Goal: Task Accomplishment & Management: Manage account settings

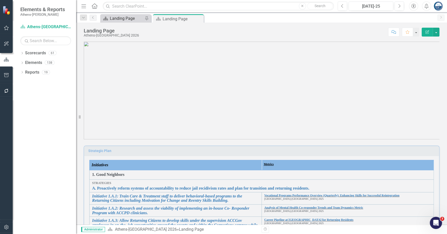
click at [125, 19] on div "Landing Page" at bounding box center [126, 18] width 33 height 6
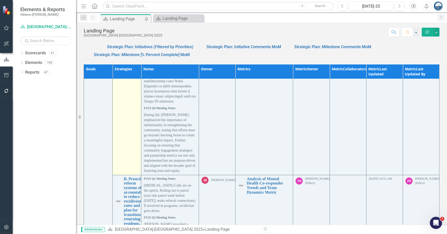
scroll to position [158, 0]
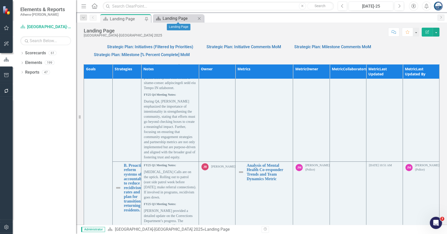
click at [172, 20] on div "Landing Page" at bounding box center [179, 18] width 33 height 6
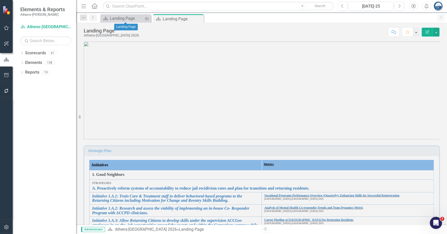
click at [148, 17] on icon "Pin" at bounding box center [146, 18] width 4 height 5
click at [147, 18] on icon at bounding box center [146, 18] width 3 height 3
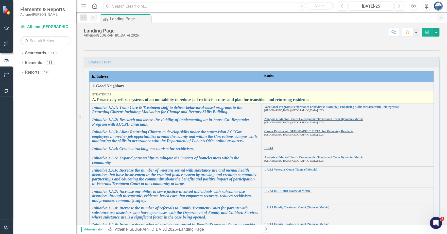
scroll to position [133, 0]
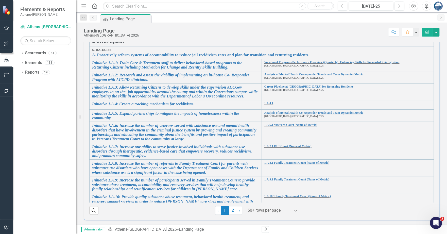
click at [49, 107] on div "Dropdown Scorecards 61 Dropdown Athens-Clarke County 2026 Performance Measures …" at bounding box center [44, 141] width 63 height 185
click at [23, 53] on icon "Dropdown" at bounding box center [22, 53] width 4 height 3
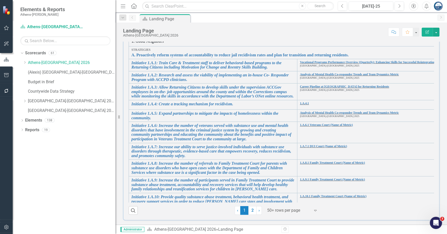
drag, startPoint x: 77, startPoint y: 58, endPoint x: 115, endPoint y: 57, distance: 38.5
click at [115, 57] on div "Resize" at bounding box center [117, 117] width 4 height 234
click at [26, 101] on icon "Dropdown" at bounding box center [25, 100] width 4 height 3
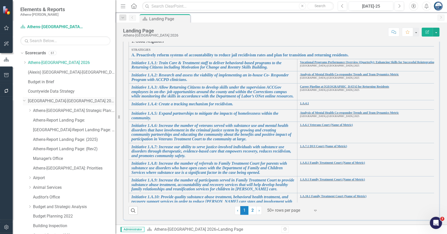
click at [26, 101] on div "Dropdown" at bounding box center [24, 100] width 4 height 4
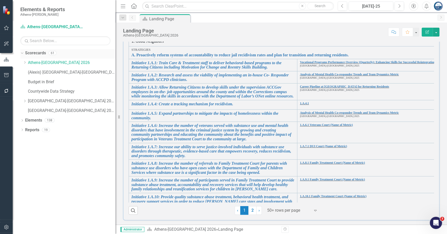
click at [32, 54] on link "Scorecards" at bounding box center [35, 53] width 21 height 6
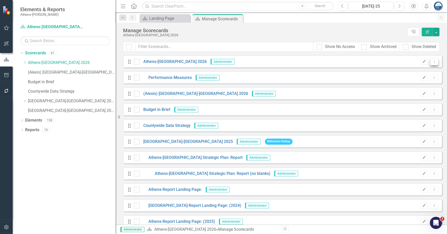
click at [432, 62] on icon "Dropdown Menu" at bounding box center [434, 61] width 4 height 3
click at [422, 60] on button "Edit" at bounding box center [423, 61] width 7 height 7
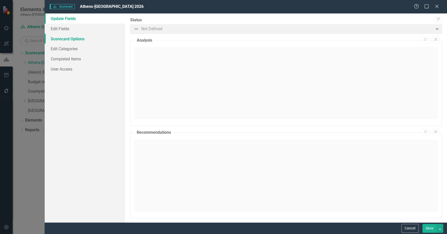
click at [76, 37] on link "Scorecard Options" at bounding box center [85, 39] width 80 height 10
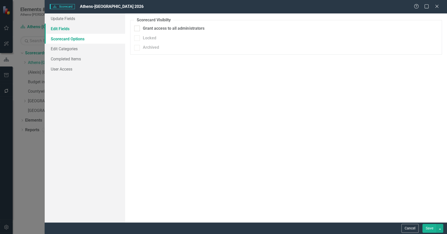
click at [61, 30] on link "Edit Fields" at bounding box center [85, 29] width 80 height 10
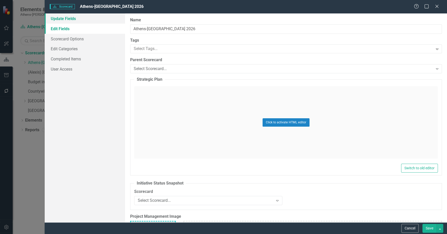
click at [65, 20] on link "Update Fields" at bounding box center [85, 18] width 80 height 10
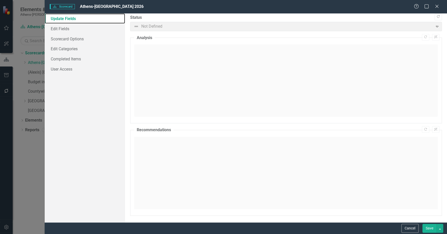
scroll to position [3, 0]
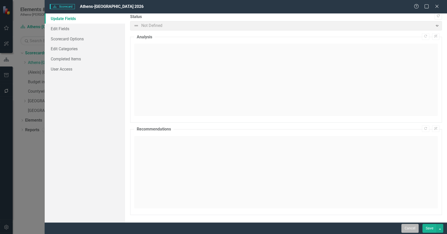
click at [407, 226] on button "Cancel" at bounding box center [409, 228] width 17 height 9
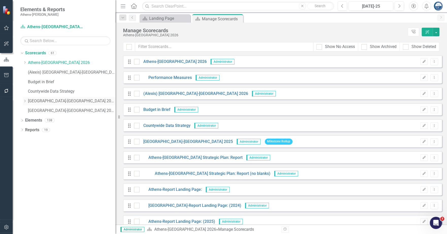
click at [25, 102] on icon at bounding box center [24, 101] width 1 height 3
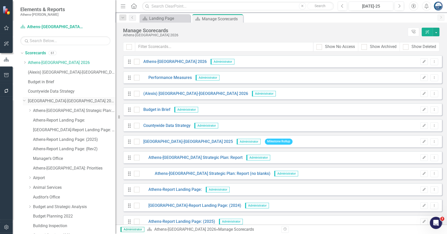
click at [25, 102] on icon "Dropdown" at bounding box center [24, 100] width 3 height 4
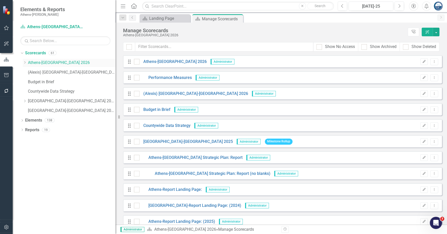
click at [24, 64] on icon "Dropdown" at bounding box center [25, 62] width 4 height 3
click at [24, 62] on icon "Dropdown" at bounding box center [24, 62] width 3 height 4
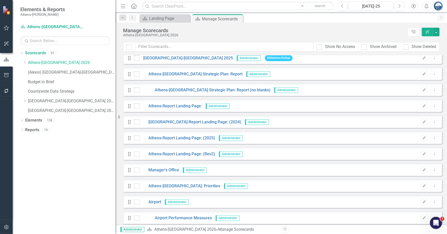
scroll to position [95, 0]
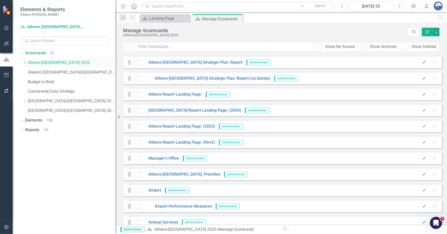
click at [24, 63] on icon "Dropdown" at bounding box center [25, 62] width 4 height 3
click at [25, 62] on icon "Dropdown" at bounding box center [24, 62] width 3 height 4
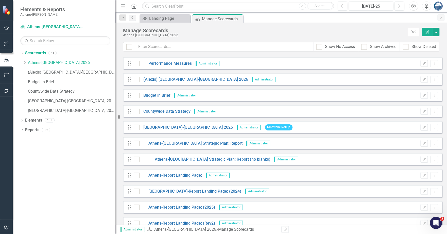
scroll to position [0, 0]
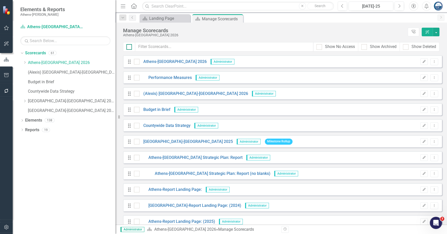
click at [128, 46] on input "checkbox" at bounding box center [127, 45] width 3 height 3
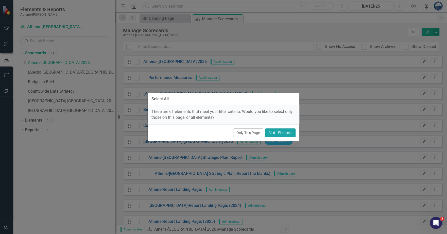
click at [273, 132] on button "All 61 Elements" at bounding box center [280, 132] width 30 height 9
checkbox input "true"
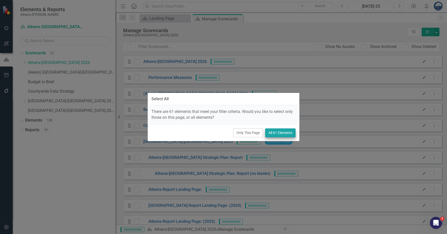
checkbox input "true"
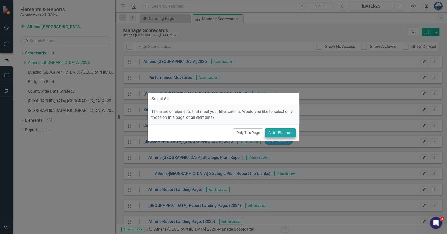
checkbox input "true"
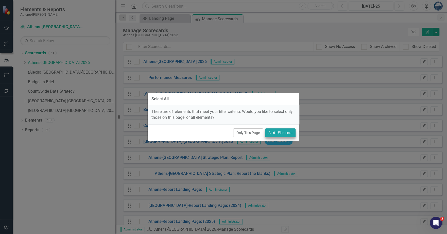
checkbox input "true"
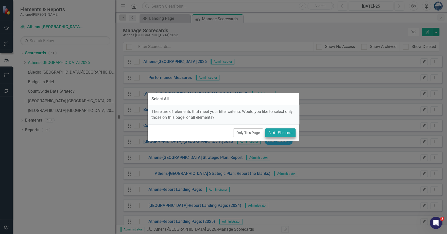
checkbox input "true"
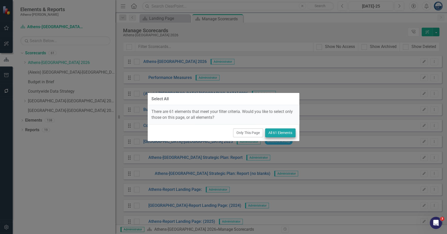
checkbox input "true"
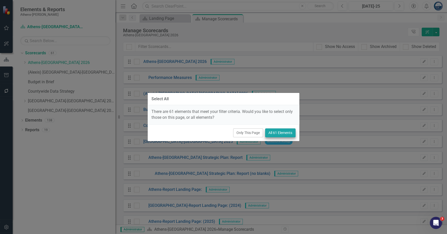
checkbox input "true"
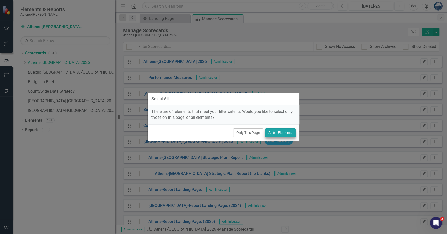
checkbox input "true"
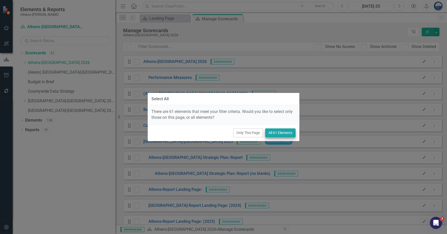
checkbox input "true"
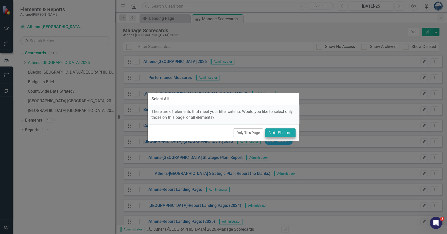
checkbox input "true"
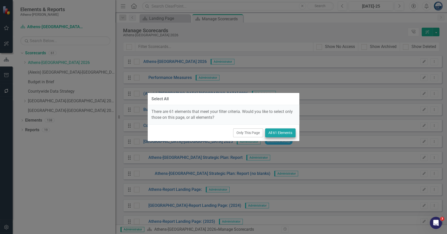
checkbox input "true"
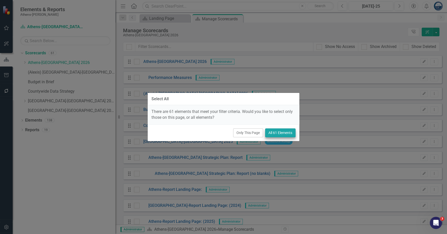
checkbox input "true"
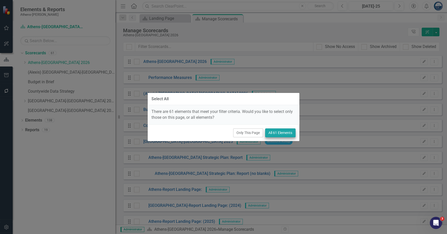
checkbox input "true"
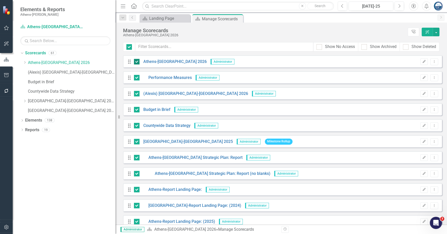
click at [136, 61] on input "checkbox" at bounding box center [135, 60] width 3 height 3
checkbox input "false"
click at [136, 77] on input "checkbox" at bounding box center [135, 76] width 3 height 3
checkbox input "false"
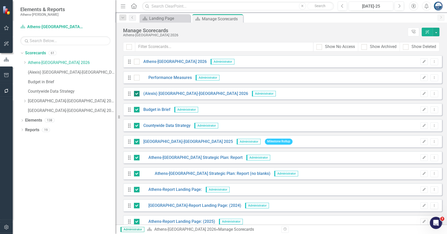
click at [136, 94] on div at bounding box center [137, 94] width 6 height 6
click at [136, 94] on input "checkbox" at bounding box center [135, 92] width 3 height 3
checkbox input "false"
click at [137, 110] on div at bounding box center [137, 110] width 6 height 6
click at [137, 110] on input "checkbox" at bounding box center [135, 108] width 3 height 3
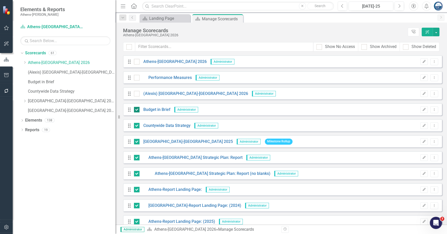
checkbox input "false"
click at [137, 126] on div at bounding box center [137, 126] width 6 height 6
click at [137, 126] on input "checkbox" at bounding box center [135, 124] width 3 height 3
checkbox input "false"
click at [136, 141] on input "checkbox" at bounding box center [135, 140] width 3 height 3
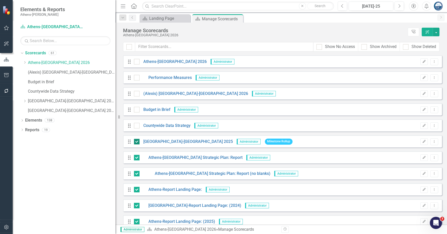
checkbox input "false"
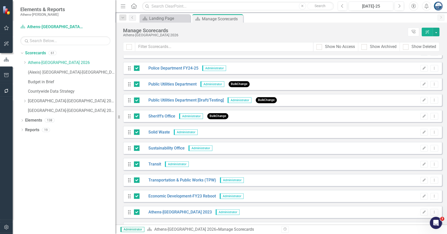
scroll to position [805, 0]
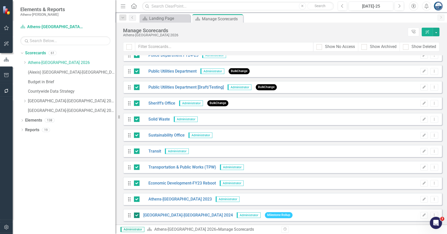
click at [136, 214] on input "checkbox" at bounding box center [135, 213] width 3 height 3
checkbox input "false"
click at [137, 197] on div at bounding box center [137, 199] width 6 height 6
click at [137, 197] on input "checkbox" at bounding box center [135, 197] width 3 height 3
checkbox input "false"
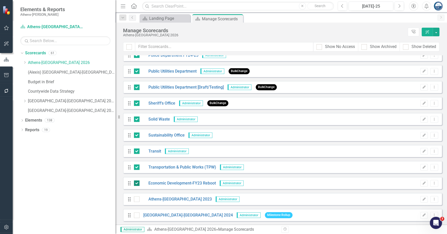
click at [137, 183] on div at bounding box center [137, 183] width 6 height 6
click at [137, 183] on input "checkbox" at bounding box center [135, 181] width 3 height 3
checkbox input "false"
click at [437, 33] on button "button" at bounding box center [435, 32] width 7 height 9
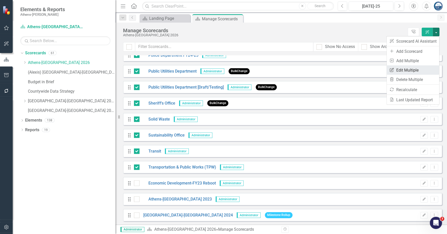
click at [406, 69] on link "Edit Multiple Edit Multiple" at bounding box center [412, 69] width 52 height 9
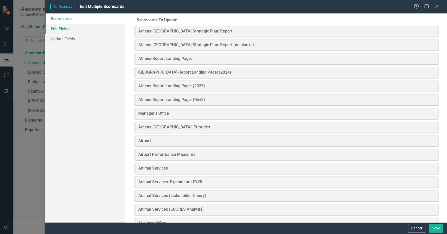
click at [60, 30] on link "Edit Fields" at bounding box center [85, 29] width 80 height 10
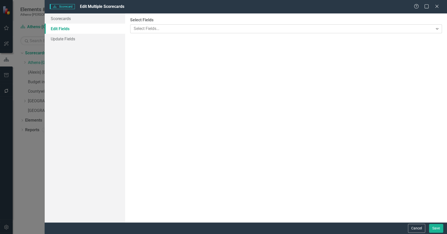
click at [150, 30] on div at bounding box center [282, 28] width 301 height 7
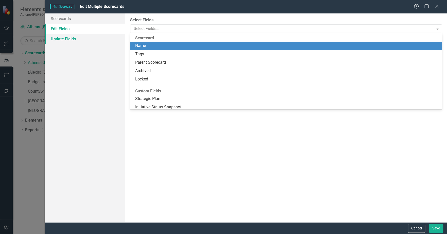
click at [65, 40] on link "Update Fields" at bounding box center [85, 39] width 80 height 10
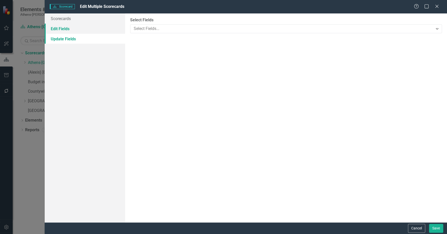
click at [62, 30] on link "Edit Fields" at bounding box center [85, 29] width 80 height 10
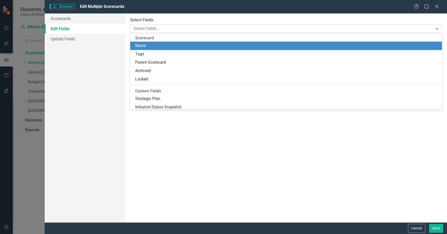
click at [148, 29] on div at bounding box center [282, 28] width 301 height 7
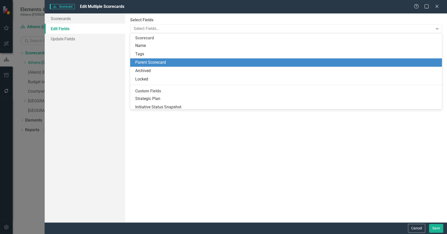
click at [155, 62] on div "Parent Scorecard" at bounding box center [286, 63] width 303 height 6
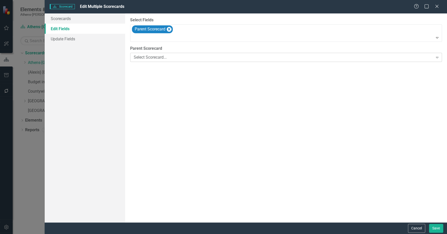
click at [157, 57] on div "Select Scorecard..." at bounding box center [283, 58] width 299 height 6
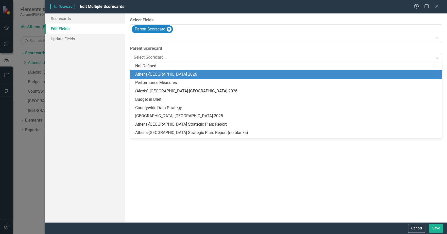
click at [158, 73] on div "Athens-[GEOGRAPHIC_DATA] 2026" at bounding box center [286, 74] width 303 height 6
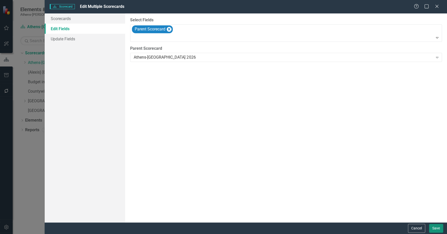
click at [436, 227] on button "Save" at bounding box center [436, 228] width 14 height 9
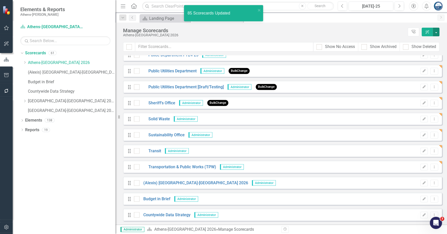
checkbox input "false"
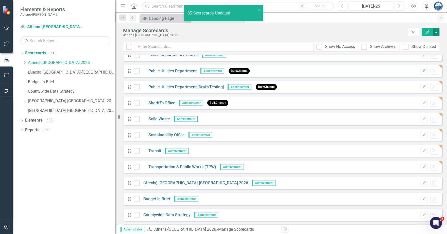
checkbox input "false"
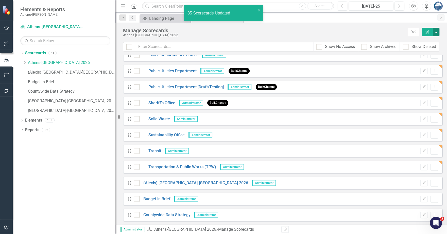
checkbox input "false"
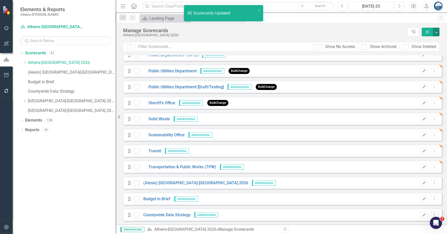
checkbox input "false"
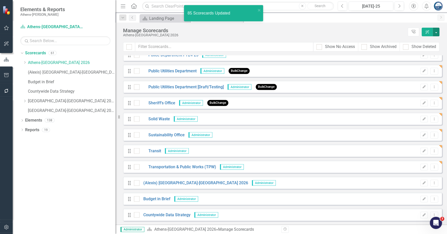
checkbox input "false"
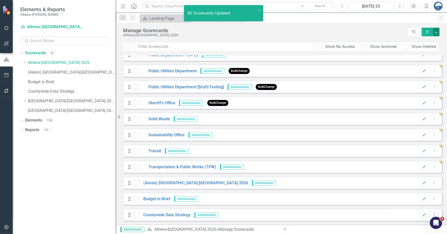
checkbox input "false"
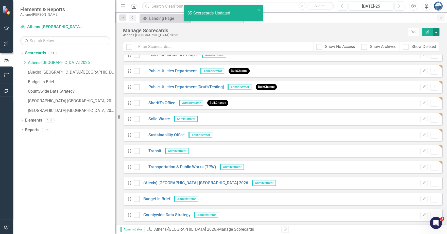
checkbox input "false"
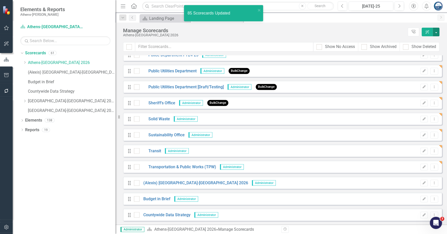
checkbox input "false"
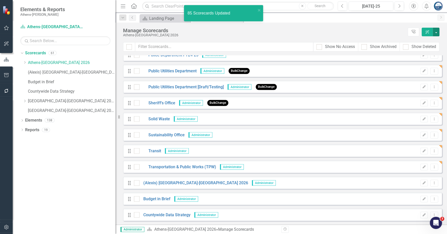
checkbox input "false"
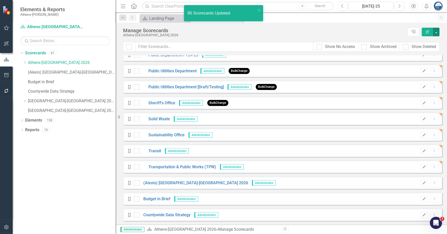
checkbox input "false"
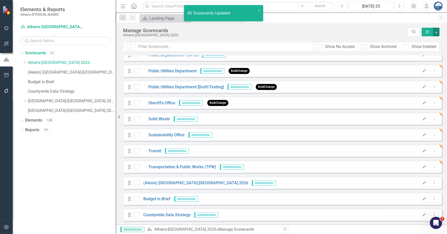
checkbox input "false"
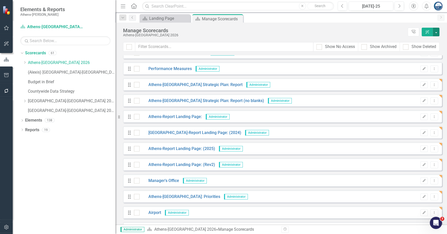
scroll to position [0, 0]
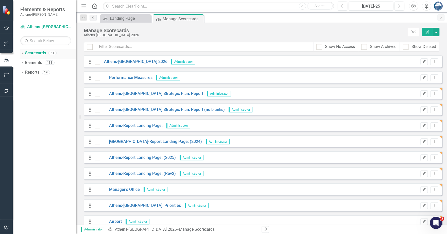
click at [22, 53] on icon "Dropdown" at bounding box center [22, 53] width 4 height 3
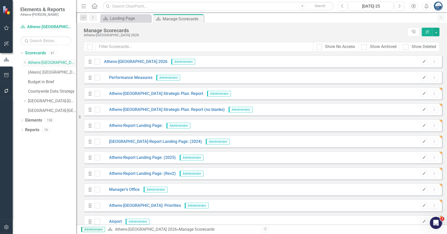
click at [26, 63] on icon "Dropdown" at bounding box center [25, 62] width 4 height 3
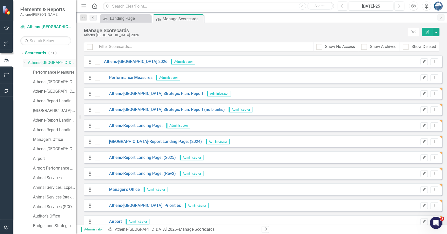
click at [26, 63] on div "Dropdown" at bounding box center [24, 62] width 4 height 4
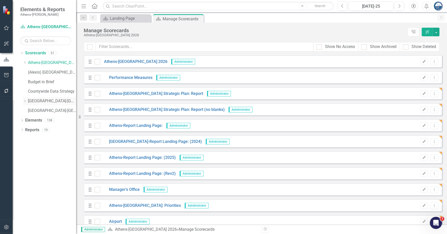
click at [26, 101] on icon "Dropdown" at bounding box center [25, 100] width 4 height 3
click at [25, 101] on icon "Dropdown" at bounding box center [24, 100] width 3 height 4
click at [436, 32] on button "button" at bounding box center [435, 32] width 7 height 9
click at [7, 75] on icon "button" at bounding box center [6, 75] width 5 height 4
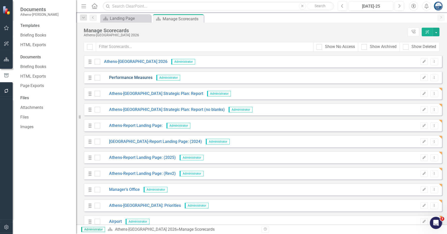
click at [125, 77] on link "Performance Measures" at bounding box center [126, 78] width 52 height 6
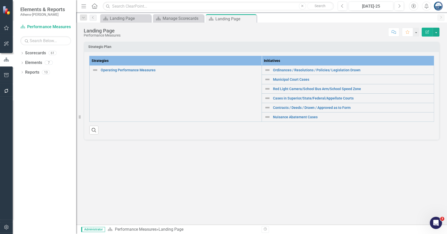
click at [184, 164] on div "Strategic Plan Strategies Initiatives Operating Performance Measures Link Map V…" at bounding box center [261, 133] width 371 height 183
click at [8, 89] on icon "button" at bounding box center [6, 91] width 5 height 4
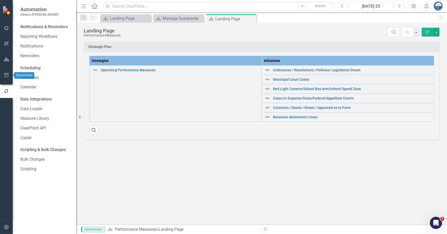
click at [4, 73] on button "button" at bounding box center [6, 75] width 11 height 11
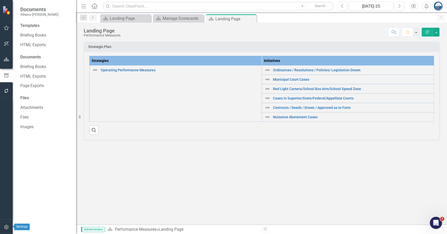
click at [7, 226] on icon "button" at bounding box center [6, 227] width 5 height 4
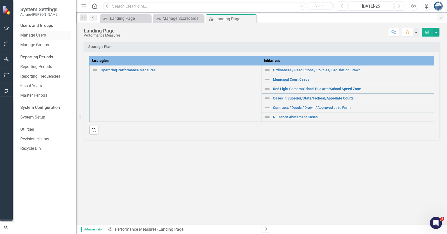
click at [41, 36] on link "Manage Users" at bounding box center [45, 35] width 51 height 6
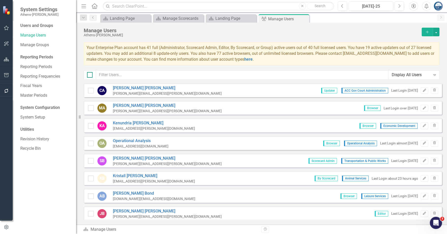
click at [91, 76] on div at bounding box center [90, 75] width 6 height 6
click at [90, 75] on input "checkbox" at bounding box center [88, 73] width 3 height 3
checkbox input "true"
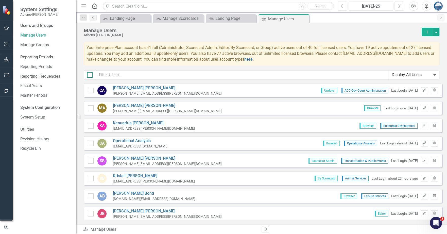
checkbox input "true"
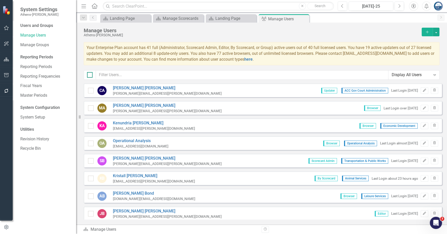
checkbox input "true"
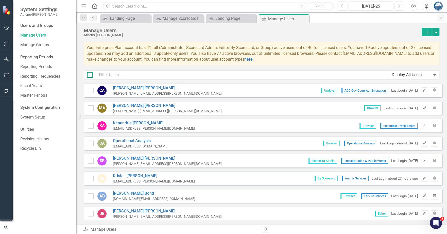
checkbox input "true"
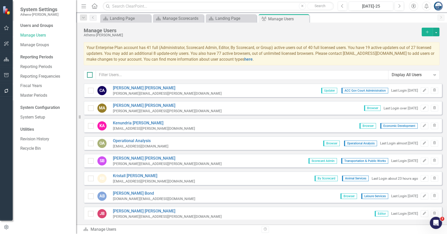
checkbox input "true"
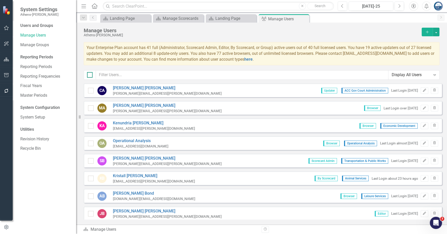
checkbox input "true"
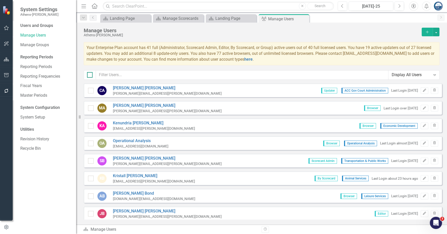
checkbox input "true"
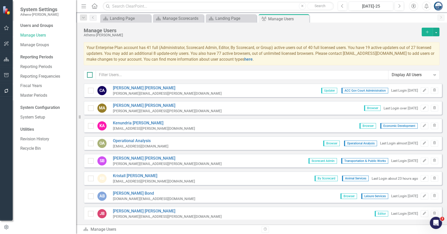
checkbox input "true"
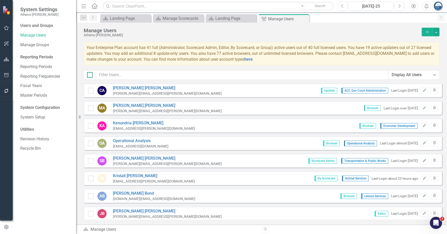
checkbox input "true"
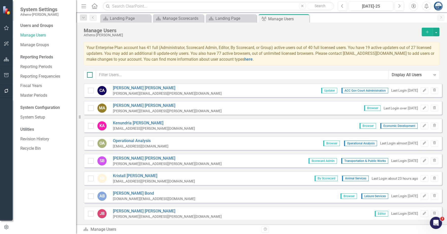
checkbox input "true"
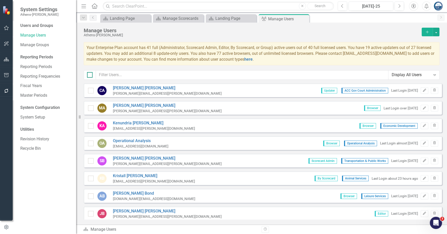
checkbox input "true"
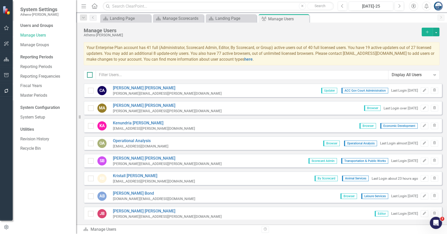
checkbox input "true"
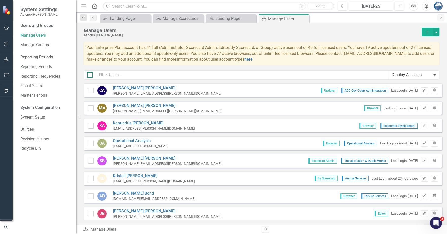
checkbox input "true"
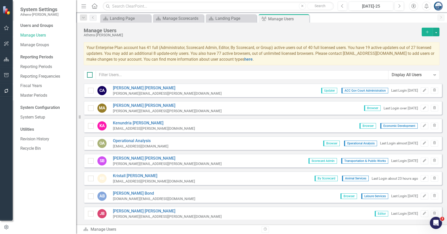
checkbox input "true"
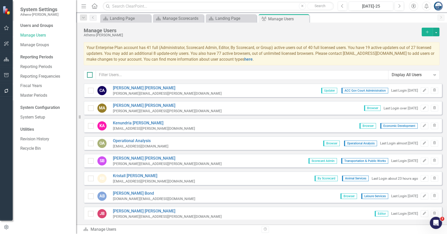
checkbox input "true"
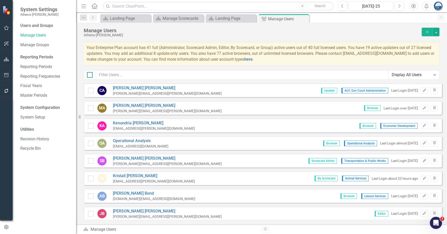
checkbox input "true"
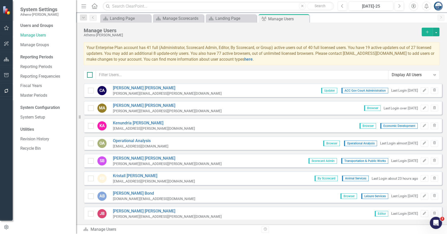
checkbox input "true"
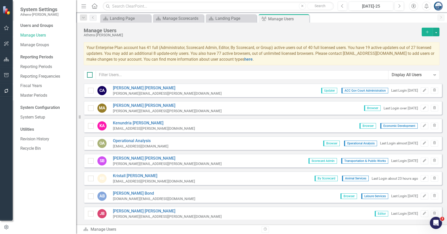
checkbox input "true"
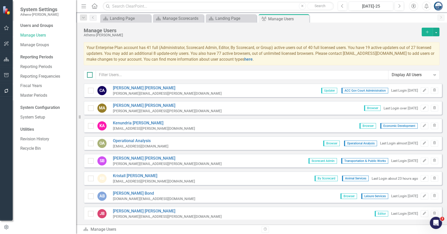
checkbox input "true"
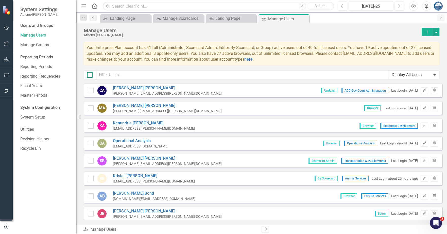
checkbox input "true"
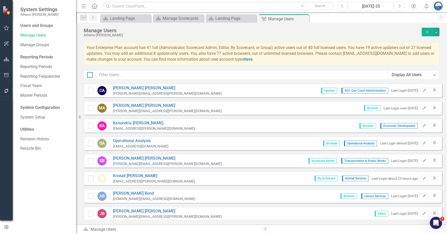
checkbox input "true"
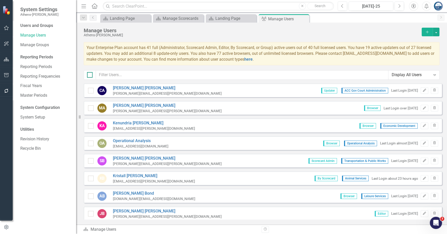
checkbox input "true"
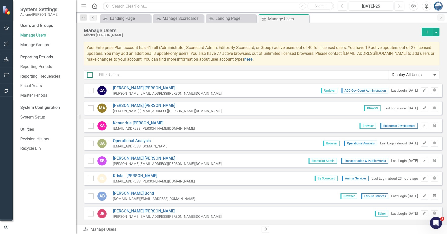
checkbox input "true"
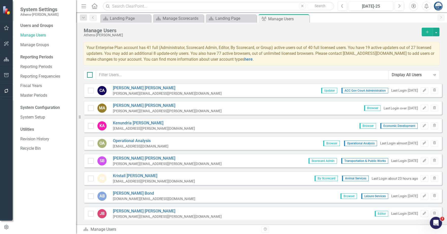
checkbox input "true"
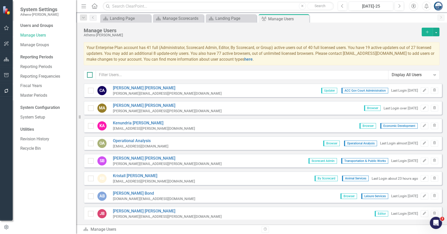
checkbox input "true"
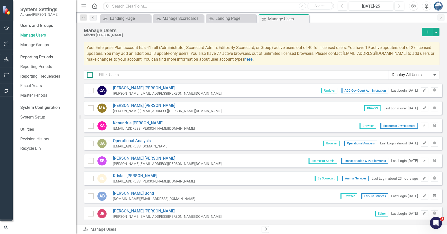
checkbox input "true"
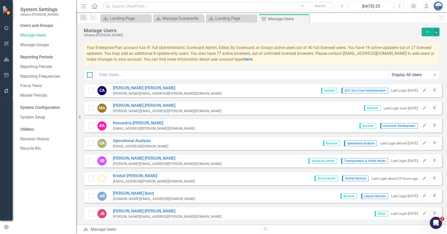
checkbox input "true"
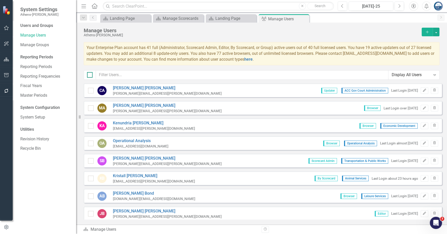
checkbox input "true"
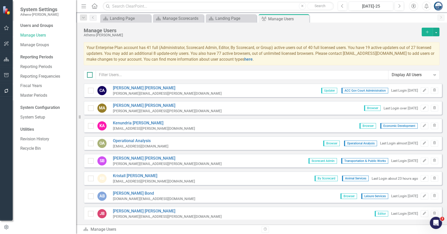
checkbox input "true"
click at [437, 31] on button "button" at bounding box center [435, 32] width 7 height 9
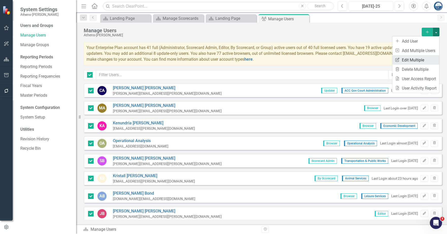
click at [419, 60] on link "Edit Multiple Edit Multiple" at bounding box center [415, 59] width 47 height 9
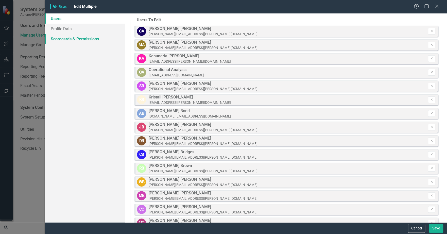
click at [85, 39] on link "Scorecards & Permissions" at bounding box center [85, 39] width 80 height 10
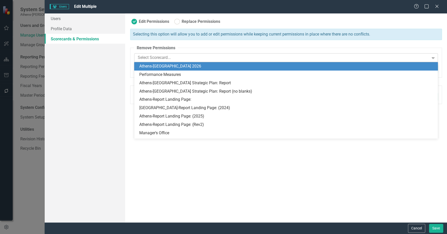
click at [161, 57] on div at bounding box center [282, 57] width 293 height 7
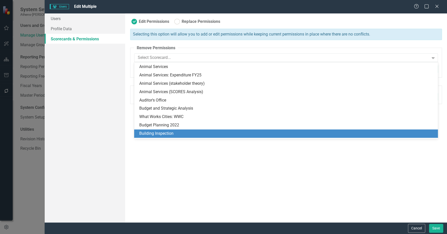
scroll to position [63, 0]
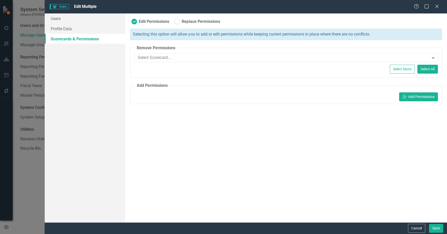
click at [175, 173] on div "Edit Permissions Replace Permissions Selecting this option will allow you to ad…" at bounding box center [286, 117] width 322 height 209
click at [56, 20] on link "Users" at bounding box center [85, 18] width 80 height 10
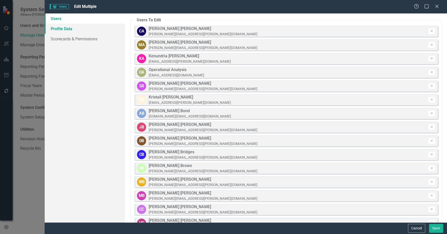
click at [59, 29] on link "Profile Data" at bounding box center [85, 29] width 80 height 10
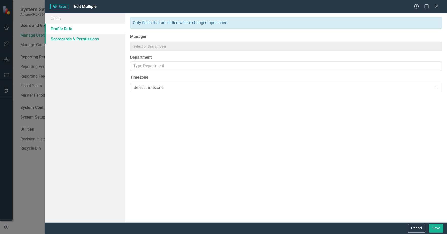
click at [67, 38] on link "Scorecards & Permissions" at bounding box center [85, 39] width 80 height 10
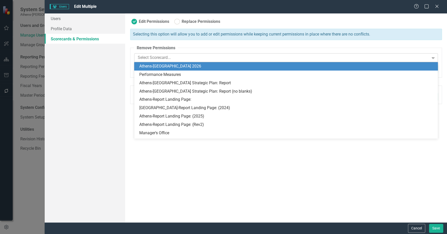
click at [187, 59] on div at bounding box center [282, 57] width 293 height 7
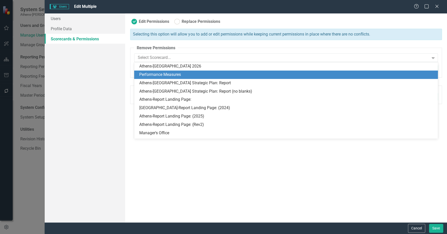
click at [179, 76] on div "Performance Measures" at bounding box center [286, 75] width 295 height 6
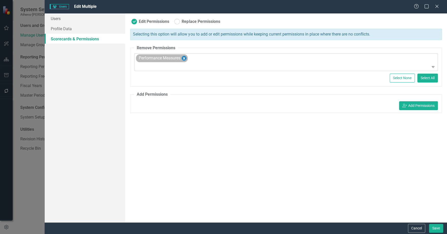
click at [185, 58] on icon "Remove Performance Measures" at bounding box center [184, 58] width 5 height 6
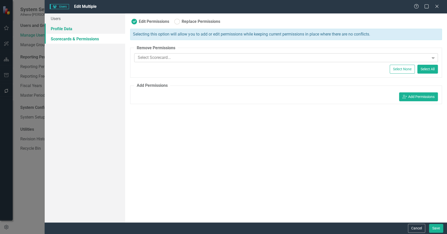
click at [63, 27] on link "Profile Data" at bounding box center [85, 29] width 80 height 10
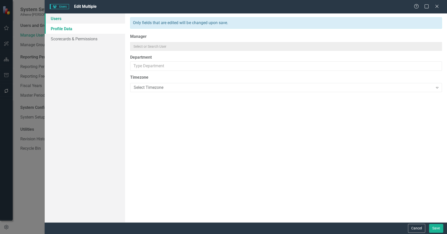
click at [58, 18] on link "Users" at bounding box center [85, 18] width 80 height 10
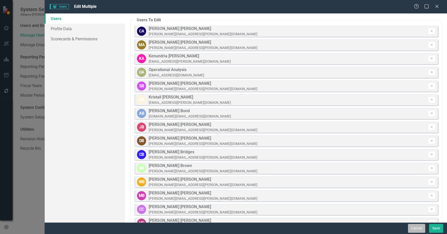
click at [417, 227] on button "Cancel" at bounding box center [416, 228] width 17 height 9
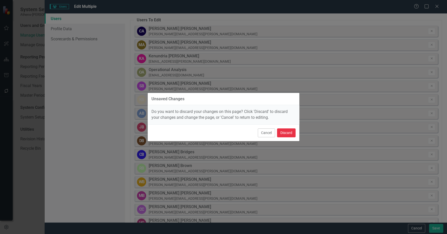
click at [286, 130] on button "Discard" at bounding box center [286, 132] width 19 height 9
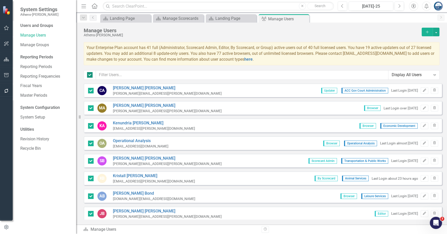
click at [90, 74] on input "checkbox" at bounding box center [88, 73] width 3 height 3
checkbox input "false"
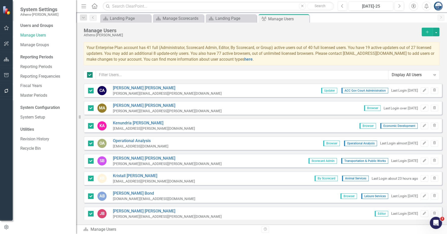
checkbox input "false"
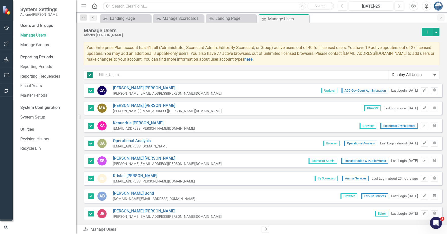
checkbox input "false"
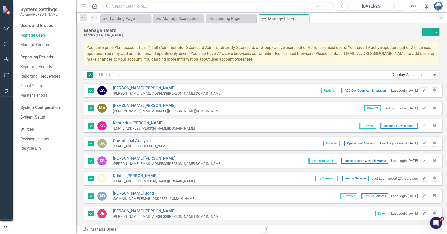
checkbox input "false"
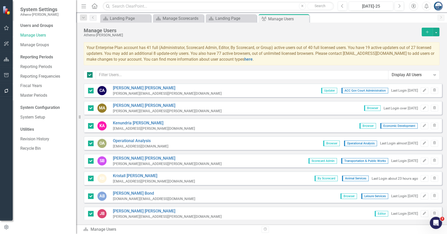
checkbox input "false"
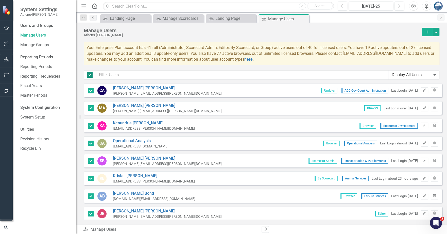
checkbox input "false"
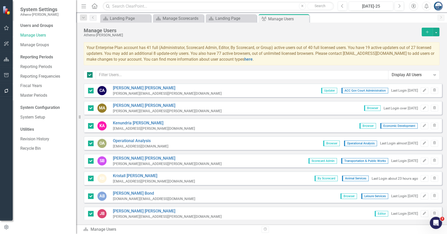
checkbox input "false"
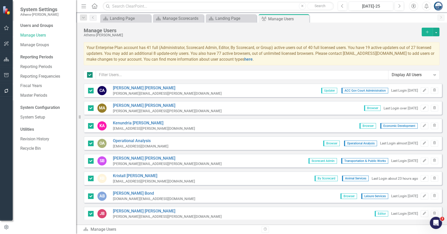
checkbox input "false"
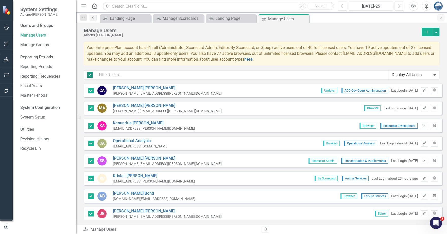
checkbox input "false"
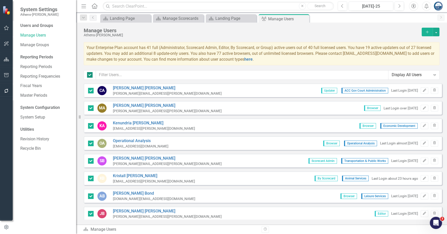
checkbox input "false"
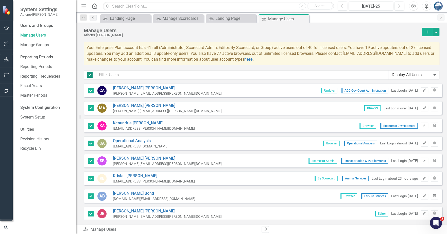
checkbox input "false"
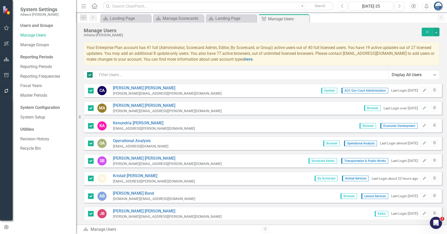
checkbox input "false"
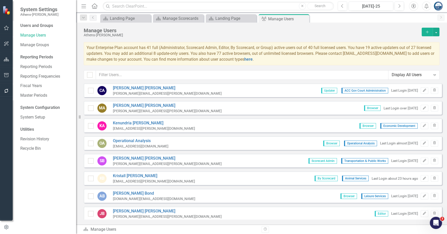
scroll to position [0, 0]
click at [436, 31] on button "button" at bounding box center [435, 32] width 7 height 9
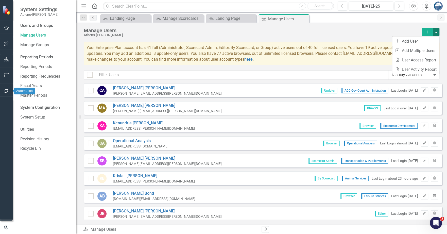
click at [6, 91] on icon "button" at bounding box center [6, 91] width 5 height 4
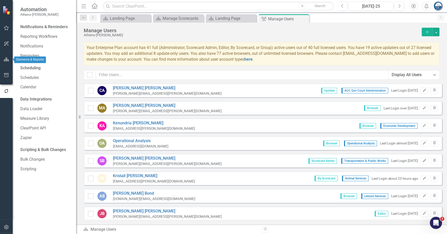
click at [6, 60] on icon "button" at bounding box center [6, 59] width 5 height 4
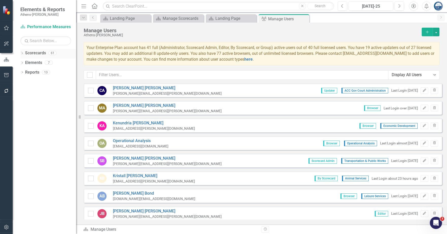
click at [22, 51] on div "Dropdown" at bounding box center [22, 53] width 4 height 4
click at [32, 52] on link "Scorecards" at bounding box center [35, 53] width 21 height 6
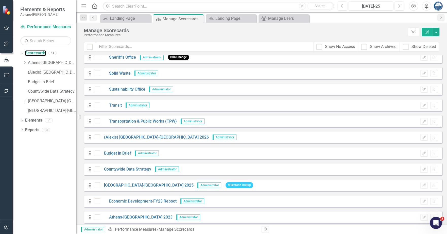
scroll to position [805, 0]
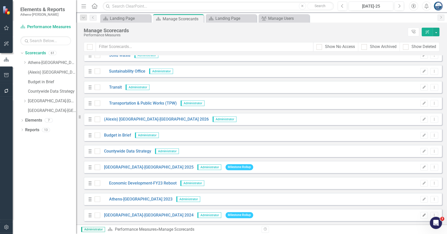
click at [421, 216] on button "Edit" at bounding box center [423, 215] width 7 height 7
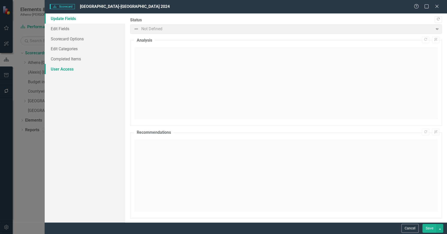
click at [60, 68] on link "User Access" at bounding box center [85, 69] width 80 height 10
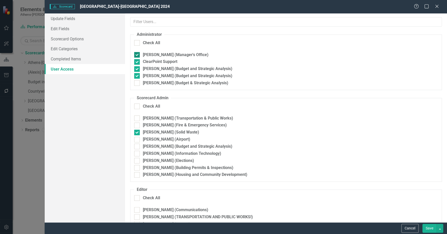
click at [136, 53] on input "[PERSON_NAME] (Manager's Office)" at bounding box center [135, 53] width 3 height 3
click at [138, 68] on div at bounding box center [137, 69] width 6 height 6
click at [137, 68] on input "[PERSON_NAME] (Budget and Strategic Analysis)" at bounding box center [135, 67] width 3 height 3
click at [137, 76] on input "[PERSON_NAME] (Budget and Strategic Analysis)" at bounding box center [135, 74] width 3 height 3
click at [137, 133] on div at bounding box center [137, 133] width 6 height 6
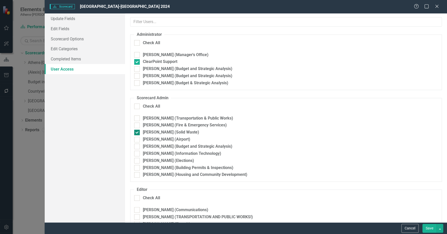
click at [137, 133] on input "[PERSON_NAME] (Solid Waste)" at bounding box center [135, 131] width 3 height 3
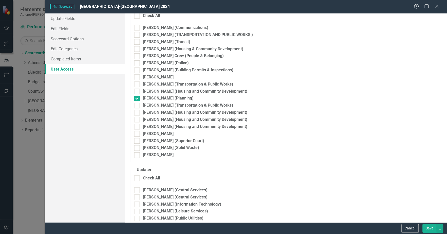
scroll to position [222, 0]
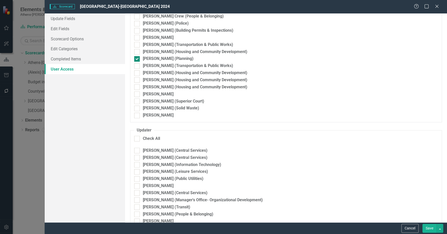
click at [138, 58] on div at bounding box center [137, 59] width 6 height 6
click at [137, 58] on input "[PERSON_NAME] (Planning)" at bounding box center [135, 57] width 3 height 3
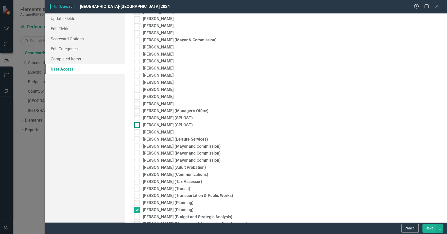
scroll to position [697, 0]
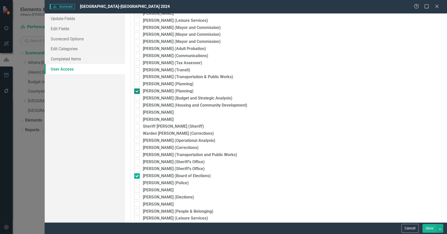
click at [136, 91] on input "[PERSON_NAME] (Planning)" at bounding box center [135, 89] width 3 height 3
click at [138, 174] on div at bounding box center [137, 176] width 6 height 6
click at [137, 174] on input "[PERSON_NAME] (Board of Elections)" at bounding box center [135, 174] width 3 height 3
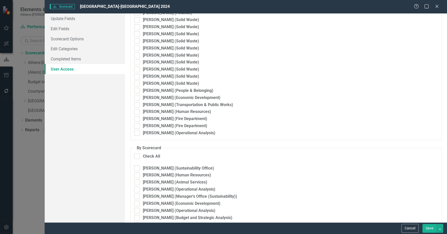
scroll to position [951, 0]
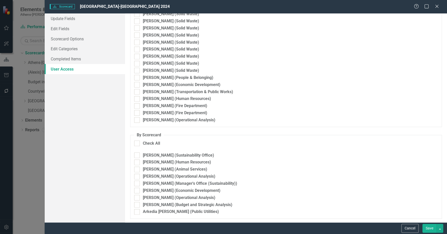
click at [429, 224] on button "Save" at bounding box center [429, 228] width 14 height 9
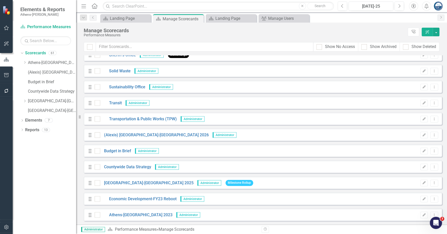
scroll to position [789, 0]
click at [420, 200] on button "Edit" at bounding box center [423, 199] width 7 height 7
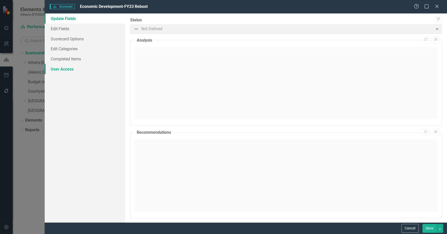
click at [60, 66] on link "User Access" at bounding box center [85, 69] width 80 height 10
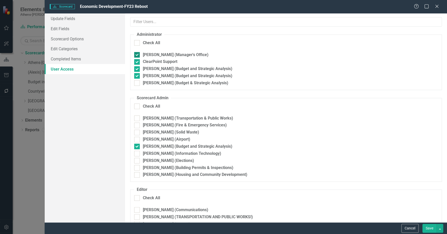
click at [136, 54] on input "[PERSON_NAME] (Manager's Office)" at bounding box center [135, 53] width 3 height 3
click at [136, 60] on input "ClearPoint Support" at bounding box center [135, 60] width 3 height 3
click at [135, 68] on input "[PERSON_NAME] (Budget and Strategic Analysis)" at bounding box center [135, 67] width 3 height 3
click at [138, 75] on div at bounding box center [137, 76] width 6 height 6
click at [137, 75] on input "[PERSON_NAME] (Budget and Strategic Analysis)" at bounding box center [135, 74] width 3 height 3
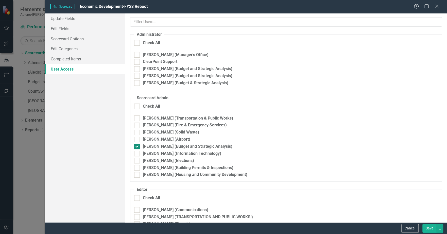
click at [138, 146] on div at bounding box center [137, 146] width 6 height 6
click at [137, 146] on input "[PERSON_NAME] (Budget and Strategic Analysis)" at bounding box center [135, 144] width 3 height 3
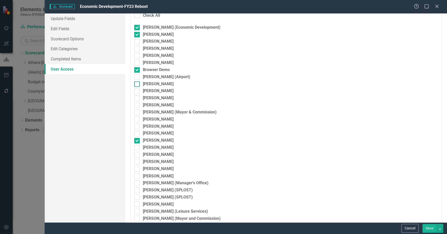
scroll to position [475, 0]
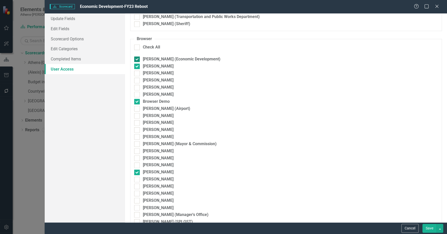
click at [139, 58] on div at bounding box center [137, 59] width 6 height 6
click at [137, 58] on input "[PERSON_NAME] (Economic Development)" at bounding box center [135, 57] width 3 height 3
click at [137, 65] on input "Blaine Williams" at bounding box center [135, 64] width 3 height 3
click at [136, 100] on input "Browser Demo" at bounding box center [135, 100] width 3 height 3
click at [137, 172] on input "[PERSON_NAME]" at bounding box center [135, 170] width 3 height 3
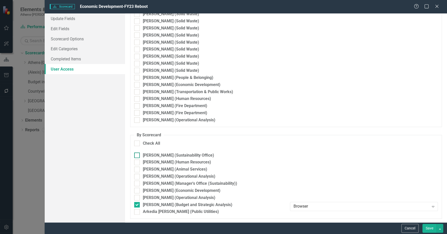
scroll to position [856, 0]
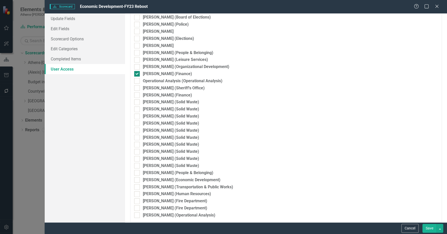
click at [138, 74] on div at bounding box center [137, 74] width 6 height 6
click at [137, 74] on input "[PERSON_NAME] (Finance)" at bounding box center [135, 72] width 3 height 3
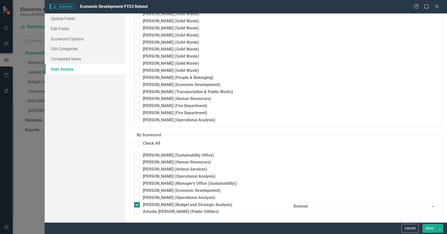
click at [138, 203] on div at bounding box center [137, 205] width 6 height 6
click at [137, 203] on input "[PERSON_NAME] (Budget and Strategic Analysis)" at bounding box center [135, 203] width 3 height 3
click at [428, 227] on button "Save" at bounding box center [429, 228] width 14 height 9
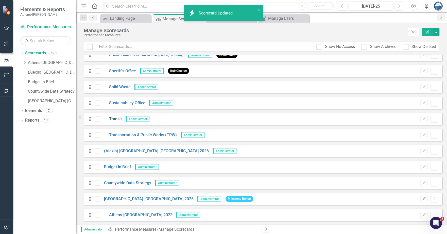
scroll to position [773, 0]
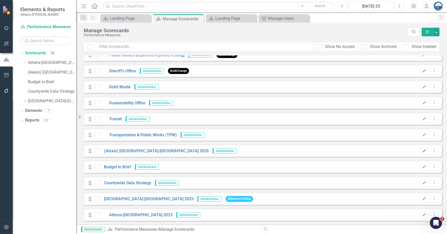
click at [422, 151] on icon "Edit" at bounding box center [424, 150] width 4 height 3
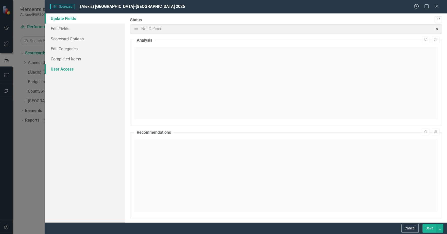
click at [61, 69] on link "User Access" at bounding box center [85, 69] width 80 height 10
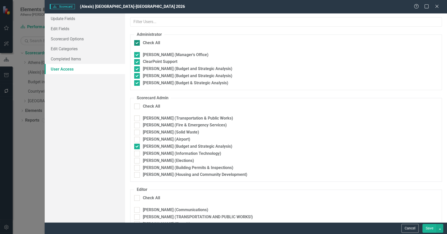
click at [136, 43] on input "Check All" at bounding box center [135, 41] width 3 height 3
click at [137, 54] on input "[PERSON_NAME] (Manager's Office)" at bounding box center [135, 53] width 3 height 3
click at [137, 56] on div at bounding box center [137, 55] width 6 height 6
click at [137, 55] on input "[PERSON_NAME] (Manager's Office)" at bounding box center [135, 53] width 3 height 3
click at [138, 43] on div at bounding box center [137, 43] width 6 height 6
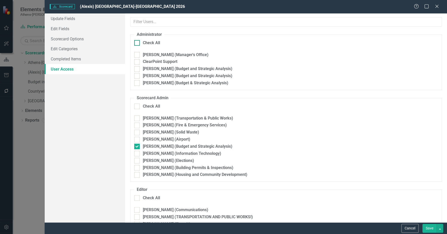
click at [137, 43] on input "Check All" at bounding box center [135, 41] width 3 height 3
click at [138, 43] on div at bounding box center [137, 43] width 6 height 6
click at [137, 43] on input "Check All" at bounding box center [135, 41] width 3 height 3
click at [137, 147] on div at bounding box center [137, 146] width 6 height 6
click at [137, 147] on input "[PERSON_NAME] (Budget and Strategic Analysis)" at bounding box center [135, 144] width 3 height 3
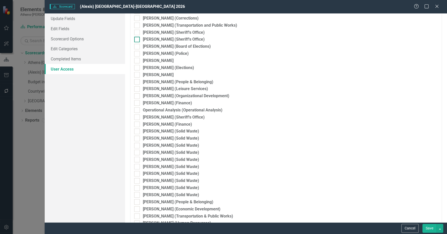
scroll to position [761, 0]
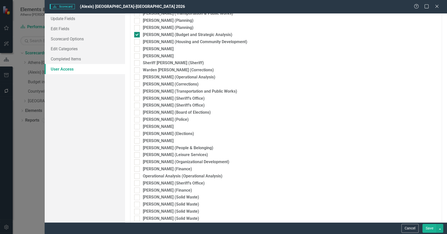
click at [138, 34] on div at bounding box center [137, 35] width 6 height 6
click at [137, 34] on input "[PERSON_NAME] (Budget and Strategic Analysis)" at bounding box center [135, 33] width 3 height 3
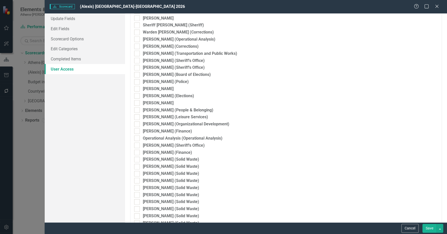
scroll to position [951, 0]
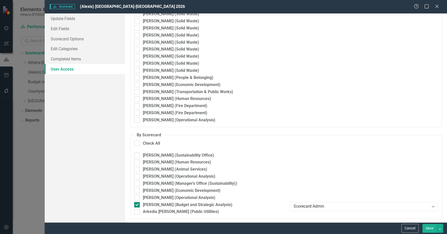
click at [136, 205] on input "[PERSON_NAME] (Budget and Strategic Analysis)" at bounding box center [135, 203] width 3 height 3
drag, startPoint x: 429, startPoint y: 226, endPoint x: 274, endPoint y: 130, distance: 182.4
click at [429, 226] on button "Save" at bounding box center [429, 228] width 14 height 9
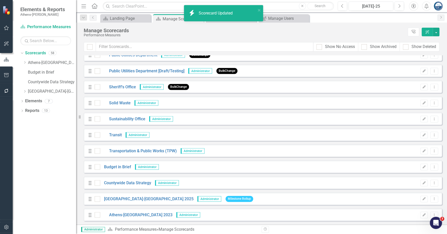
scroll to position [757, 0]
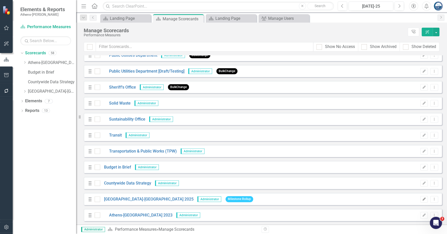
click at [422, 198] on icon "Edit" at bounding box center [424, 198] width 4 height 3
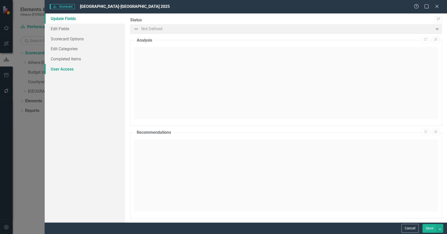
click at [61, 69] on link "User Access" at bounding box center [85, 69] width 80 height 10
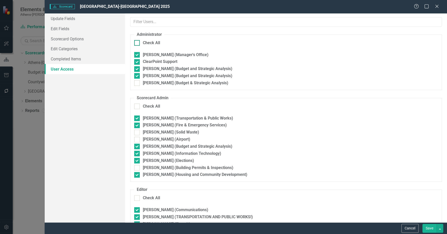
click at [138, 42] on div at bounding box center [137, 43] width 6 height 6
click at [137, 42] on input "Check All" at bounding box center [135, 41] width 3 height 3
click at [138, 42] on div at bounding box center [137, 43] width 6 height 6
click at [137, 42] on input "Check All" at bounding box center [135, 41] width 3 height 3
click at [138, 118] on div at bounding box center [137, 118] width 6 height 6
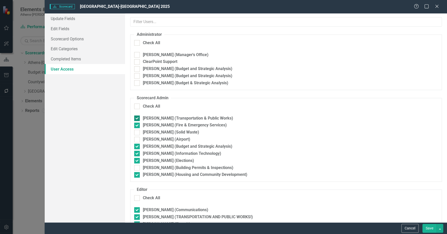
click at [137, 118] on input "[PERSON_NAME] (Transportation & Public Works)" at bounding box center [135, 116] width 3 height 3
click at [138, 127] on div at bounding box center [137, 125] width 6 height 6
click at [137, 126] on input "[PERSON_NAME] (Fire & Emergency Services)" at bounding box center [135, 123] width 3 height 3
click at [139, 148] on div at bounding box center [137, 146] width 6 height 6
click at [137, 147] on input "[PERSON_NAME] (Budget and Strategic Analysis)" at bounding box center [135, 144] width 3 height 3
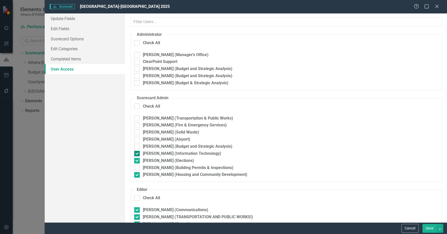
click at [139, 153] on div at bounding box center [137, 154] width 6 height 6
click at [137, 153] on input "[PERSON_NAME] (Information Technology)" at bounding box center [135, 152] width 3 height 3
click at [136, 161] on input "[PERSON_NAME] (Elections)" at bounding box center [135, 159] width 3 height 3
click at [139, 175] on div at bounding box center [137, 175] width 6 height 6
click at [137, 175] on input "[PERSON_NAME] (Housing and Community Development)" at bounding box center [135, 173] width 3 height 3
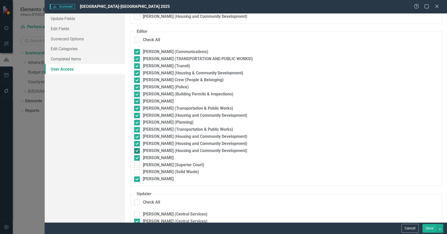
scroll to position [158, 0]
click at [138, 51] on div at bounding box center [137, 51] width 6 height 6
click at [137, 51] on input "[PERSON_NAME] (Communications)" at bounding box center [135, 49] width 3 height 3
click at [137, 40] on input "Check All" at bounding box center [135, 38] width 3 height 3
click at [137, 39] on div at bounding box center [137, 40] width 6 height 6
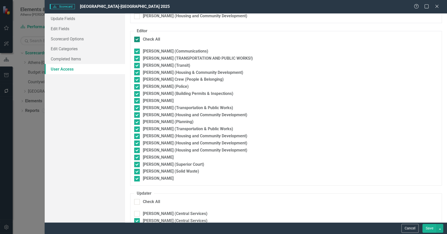
click at [137, 39] on input "Check All" at bounding box center [135, 38] width 3 height 3
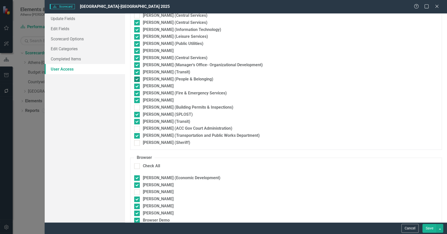
scroll to position [317, 0]
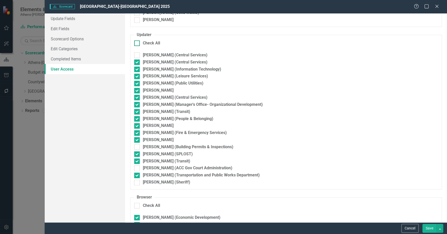
click at [134, 43] on input "Check All" at bounding box center [135, 41] width 3 height 3
click at [136, 43] on input "Check All" at bounding box center [135, 41] width 3 height 3
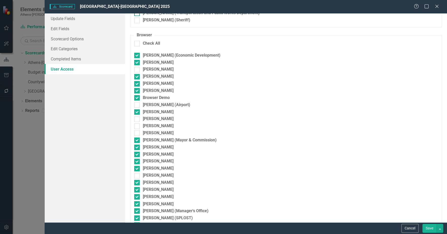
scroll to position [443, 0]
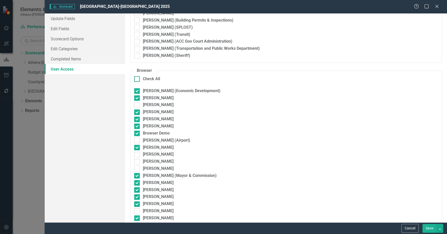
click at [138, 78] on div at bounding box center [137, 79] width 6 height 6
click at [137, 78] on input "Check All" at bounding box center [135, 77] width 3 height 3
click at [138, 78] on div at bounding box center [137, 79] width 6 height 6
click at [137, 78] on input "Check All" at bounding box center [135, 77] width 3 height 3
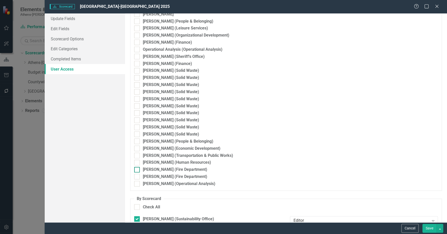
scroll to position [951, 0]
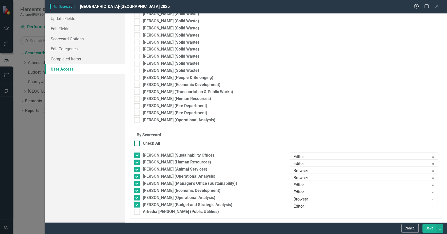
click at [138, 142] on div at bounding box center [137, 143] width 6 height 6
click at [137, 142] on input "Check All" at bounding box center [135, 141] width 3 height 3
click at [138, 143] on div at bounding box center [137, 143] width 6 height 6
click at [137, 143] on input "Check All" at bounding box center [135, 141] width 3 height 3
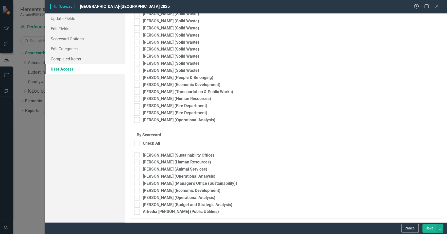
click at [431, 228] on button "Save" at bounding box center [429, 228] width 14 height 9
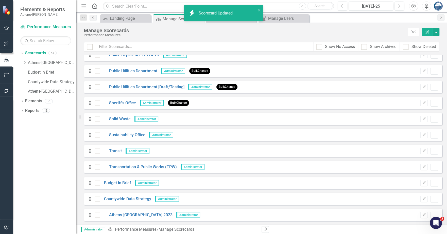
scroll to position [741, 0]
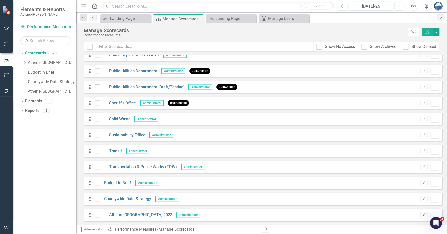
click at [422, 215] on icon "Edit" at bounding box center [424, 214] width 4 height 3
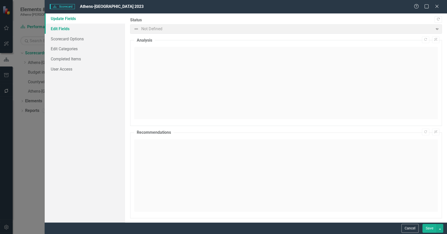
click at [57, 29] on link "Edit Fields" at bounding box center [85, 29] width 80 height 10
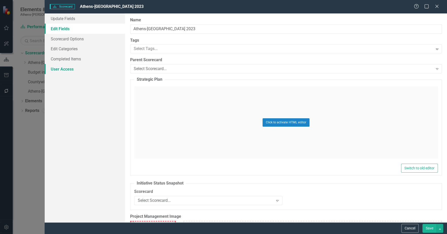
click at [62, 68] on link "User Access" at bounding box center [85, 69] width 80 height 10
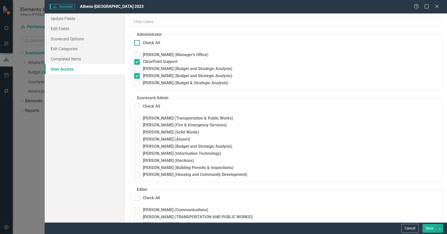
click at [138, 42] on div at bounding box center [137, 43] width 6 height 6
click at [137, 42] on input "Check All" at bounding box center [135, 41] width 3 height 3
click at [138, 42] on div at bounding box center [137, 43] width 6 height 6
click at [137, 42] on input "Check All" at bounding box center [135, 41] width 3 height 3
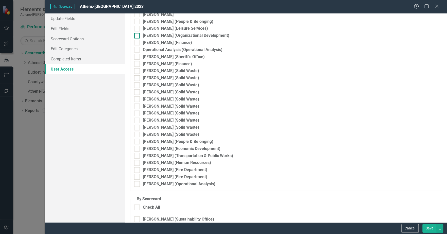
scroll to position [951, 0]
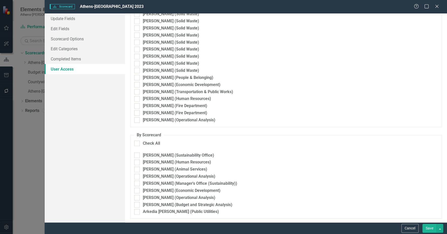
click at [428, 225] on button "Save" at bounding box center [429, 228] width 14 height 9
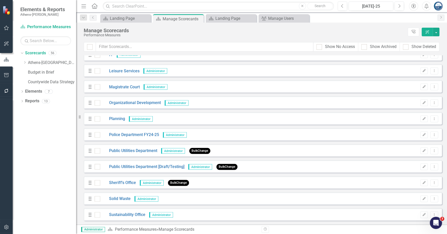
scroll to position [630, 0]
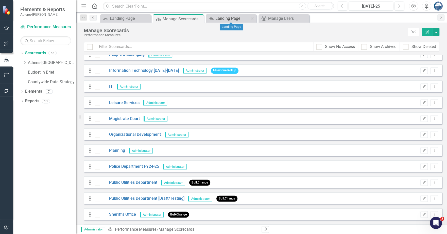
click at [225, 16] on div "Landing Page" at bounding box center [231, 18] width 33 height 6
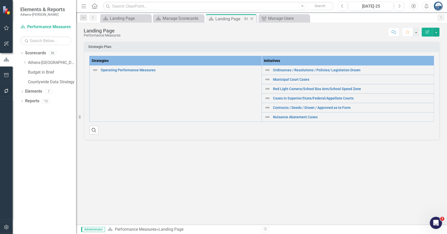
click at [251, 18] on icon "Close" at bounding box center [251, 19] width 5 height 4
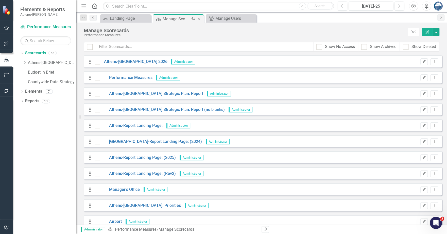
click at [178, 17] on div "Manage Scorecards" at bounding box center [176, 19] width 27 height 6
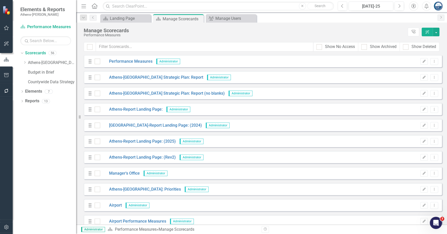
scroll to position [63, 0]
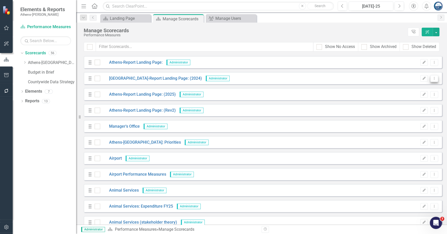
click at [432, 78] on icon "Dropdown Menu" at bounding box center [434, 78] width 4 height 3
click at [404, 84] on link "Edit Edit Scorecard" at bounding box center [406, 86] width 56 height 9
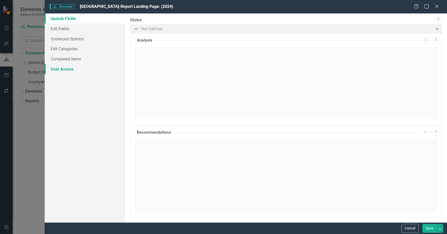
click at [59, 70] on link "User Access" at bounding box center [85, 69] width 80 height 10
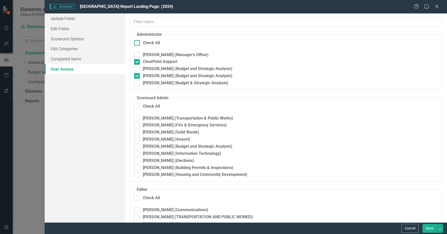
click at [137, 42] on input "Check All" at bounding box center [135, 41] width 3 height 3
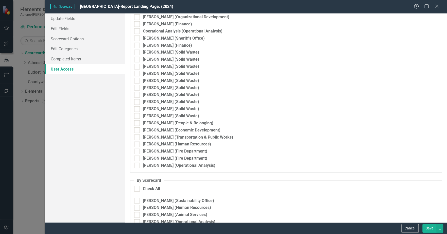
scroll to position [951, 0]
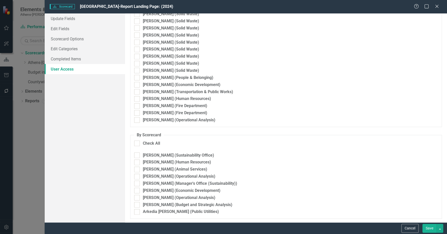
click at [430, 227] on button "Save" at bounding box center [429, 228] width 14 height 9
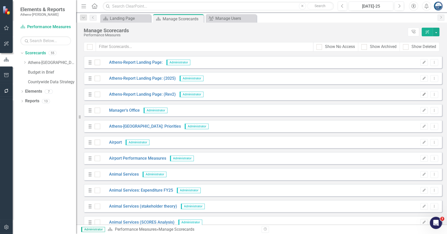
click at [422, 94] on icon "Edit" at bounding box center [424, 94] width 4 height 3
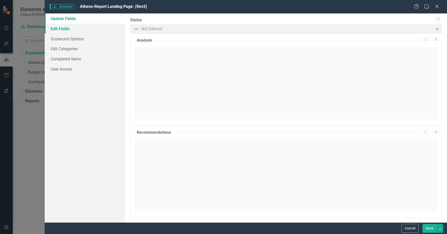
click at [63, 27] on link "Edit Fields" at bounding box center [85, 29] width 80 height 10
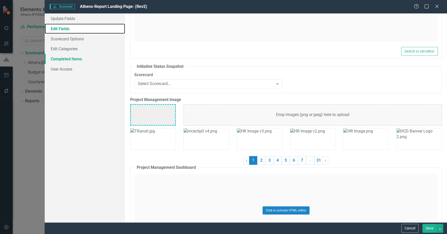
scroll to position [127, 0]
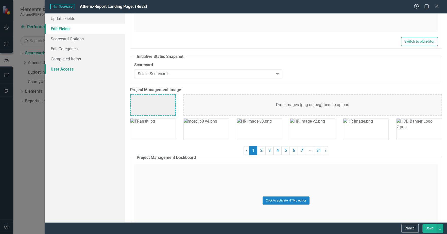
click at [57, 68] on link "User Access" at bounding box center [85, 69] width 80 height 10
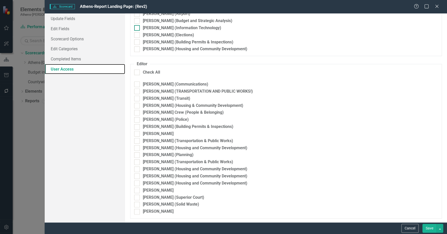
scroll to position [0, 0]
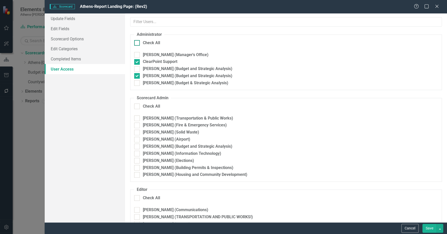
click at [137, 42] on input "Check All" at bounding box center [135, 41] width 3 height 3
click at [427, 227] on button "Save" at bounding box center [429, 228] width 14 height 9
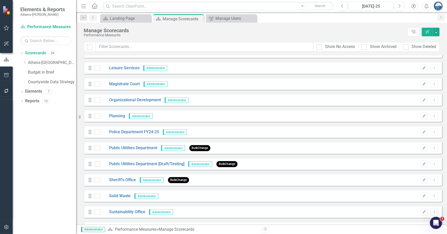
scroll to position [634, 0]
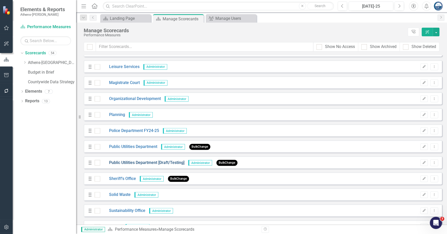
click at [133, 163] on link "Public Utilities Department [Draft/Testing]" at bounding box center [142, 163] width 84 height 6
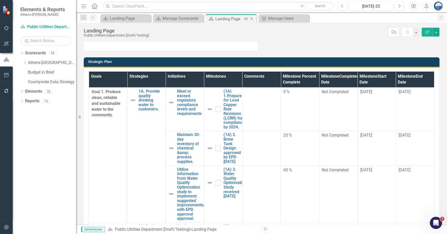
click at [251, 18] on icon at bounding box center [251, 18] width 3 height 3
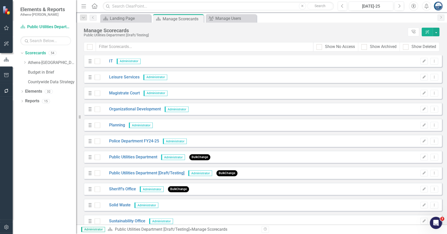
scroll to position [634, 0]
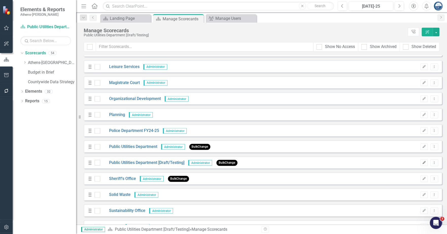
click at [422, 163] on icon "Edit" at bounding box center [424, 162] width 4 height 3
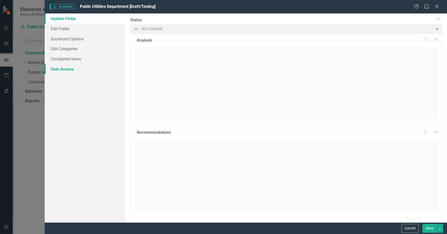
click at [54, 70] on link "User Access" at bounding box center [85, 69] width 80 height 10
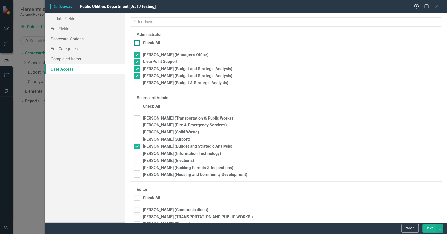
click at [137, 42] on div at bounding box center [137, 43] width 6 height 6
click at [137, 42] on input "Check All" at bounding box center [135, 41] width 3 height 3
click at [137, 43] on div at bounding box center [137, 43] width 6 height 6
click at [137, 43] on input "Check All" at bounding box center [135, 41] width 3 height 3
click at [139, 106] on div at bounding box center [137, 106] width 6 height 6
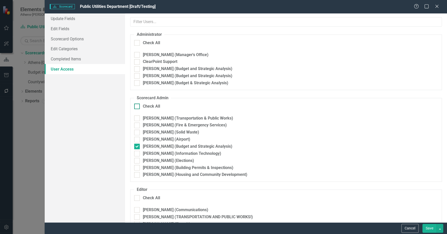
click at [137, 106] on input "Check All" at bounding box center [135, 104] width 3 height 3
click at [139, 106] on div at bounding box center [137, 106] width 6 height 6
click at [137, 106] on input "Check All" at bounding box center [135, 104] width 3 height 3
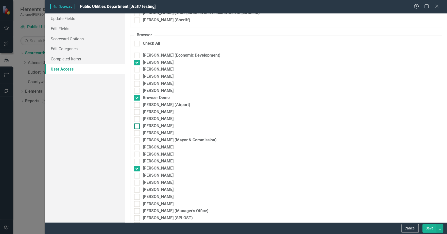
scroll to position [443, 0]
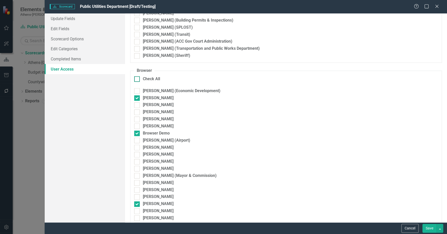
click at [138, 78] on div at bounding box center [137, 79] width 6 height 6
click at [137, 78] on input "Check All" at bounding box center [135, 77] width 3 height 3
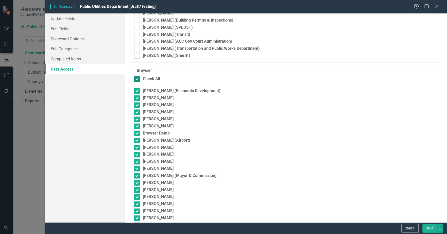
click at [138, 78] on div at bounding box center [137, 79] width 6 height 6
click at [137, 78] on input "Check All" at bounding box center [135, 77] width 3 height 3
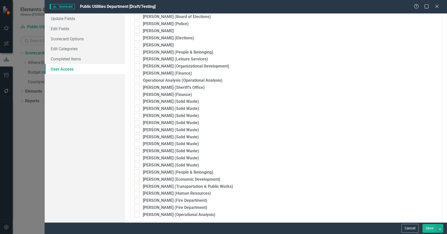
scroll to position [951, 0]
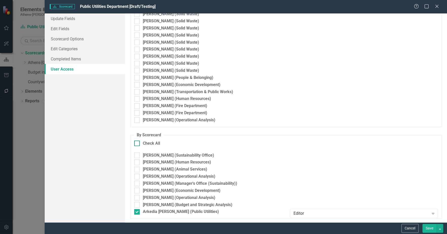
click at [136, 142] on input "Check All" at bounding box center [135, 141] width 3 height 3
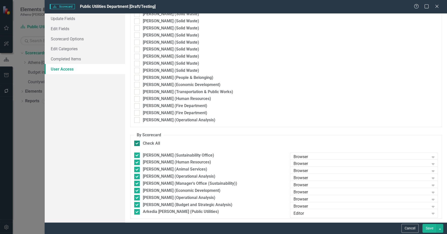
click at [136, 142] on input "Check All" at bounding box center [135, 141] width 3 height 3
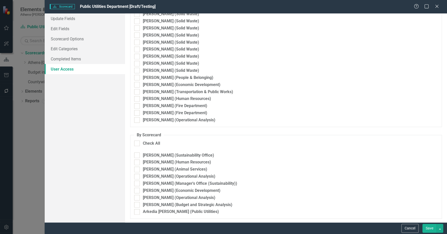
click at [428, 226] on button "Save" at bounding box center [429, 228] width 14 height 9
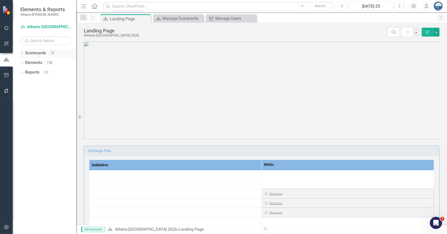
click at [23, 52] on div "Dropdown" at bounding box center [22, 53] width 4 height 4
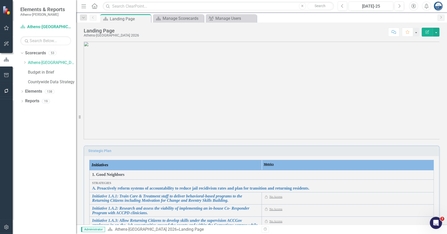
scroll to position [133, 0]
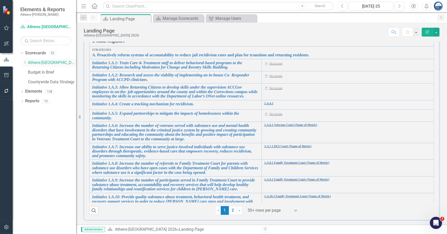
click at [25, 62] on icon at bounding box center [24, 62] width 1 height 3
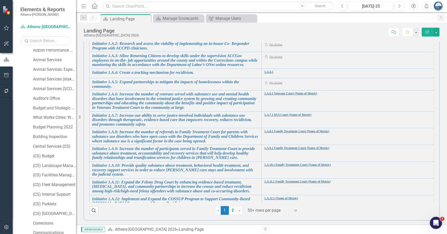
scroll to position [0, 0]
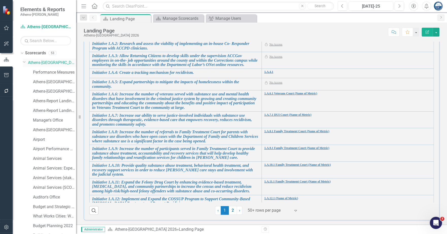
click at [39, 63] on link "Athens-[GEOGRAPHIC_DATA] 2026" at bounding box center [52, 63] width 48 height 6
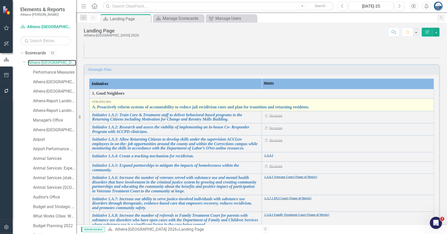
scroll to position [133, 0]
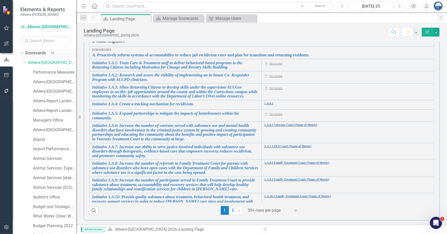
click at [35, 54] on link "Scorecards" at bounding box center [35, 53] width 21 height 6
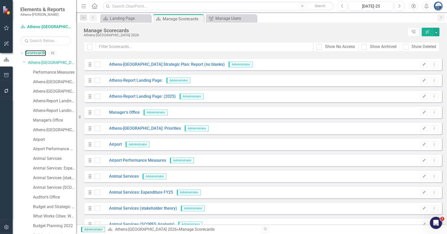
scroll to position [31, 0]
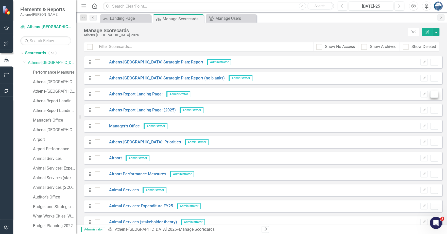
click at [432, 92] on icon "Dropdown Menu" at bounding box center [434, 93] width 4 height 3
click at [411, 103] on link "Edit Edit Scorecard" at bounding box center [406, 101] width 56 height 9
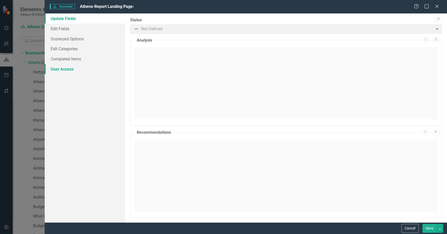
click at [63, 69] on link "User Access" at bounding box center [85, 69] width 80 height 10
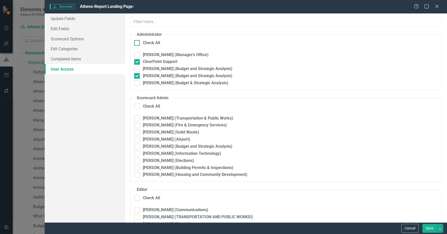
click at [136, 42] on input "Check All" at bounding box center [135, 41] width 3 height 3
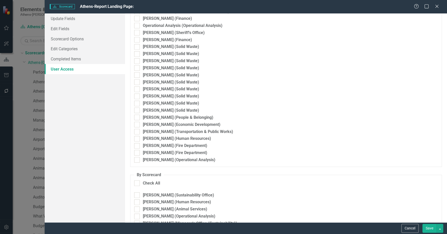
scroll to position [951, 0]
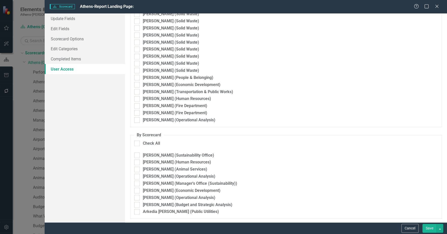
click at [430, 229] on button "Save" at bounding box center [429, 228] width 14 height 9
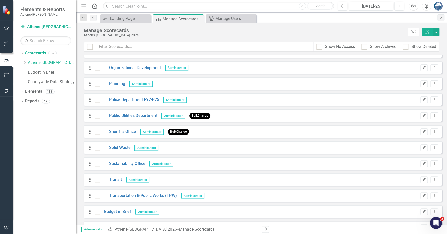
scroll to position [661, 0]
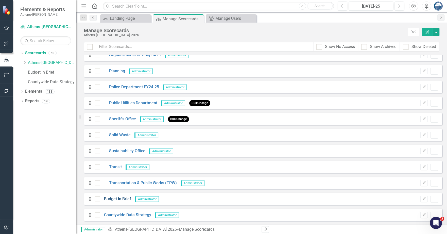
click at [110, 198] on link "Budget in Brief" at bounding box center [115, 199] width 31 height 6
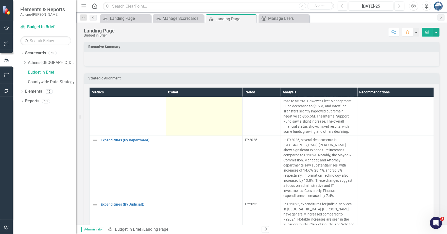
scroll to position [285, 0]
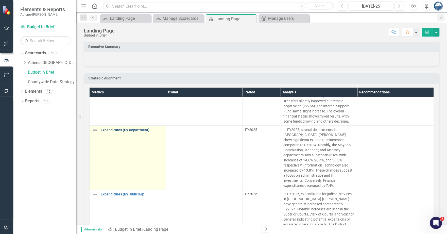
click at [135, 132] on link "Expenditures (By Department):" at bounding box center [132, 130] width 63 height 4
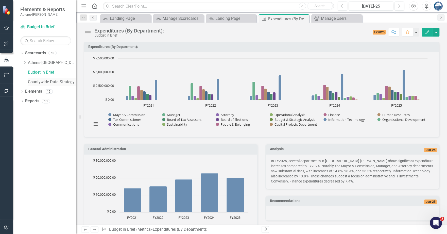
click at [44, 82] on link "Countywide Data Strategy" at bounding box center [52, 82] width 48 height 6
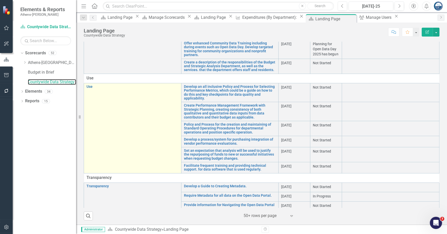
scroll to position [227, 0]
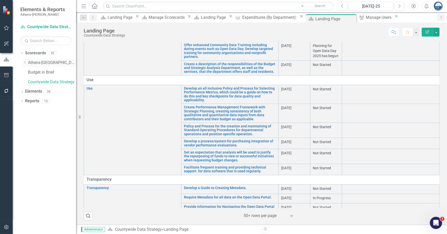
click at [34, 63] on link "Athens-[GEOGRAPHIC_DATA] 2026" at bounding box center [52, 63] width 48 height 6
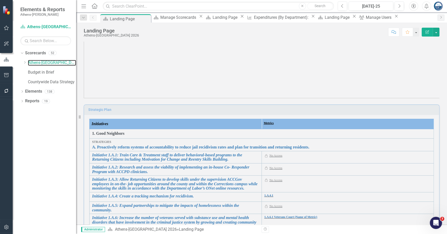
scroll to position [7, 0]
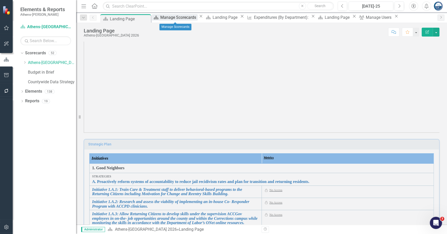
click at [177, 18] on div "Manage Scorecards" at bounding box center [178, 17] width 37 height 6
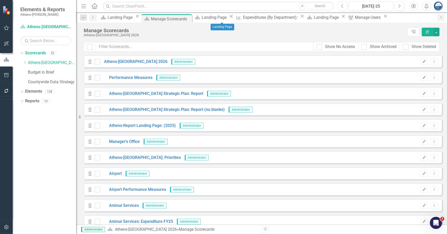
click at [233, 18] on icon "Close" at bounding box center [230, 16] width 5 height 4
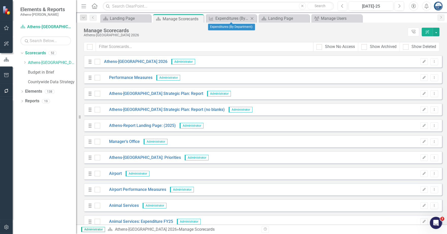
click at [251, 17] on icon "Close" at bounding box center [251, 18] width 5 height 4
click at [252, 17] on icon "Close" at bounding box center [251, 18] width 5 height 4
click at [253, 17] on icon "Close" at bounding box center [251, 18] width 5 height 4
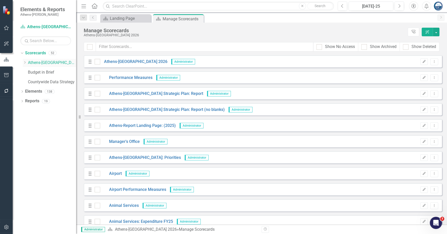
click at [25, 63] on icon "Dropdown" at bounding box center [25, 62] width 4 height 3
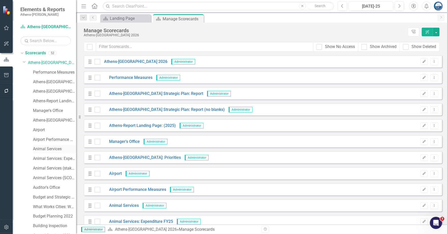
scroll to position [31, 0]
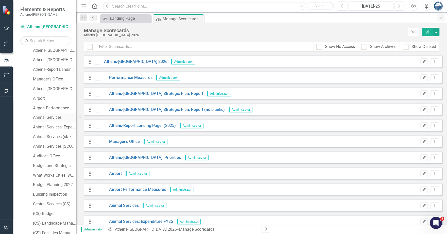
click at [49, 117] on link "Animal Services" at bounding box center [54, 118] width 43 height 6
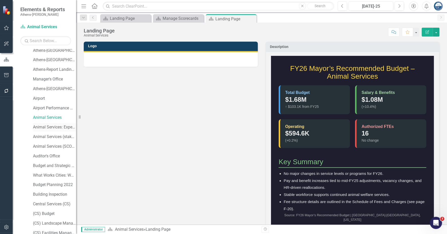
click at [48, 126] on link "Animal Services: Expenditure FY25" at bounding box center [54, 127] width 43 height 6
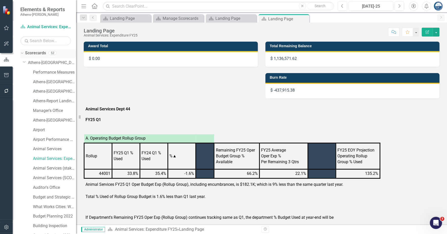
click at [38, 51] on link "Scorecards" at bounding box center [35, 53] width 21 height 6
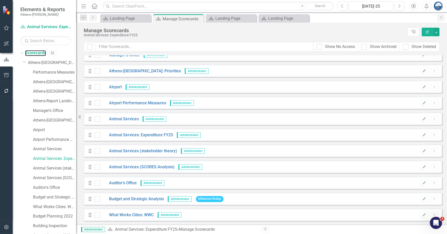
scroll to position [95, 0]
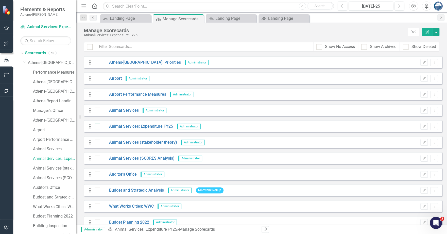
click at [97, 127] on div at bounding box center [98, 126] width 6 height 6
click at [97, 127] on input "checkbox" at bounding box center [96, 124] width 3 height 3
click at [97, 142] on input "checkbox" at bounding box center [96, 140] width 3 height 3
click at [97, 157] on input "checkbox" at bounding box center [96, 156] width 3 height 3
click at [436, 34] on button "button" at bounding box center [435, 32] width 7 height 9
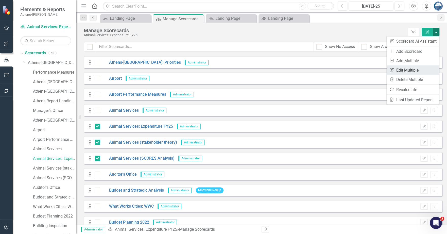
click at [411, 69] on link "Edit Multiple Edit Multiple" at bounding box center [412, 69] width 52 height 9
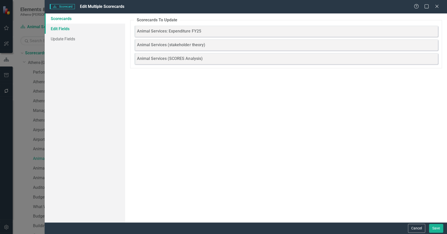
click at [64, 30] on link "Edit Fields" at bounding box center [85, 29] width 80 height 10
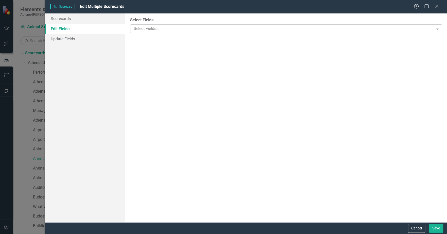
click at [139, 28] on div at bounding box center [282, 28] width 301 height 7
click at [158, 58] on div "Select Scorecard..." at bounding box center [283, 58] width 299 height 6
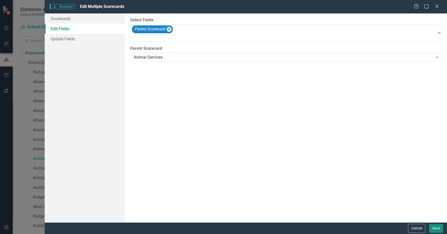
click at [437, 227] on button "Save" at bounding box center [436, 228] width 14 height 9
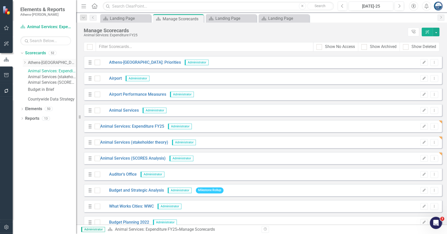
click at [26, 63] on icon "Dropdown" at bounding box center [25, 62] width 4 height 3
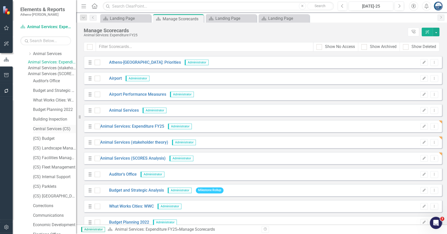
scroll to position [0, 0]
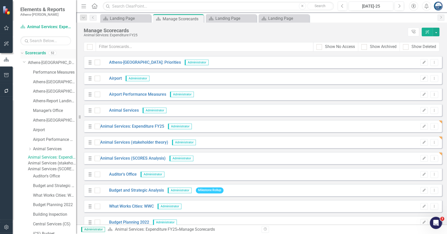
click at [38, 55] on link "Scorecards" at bounding box center [35, 53] width 21 height 6
click at [39, 53] on link "Scorecards" at bounding box center [35, 53] width 21 height 6
click at [37, 54] on link "Scorecards" at bounding box center [35, 53] width 21 height 6
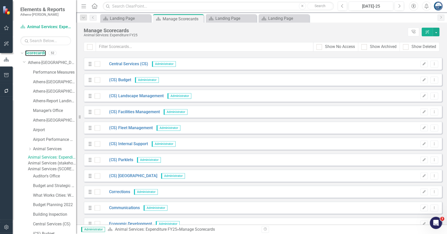
scroll to position [253, 0]
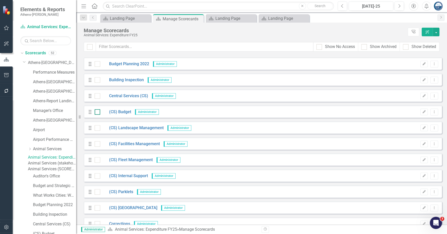
click at [97, 112] on input "checkbox" at bounding box center [96, 110] width 3 height 3
click at [98, 127] on div at bounding box center [98, 128] width 6 height 6
click at [98, 127] on input "checkbox" at bounding box center [96, 126] width 3 height 3
click at [96, 144] on div at bounding box center [98, 144] width 6 height 6
click at [96, 144] on input "checkbox" at bounding box center [96, 142] width 3 height 3
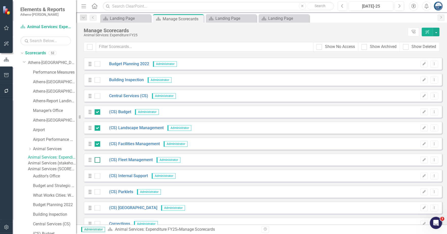
click at [97, 159] on input "checkbox" at bounding box center [96, 158] width 3 height 3
click at [97, 176] on div at bounding box center [98, 176] width 6 height 6
click at [97, 176] on input "checkbox" at bounding box center [96, 174] width 3 height 3
click at [98, 191] on div at bounding box center [98, 192] width 6 height 6
click at [98, 191] on input "checkbox" at bounding box center [96, 190] width 3 height 3
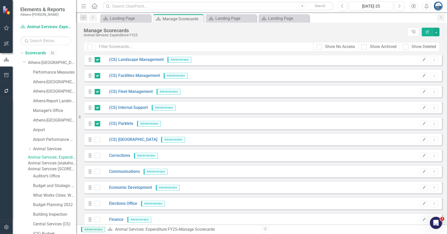
scroll to position [349, 0]
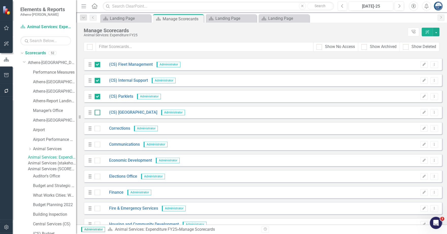
click at [99, 112] on div at bounding box center [98, 113] width 6 height 6
click at [98, 112] on input "checkbox" at bounding box center [96, 111] width 3 height 3
click at [436, 33] on button "button" at bounding box center [435, 32] width 7 height 9
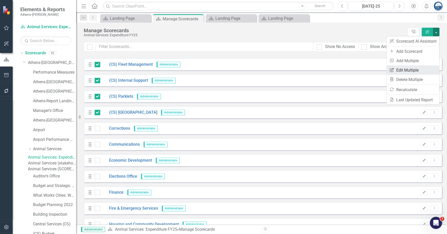
click at [413, 71] on link "Edit Multiple Edit Multiple" at bounding box center [412, 69] width 52 height 9
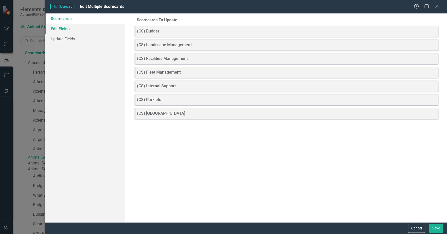
click at [64, 29] on link "Edit Fields" at bounding box center [85, 29] width 80 height 10
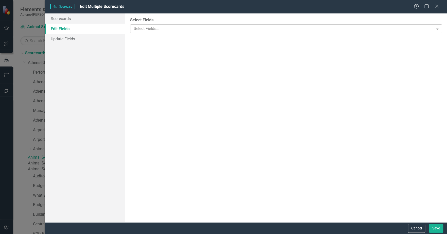
click at [150, 30] on div at bounding box center [282, 28] width 301 height 7
click at [151, 59] on div "Select Scorecard..." at bounding box center [283, 58] width 299 height 6
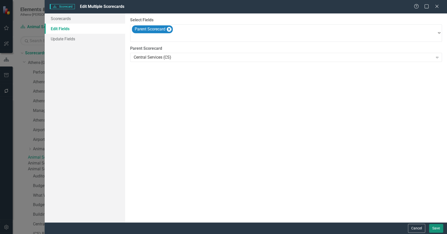
click at [433, 227] on button "Save" at bounding box center [436, 228] width 14 height 9
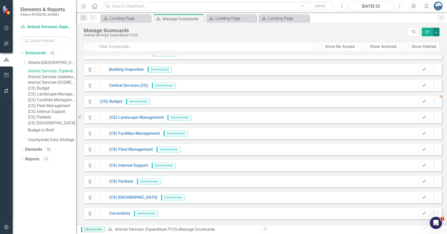
scroll to position [253, 0]
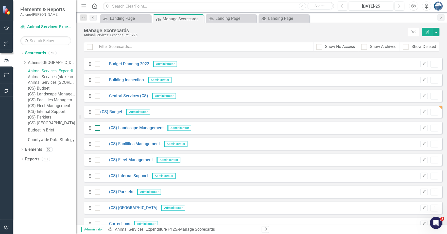
click at [98, 128] on div at bounding box center [98, 128] width 6 height 6
click at [98, 128] on input "checkbox" at bounding box center [96, 126] width 3 height 3
click at [97, 142] on input "checkbox" at bounding box center [96, 142] width 3 height 3
click at [97, 159] on input "checkbox" at bounding box center [96, 158] width 3 height 3
click at [98, 177] on div at bounding box center [98, 176] width 6 height 6
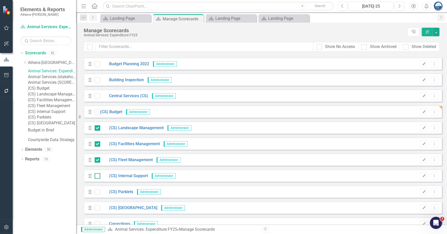
click at [98, 176] on input "checkbox" at bounding box center [96, 174] width 3 height 3
click at [99, 193] on div at bounding box center [98, 192] width 6 height 6
click at [98, 192] on input "checkbox" at bounding box center [96, 190] width 3 height 3
click at [98, 208] on div at bounding box center [98, 208] width 6 height 6
click at [98, 208] on input "checkbox" at bounding box center [96, 206] width 3 height 3
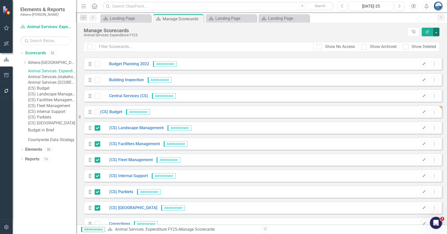
click at [437, 34] on button "button" at bounding box center [435, 32] width 7 height 9
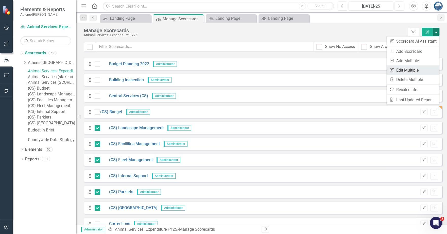
click at [408, 70] on link "Edit Multiple Edit Multiple" at bounding box center [412, 69] width 52 height 9
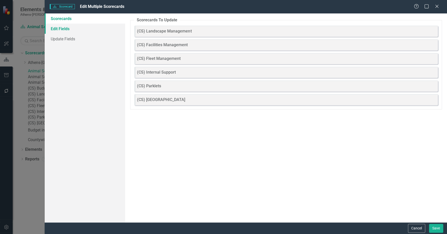
click at [58, 31] on link "Edit Fields" at bounding box center [85, 29] width 80 height 10
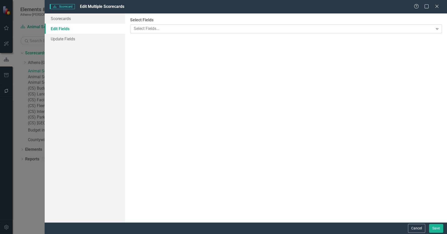
click at [142, 26] on div at bounding box center [282, 28] width 301 height 7
click at [149, 58] on div "Select Scorecard..." at bounding box center [283, 58] width 299 height 6
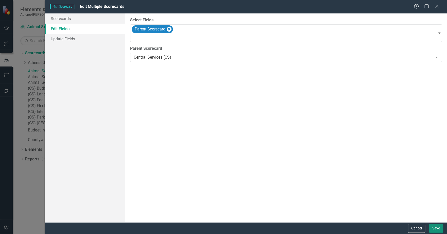
click at [437, 228] on button "Save" at bounding box center [436, 228] width 14 height 9
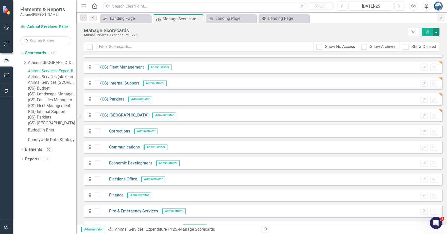
scroll to position [349, 0]
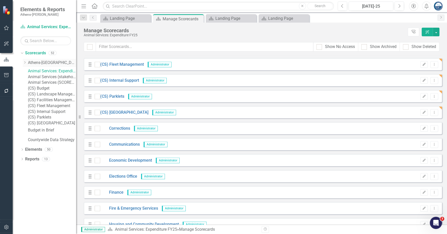
click at [25, 63] on icon "Dropdown" at bounding box center [25, 62] width 4 height 3
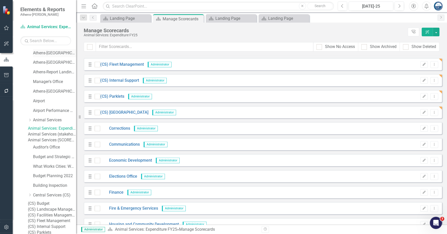
scroll to position [0, 0]
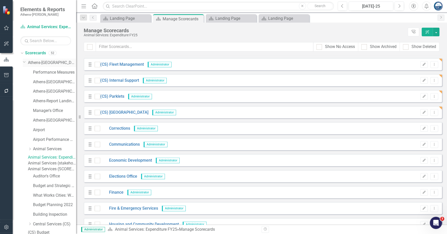
click at [39, 62] on link "Athens-[GEOGRAPHIC_DATA] 2026" at bounding box center [52, 63] width 48 height 6
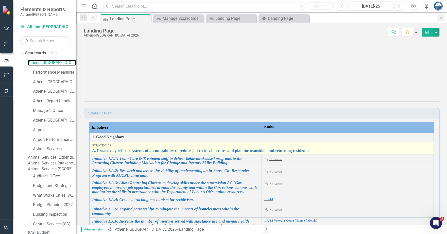
scroll to position [95, 0]
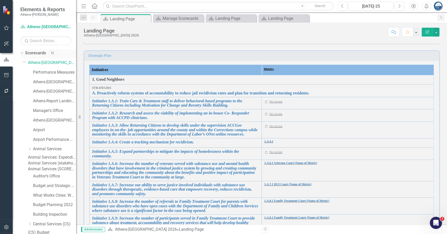
click at [35, 53] on link "Scorecards" at bounding box center [35, 53] width 21 height 6
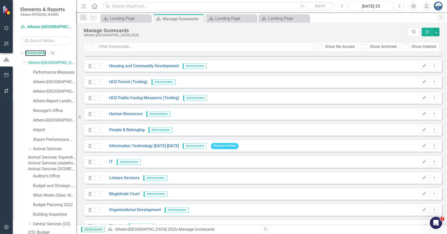
scroll to position [489, 0]
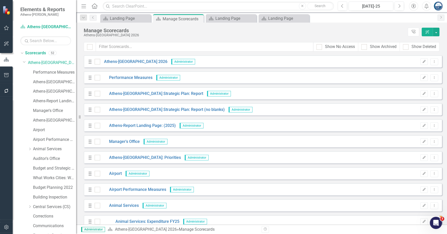
scroll to position [475, 0]
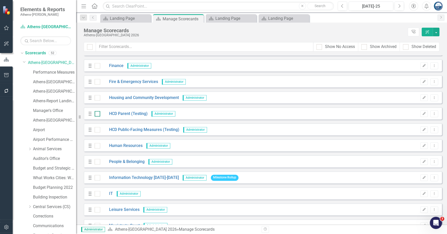
click at [96, 113] on input "checkbox" at bounding box center [96, 112] width 3 height 3
checkbox input "true"
click at [97, 130] on div at bounding box center [98, 130] width 6 height 6
click at [97, 130] on input "checkbox" at bounding box center [96, 128] width 3 height 3
checkbox input "true"
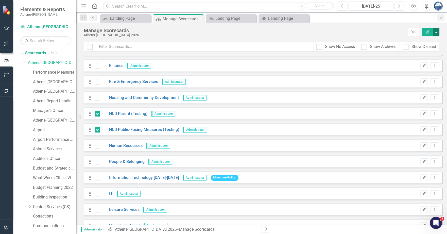
click at [435, 31] on button "button" at bounding box center [435, 32] width 7 height 9
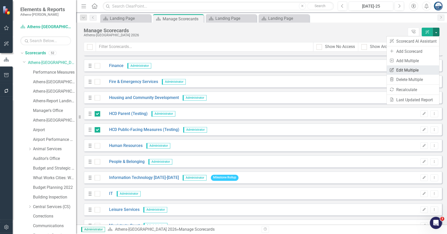
click at [416, 69] on link "Edit Multiple Edit Multiple" at bounding box center [412, 69] width 52 height 9
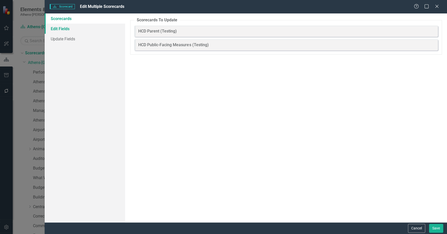
click at [65, 29] on link "Edit Fields" at bounding box center [85, 29] width 80 height 10
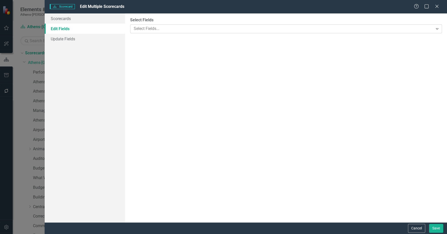
click at [147, 31] on div at bounding box center [282, 28] width 301 height 7
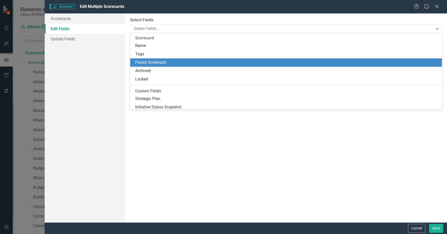
click at [149, 64] on div "Parent Scorecard" at bounding box center [286, 63] width 303 height 6
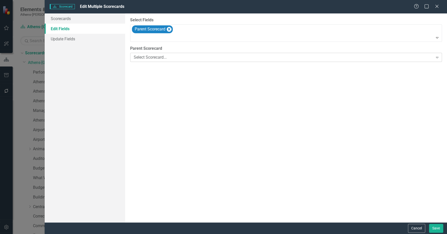
click at [153, 58] on div "Select Scorecard..." at bounding box center [283, 58] width 299 height 6
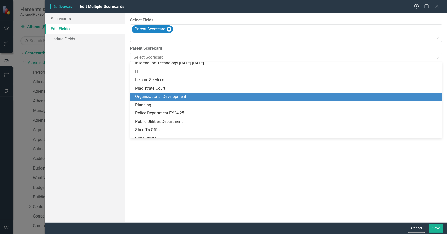
scroll to position [349, 0]
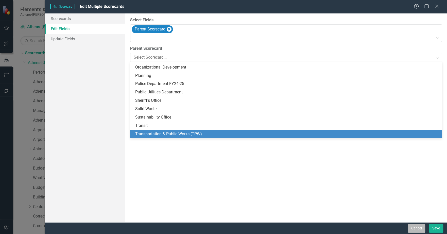
click at [414, 228] on button "Cancel" at bounding box center [416, 228] width 17 height 9
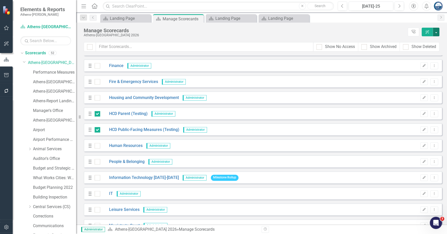
click at [437, 32] on button "button" at bounding box center [435, 32] width 7 height 9
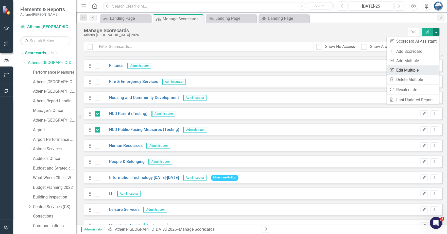
click at [412, 68] on link "Edit Multiple Edit Multiple" at bounding box center [412, 69] width 52 height 9
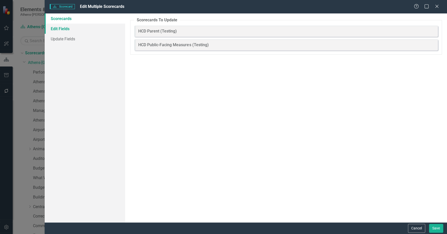
click at [58, 30] on link "Edit Fields" at bounding box center [85, 29] width 80 height 10
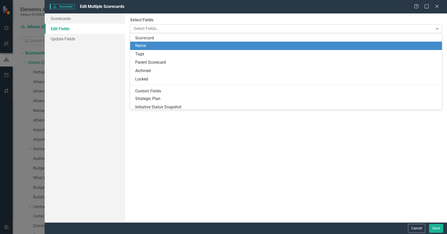
click at [169, 29] on div at bounding box center [282, 28] width 301 height 7
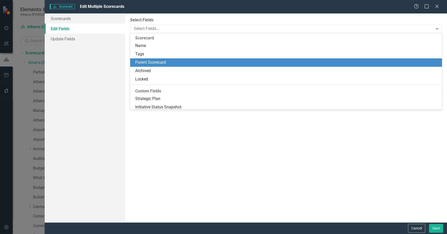
click at [161, 61] on div "Parent Scorecard" at bounding box center [286, 63] width 303 height 6
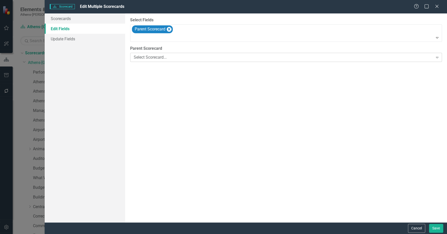
click at [165, 58] on div "Select Scorecard..." at bounding box center [283, 58] width 299 height 6
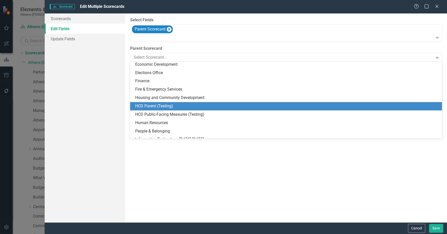
scroll to position [253, 0]
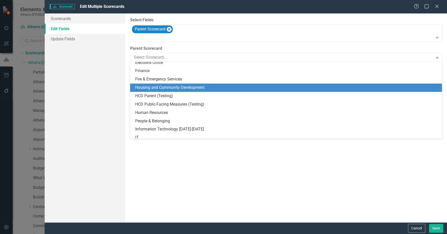
click at [175, 87] on div "Housing and Community Development" at bounding box center [286, 88] width 303 height 6
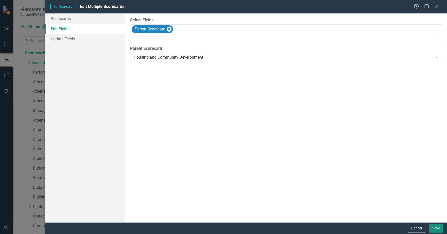
click at [435, 228] on button "Save" at bounding box center [436, 228] width 14 height 9
checkbox input "false"
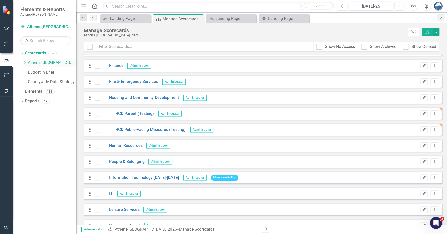
click at [24, 63] on icon "Dropdown" at bounding box center [25, 62] width 4 height 3
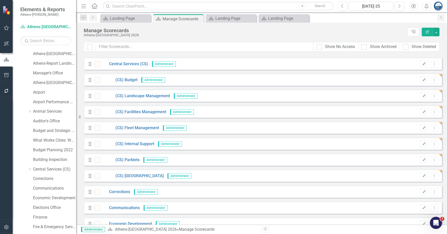
scroll to position [0, 0]
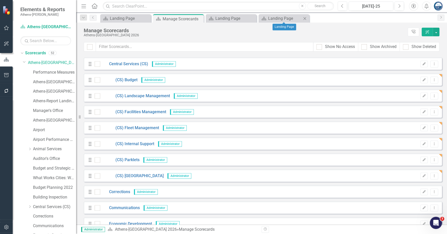
click at [305, 18] on icon "Close" at bounding box center [304, 18] width 5 height 4
click at [253, 17] on icon "Close" at bounding box center [251, 18] width 5 height 4
click at [199, 18] on icon at bounding box center [198, 18] width 3 height 3
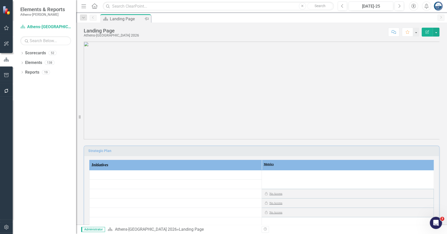
click at [146, 18] on icon "Pin" at bounding box center [147, 18] width 4 height 5
click at [166, 26] on div "Landing Page Athens-Clarke County 2026 Score: N/A Jul-25 Completed Comment Favo…" at bounding box center [261, 30] width 371 height 15
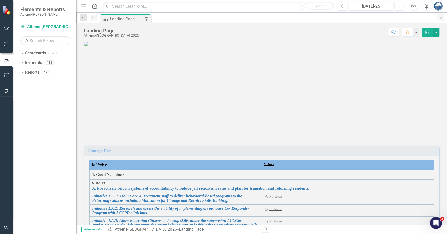
click at [212, 21] on div "Scorecard Landing Page Pin" at bounding box center [266, 18] width 335 height 8
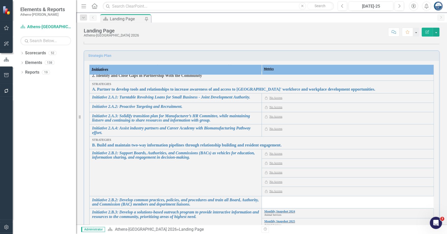
scroll to position [164, 0]
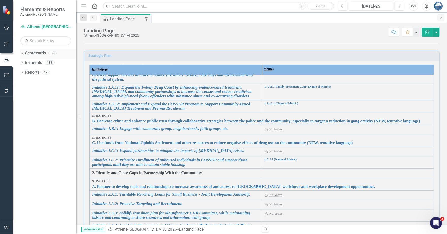
click at [22, 52] on icon "Dropdown" at bounding box center [22, 53] width 4 height 3
click at [6, 226] on icon "button" at bounding box center [6, 227] width 4 height 5
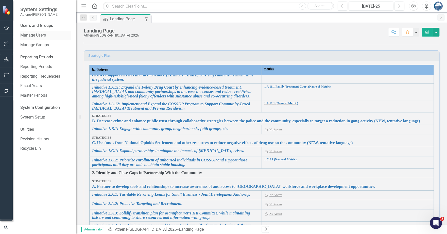
click at [31, 36] on link "Manage Users" at bounding box center [45, 35] width 51 height 6
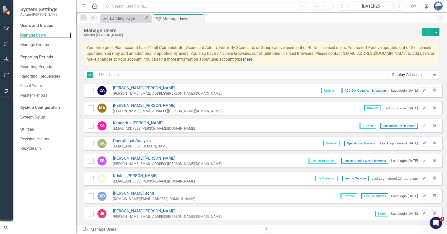
checkbox input "false"
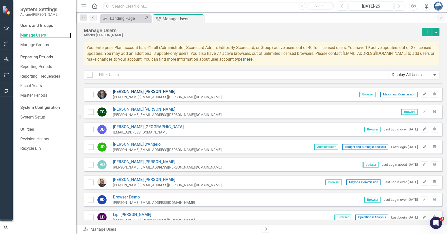
scroll to position [380, 0]
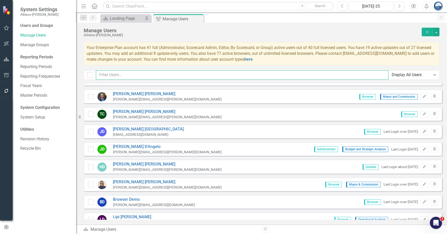
click at [142, 75] on input "text" at bounding box center [242, 74] width 292 height 9
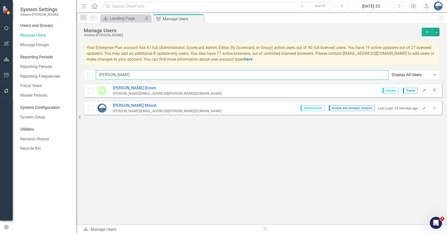
scroll to position [0, 0]
type input "Andy"
click at [424, 107] on icon "Edit" at bounding box center [424, 107] width 4 height 3
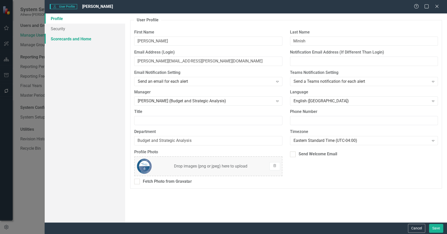
click at [79, 40] on link "Scorecards and Home" at bounding box center [85, 39] width 80 height 10
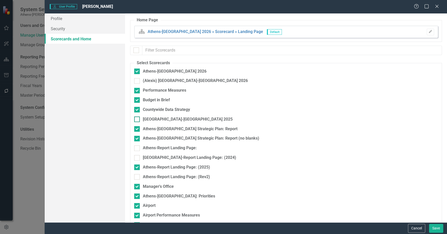
click at [138, 119] on div at bounding box center [137, 119] width 6 height 6
click at [137, 119] on input "Athens-Clarke County 2025" at bounding box center [135, 117] width 3 height 3
checkbox input "true"
click at [433, 227] on button "Save" at bounding box center [436, 228] width 14 height 9
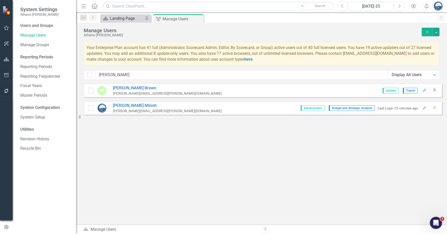
click at [125, 17] on div "Landing Page" at bounding box center [126, 18] width 33 height 6
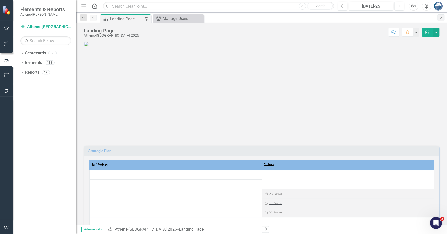
scroll to position [95, 0]
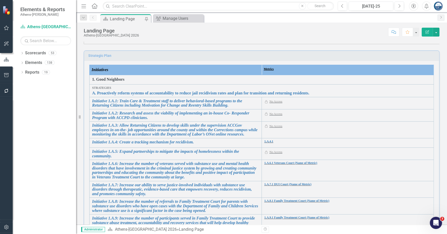
click at [270, 100] on div "No Access" at bounding box center [275, 101] width 13 height 4
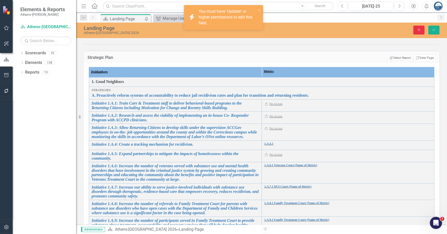
click at [421, 28] on icon "Close" at bounding box center [418, 30] width 5 height 4
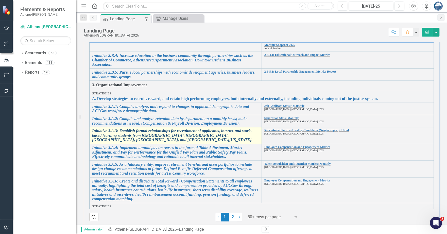
scroll to position [443, 0]
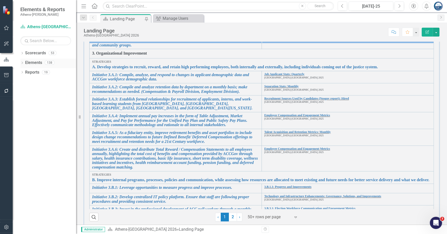
click at [23, 62] on icon "Dropdown" at bounding box center [22, 63] width 4 height 3
click at [39, 91] on link "Metric Metrics" at bounding box center [38, 91] width 21 height 6
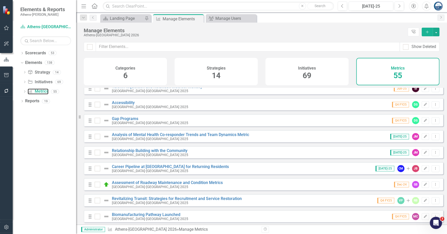
scroll to position [222, 0]
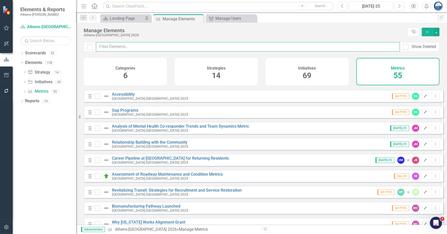
click at [171, 44] on input "text" at bounding box center [248, 46] width 304 height 9
type input "F"
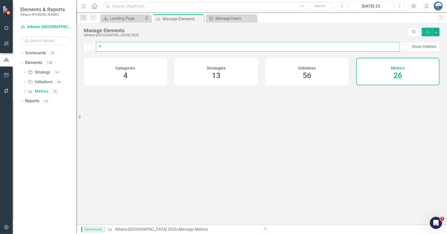
checkbox input "false"
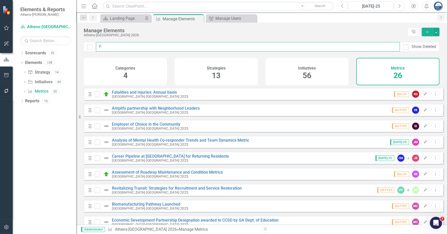
type input "Fi"
checkbox input "false"
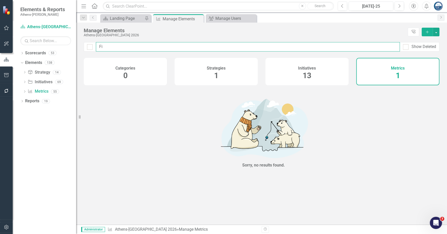
type input "F"
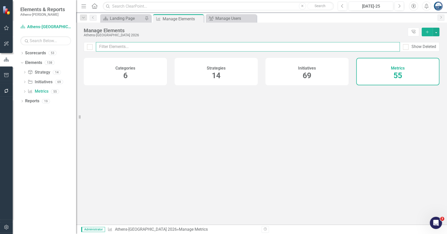
checkbox input "false"
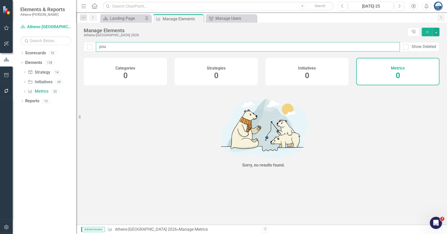
type input "po"
checkbox input "false"
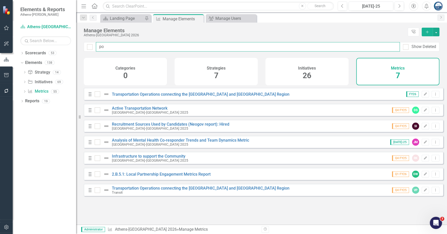
type input "p"
checkbox input "false"
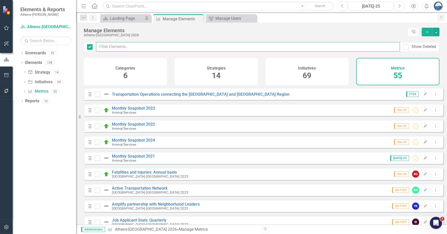
checkbox input "false"
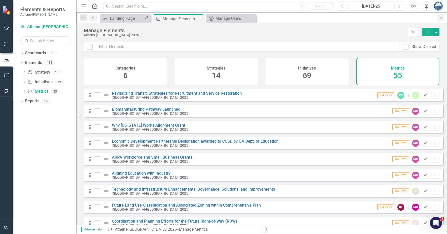
scroll to position [412, 0]
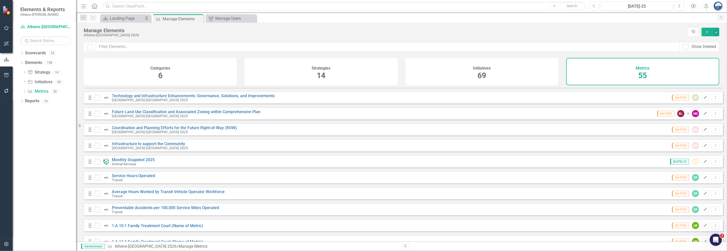
click at [198, 32] on div "Manage Elements" at bounding box center [384, 31] width 601 height 6
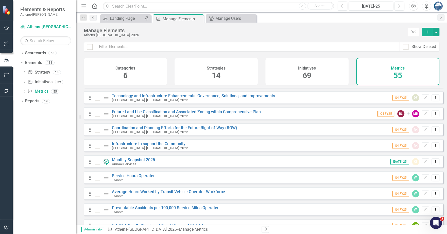
click at [429, 32] on button "Add" at bounding box center [426, 32] width 11 height 9
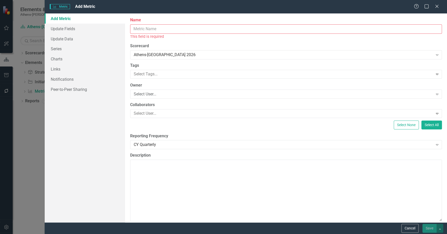
click at [164, 28] on input "Name" at bounding box center [286, 28] width 312 height 9
paste input "Fire Marshal [PERSON_NAME] & Turnaround"
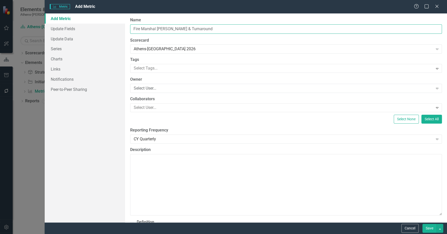
type input "Fire Marshal [PERSON_NAME] & Turnaround"
click at [183, 38] on label "Scorecard" at bounding box center [286, 41] width 312 height 6
click at [165, 141] on div "CY Quarterly Expand" at bounding box center [286, 138] width 312 height 9
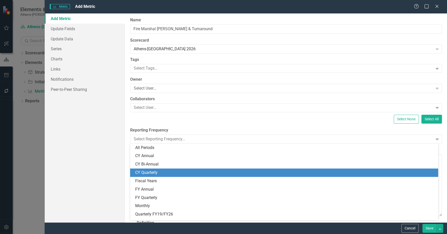
scroll to position [25, 0]
click at [159, 172] on div "FY Quarterly" at bounding box center [284, 173] width 299 height 6
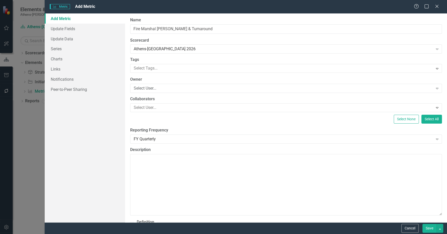
click at [167, 124] on div "ClearPoint Can Do More! How ClearPoint Can Help Close Enterprise plans can auto…" at bounding box center [286, 117] width 322 height 209
click at [428, 227] on button "Save" at bounding box center [429, 228] width 14 height 9
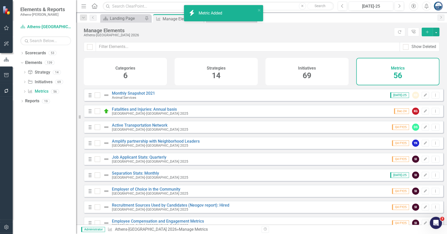
scroll to position [63, 0]
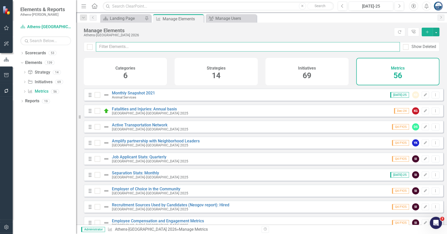
click at [147, 46] on input "text" at bounding box center [248, 46] width 304 height 9
type input "f"
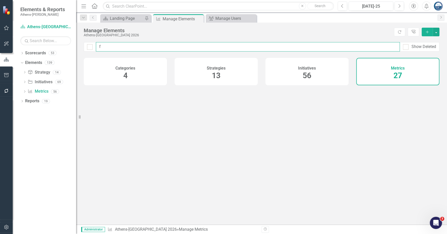
checkbox input "false"
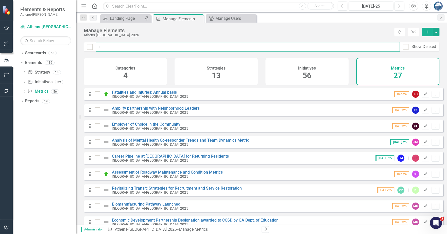
type input "fi"
checkbox input "false"
type input "fir"
checkbox input "false"
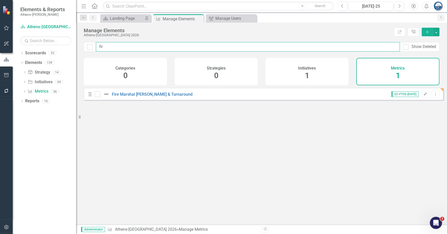
type input "fire"
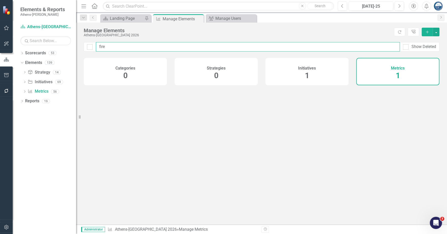
checkbox input "false"
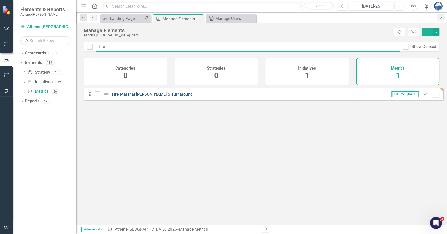
type input "fire"
click at [120, 97] on link "Fire Marshal [PERSON_NAME] & Turnaround" at bounding box center [152, 94] width 81 height 5
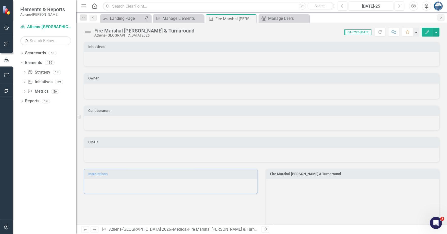
click at [199, 60] on div at bounding box center [261, 59] width 355 height 15
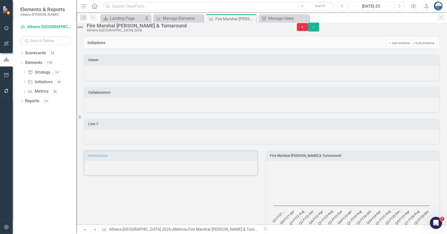
click at [304, 28] on icon "Close" at bounding box center [302, 27] width 5 height 4
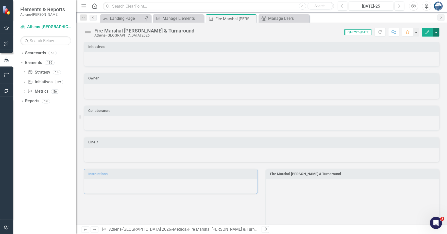
click at [436, 32] on button "button" at bounding box center [435, 32] width 7 height 9
click at [420, 43] on link "Edit Edit Metric" at bounding box center [416, 41] width 45 height 9
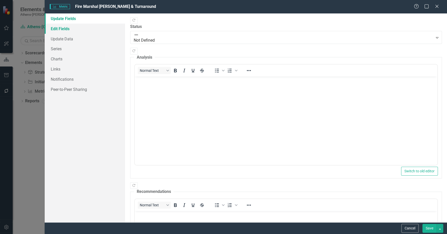
click at [61, 27] on link "Edit Fields" at bounding box center [85, 29] width 80 height 10
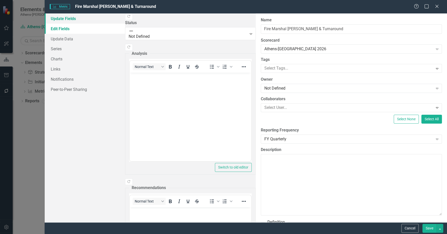
click at [61, 20] on link "Update Fields" at bounding box center [85, 18] width 80 height 10
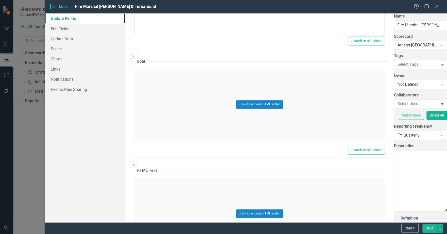
scroll to position [279, 0]
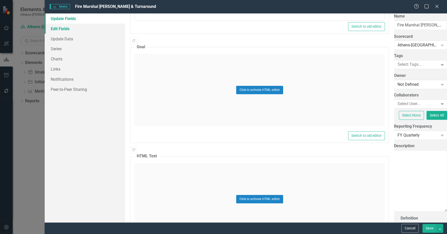
click at [59, 27] on link "Edit Fields" at bounding box center [85, 29] width 80 height 10
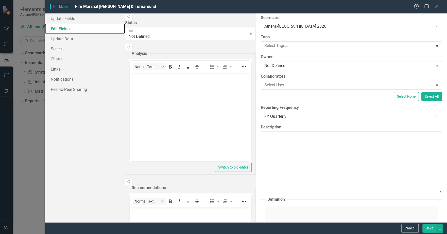
scroll to position [0, 0]
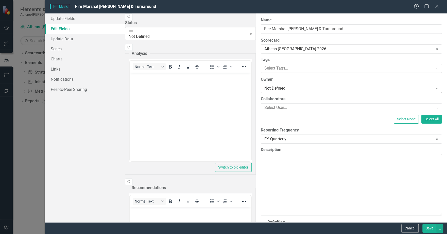
click at [264, 89] on div "Not Defined" at bounding box center [348, 88] width 168 height 6
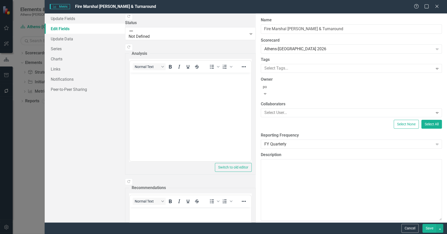
type input "pou"
click at [161, 233] on div "[PERSON_NAME] (Fire & Emergency Services)" at bounding box center [224, 238] width 439 height 6
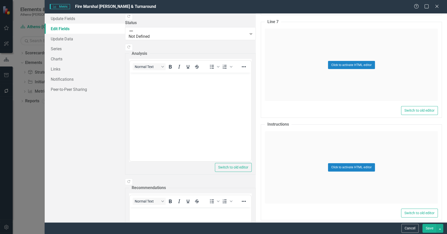
scroll to position [1137, 0]
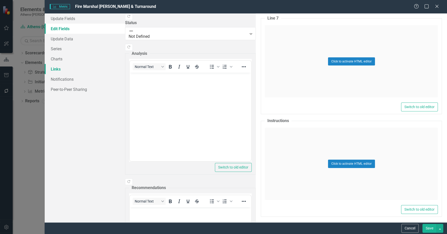
click at [63, 69] on link "Links" at bounding box center [85, 69] width 80 height 10
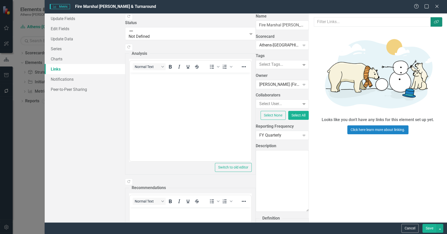
click at [435, 22] on icon "Link Tag" at bounding box center [436, 22] width 5 height 4
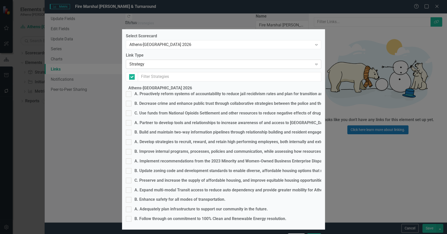
checkbox input "false"
click at [151, 67] on div "Strategy" at bounding box center [220, 64] width 183 height 6
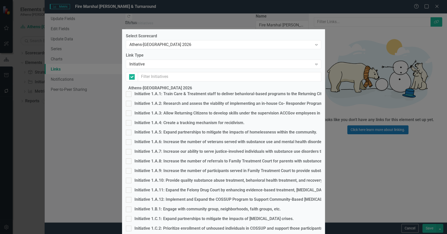
checkbox input "false"
checkbox input "true"
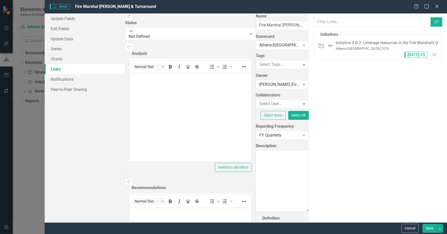
click at [428, 226] on button "Save" at bounding box center [429, 228] width 14 height 9
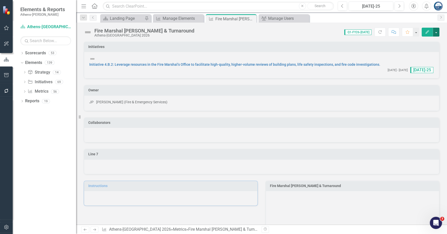
click at [436, 33] on button "button" at bounding box center [435, 32] width 7 height 9
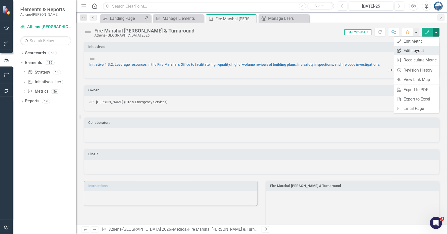
click at [422, 49] on link "Edit Report Edit Layout" at bounding box center [416, 50] width 45 height 9
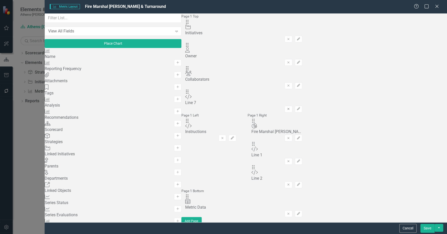
click at [290, 107] on icon "Remove" at bounding box center [288, 108] width 4 height 3
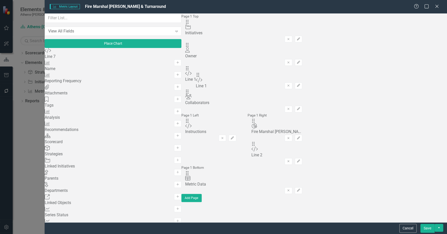
drag, startPoint x: 311, startPoint y: 113, endPoint x: 207, endPoint y: 77, distance: 110.3
click at [429, 227] on button "Save" at bounding box center [427, 228] width 14 height 9
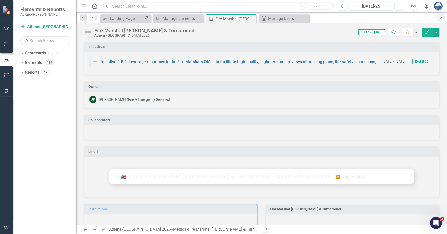
click at [138, 176] on summary "🚒 FY26 Fire Marshal [PERSON_NAME] & Turnaround – Quarterly Progress 🔽 Toggle Vi…" at bounding box center [261, 176] width 304 height 15
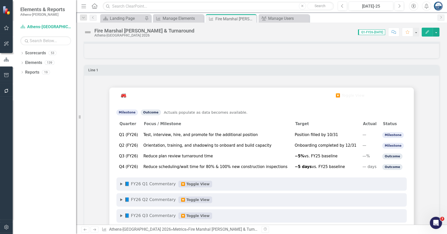
scroll to position [95, 0]
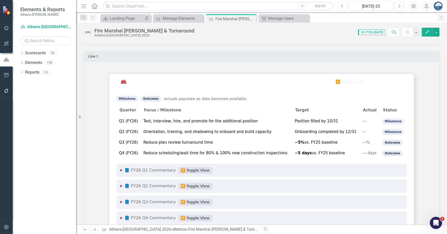
click at [186, 170] on span "🔽 Toggle View" at bounding box center [195, 170] width 34 height 7
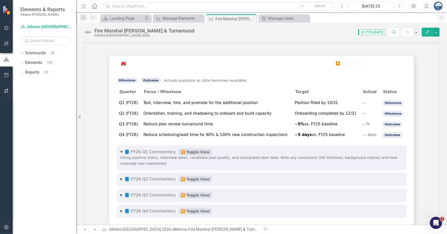
scroll to position [127, 0]
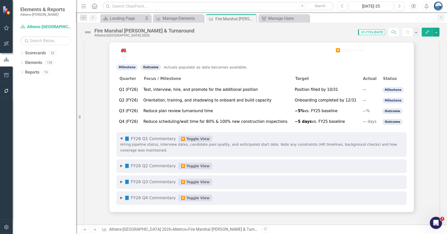
click at [215, 142] on p "Hiring pipeline status, interview dates, candidate pool quality, and anticipate…" at bounding box center [261, 146] width 282 height 11
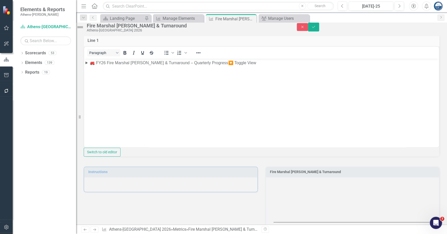
scroll to position [97, 0]
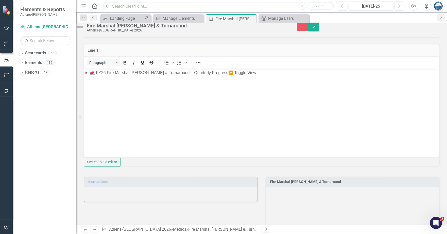
click at [228, 71] on span "🔽 Toggle View" at bounding box center [242, 72] width 28 height 4
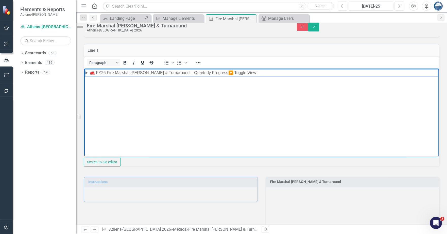
click at [228, 71] on span "🔽 Toggle View" at bounding box center [242, 72] width 28 height 4
click at [86, 73] on summary "🚒 FY26 Fire Marshal [PERSON_NAME] & Turnaround – Quarterly Progress 🔽 Toggle Vi…" at bounding box center [261, 73] width 352 height 6
click at [110, 89] on body "🚒 FY26 Fire Marshal [PERSON_NAME] & Turnaround – Quarterly Progress 🔽 Toggle Vi…" at bounding box center [261, 106] width 354 height 76
click at [116, 92] on body "🚒 FY26 Fire Marshal [PERSON_NAME] & Turnaround – Quarterly Progress 🔽 Toggle Vi…" at bounding box center [261, 106] width 354 height 76
click at [117, 92] on body "🚒 FY26 Fire Marshal [PERSON_NAME] & Turnaround – Quarterly Progress 🔽 Toggle Vi…" at bounding box center [261, 106] width 354 height 76
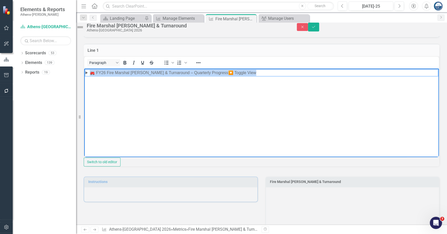
click at [117, 92] on body "🚒 FY26 Fire Marshal [PERSON_NAME] & Turnaround – Quarterly Progress 🔽 Toggle Vi…" at bounding box center [261, 106] width 354 height 76
drag, startPoint x: 117, startPoint y: 92, endPoint x: 126, endPoint y: 90, distance: 9.8
click at [117, 92] on body "🚒 FY26 Fire Marshal [PERSON_NAME] & Turnaround – Quarterly Progress 🔽 Toggle Vi…" at bounding box center [261, 106] width 354 height 76
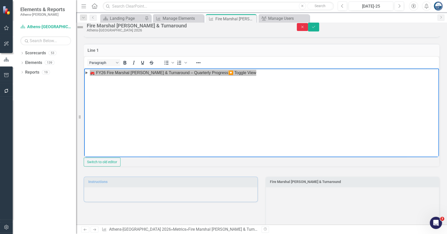
click at [304, 29] on icon "Close" at bounding box center [302, 27] width 5 height 4
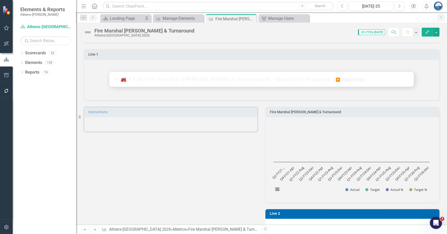
click at [333, 79] on span "🔽 Toggle View" at bounding box center [350, 79] width 34 height 7
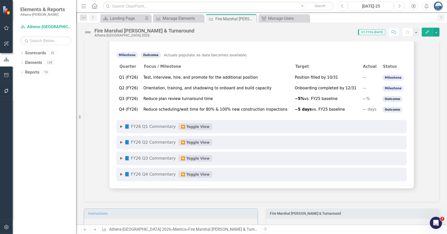
scroll to position [129, 0]
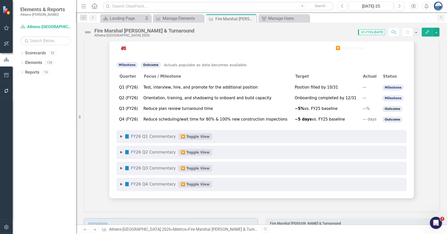
click at [173, 86] on td "Test, interview, hire, and promote for the additional position" at bounding box center [216, 87] width 151 height 11
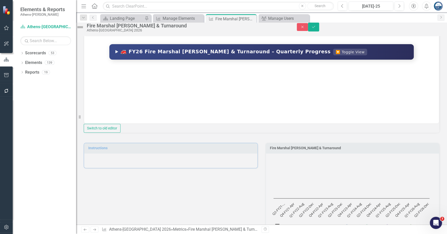
scroll to position [0, 0]
click at [109, 52] on summary "🚒 FY26 Fire Marshal [PERSON_NAME] & Turnaround – Quarterly Progress 🔽 Toggle Vi…" at bounding box center [261, 51] width 304 height 15
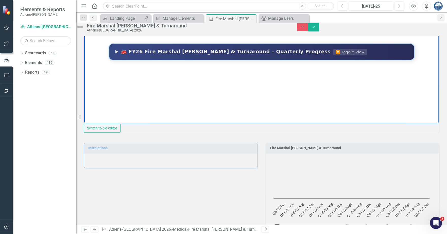
click at [333, 50] on span "🔽 Toggle View" at bounding box center [350, 52] width 34 height 7
click at [333, 52] on span "🔽 Toggle View" at bounding box center [350, 52] width 34 height 7
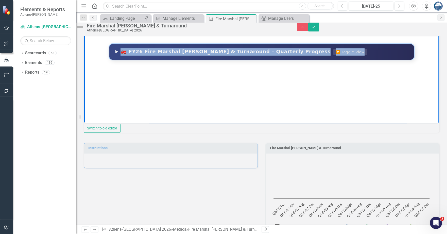
click at [333, 52] on span "🔽 Toggle View" at bounding box center [350, 52] width 34 height 7
drag, startPoint x: 281, startPoint y: 52, endPoint x: 278, endPoint y: 52, distance: 3.3
click at [333, 52] on span "🔽 Toggle View" at bounding box center [350, 52] width 34 height 7
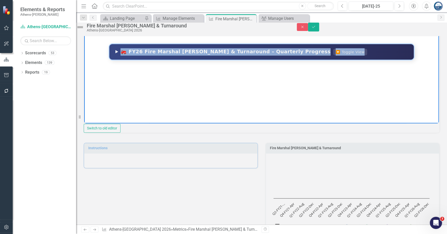
click at [109, 51] on summary "🚒 FY26 Fire Marshal [PERSON_NAME] & Turnaround – Quarterly Progress 🔽 Toggle Vi…" at bounding box center [261, 51] width 304 height 15
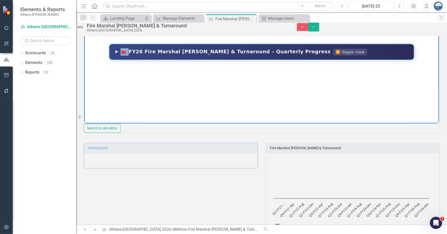
click at [109, 51] on summary "🚒 FY26 Fire Marshal [PERSON_NAME] & Turnaround – Quarterly Progress 🔽 Toggle Vi…" at bounding box center [261, 51] width 304 height 15
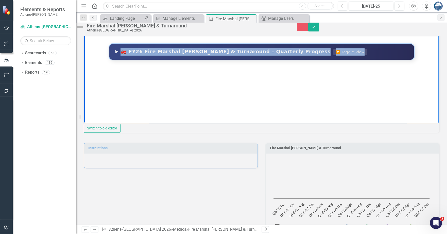
click at [109, 51] on summary "🚒 FY26 Fire Marshal [PERSON_NAME] & Turnaround – Quarterly Progress 🔽 Toggle Vi…" at bounding box center [261, 51] width 304 height 15
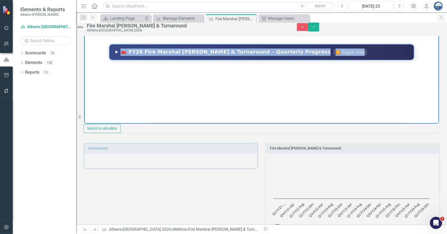
scroll to position [99, 0]
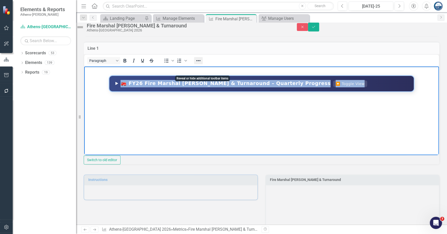
click at [201, 64] on icon "Reveal or hide additional toolbar items" at bounding box center [198, 61] width 6 height 6
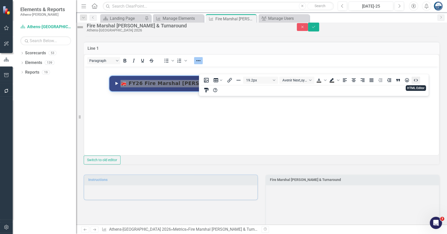
click at [417, 81] on icon "HTML Editor" at bounding box center [415, 80] width 4 height 3
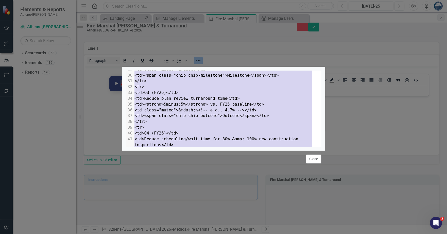
scroll to position [400, 0]
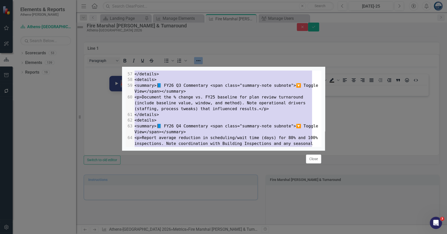
drag, startPoint x: 134, startPoint y: 54, endPoint x: 289, endPoint y: 253, distance: 252.0
type textarea "<div class="fy-container" role="region" aria-label="FY26 Fire Marshal Initiativ…"
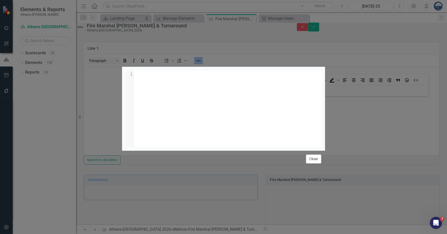
click at [311, 163] on button "Close" at bounding box center [313, 158] width 15 height 9
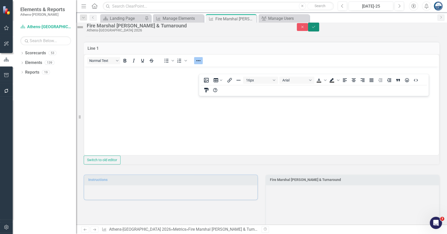
click at [319, 31] on button "Save" at bounding box center [313, 27] width 11 height 9
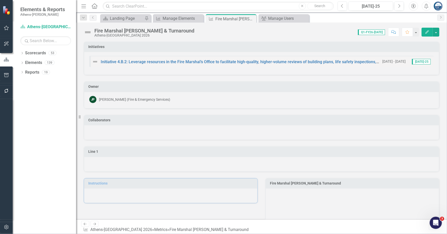
click at [110, 161] on div at bounding box center [261, 164] width 355 height 15
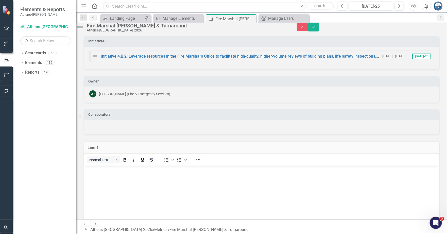
click at [105, 173] on body "Rich Text Area. Press ALT-0 for help." at bounding box center [261, 203] width 354 height 76
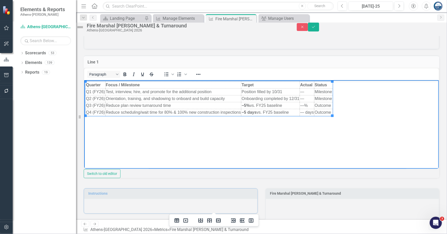
scroll to position [95, 0]
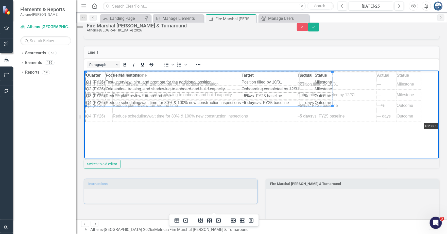
drag, startPoint x: 332, startPoint y: 105, endPoint x: 443, endPoint y: 125, distance: 112.6
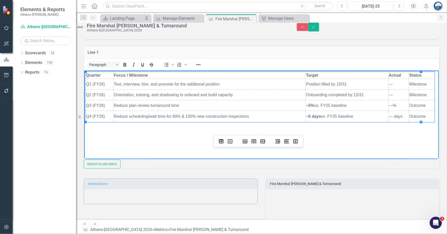
click at [107, 132] on body "Quarter Focus / Milestone Target Actual Status Q1 (FY26) Test, interview, hire,…" at bounding box center [261, 108] width 354 height 76
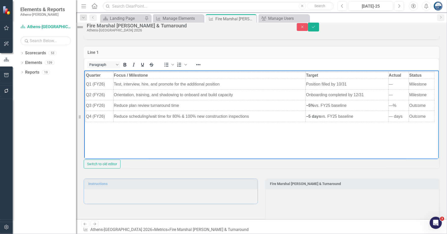
click at [86, 133] on body "Quarter Focus / Milestone Target Actual Status Q1 (FY26) Test, interview, hire,…" at bounding box center [261, 108] width 354 height 76
click at [88, 132] on body "Quarter Focus / Milestone Target Actual Status Q1 (FY26) Test, interview, hire,…" at bounding box center [261, 108] width 354 height 76
click at [88, 133] on body "Quarter Focus / Milestone Target Actual Status Q1 (FY26) Test, interview, hire,…" at bounding box center [261, 108] width 354 height 76
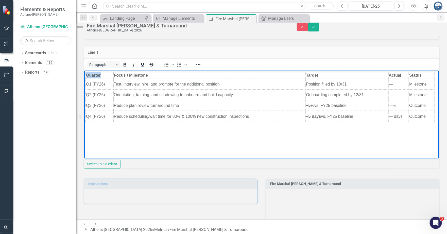
click at [88, 133] on body "Quarter Focus / Milestone Target Actual Status Q1 (FY26) Test, interview, hire,…" at bounding box center [261, 108] width 354 height 76
click at [98, 134] on body "Quarter Focus / Milestone Target Actual Status Q1 (FY26) Test, interview, hire,…" at bounding box center [261, 108] width 354 height 76
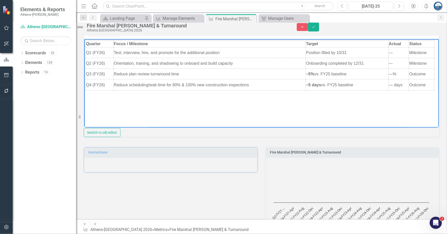
click at [423, 90] on body "Quarter Focus / Milestone Target Actual Status Q1 (FY26) Test, interview, hire,…" at bounding box center [261, 77] width 354 height 76
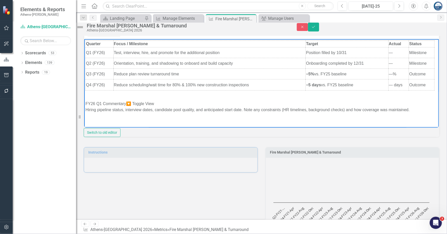
click at [156, 104] on div "FY26 Q1 Commentary🔽 Toggle View" at bounding box center [261, 104] width 352 height 6
click at [223, 118] on html "Quarter Focus / Milestone Target Actual Status Q1 (FY26) Test, interview, hire,…" at bounding box center [261, 78] width 354 height 79
click at [180, 118] on html "Quarter Focus / Milestone Target Actual Status Q1 (FY26) Test, interview, hire,…" at bounding box center [261, 78] width 354 height 79
click at [412, 110] on p "Hiring pipeline status, interview dates, candidate pool quality, and anticipate…" at bounding box center [261, 110] width 352 height 6
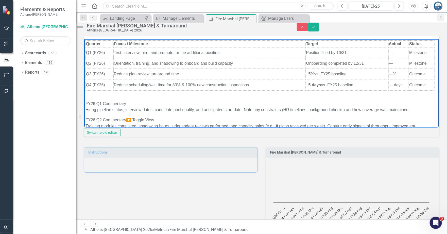
drag, startPoint x: 155, startPoint y: 118, endPoint x: 168, endPoint y: 121, distance: 13.0
click at [155, 118] on div "FY26 Q2 Commentary🔽 Toggle View" at bounding box center [261, 120] width 352 height 6
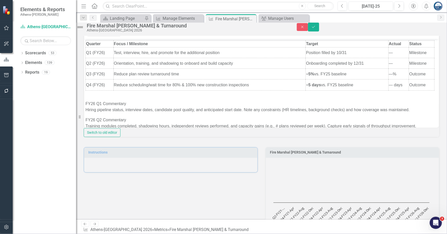
click at [240, 137] on div "Switch to old editor" at bounding box center [261, 132] width 355 height 9
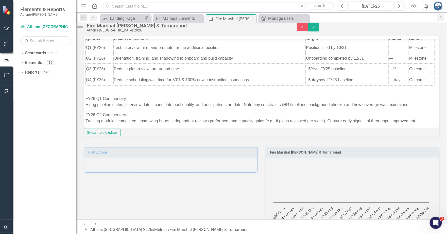
scroll to position [6, 0]
click at [417, 119] on p "Training modules completed, shadowing hours, independent reviews performed, and…" at bounding box center [261, 120] width 352 height 6
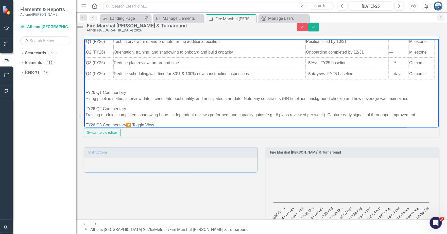
scroll to position [22, 0]
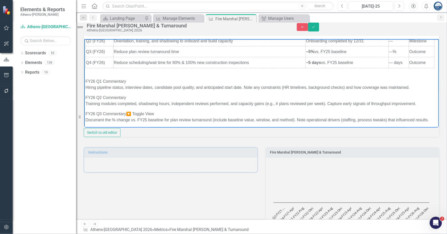
drag, startPoint x: 156, startPoint y: 112, endPoint x: 190, endPoint y: 126, distance: 36.7
click at [157, 113] on div "FY26 Q3 Commentary🔽 Toggle View" at bounding box center [261, 114] width 352 height 6
click at [186, 119] on p "Document the % change vs. FY25 baseline for plan review turnaround (include bas…" at bounding box center [261, 120] width 352 height 6
click at [94, 123] on body "Quarter Focus / Milestone Target Actual Status Q1 (FY26) Test, interview, hire,…" at bounding box center [261, 72] width 354 height 112
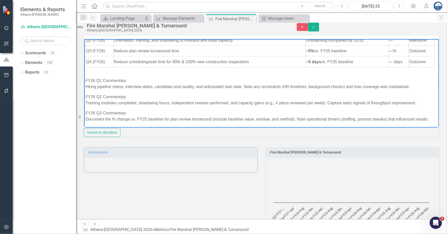
click at [100, 120] on p "Document the % change vs. FY25 baseline for plan review turnaround (include bas…" at bounding box center [261, 119] width 352 height 6
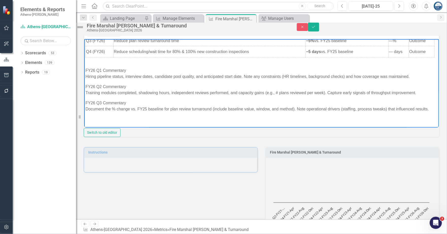
scroll to position [39, 0]
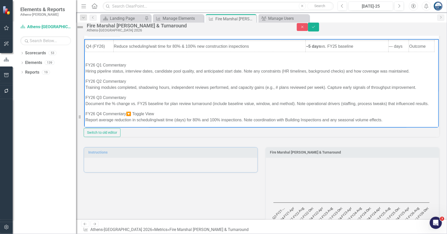
click at [158, 117] on div "FY26 Q4 Commentary🔽 Toggle View" at bounding box center [261, 114] width 352 height 6
drag, startPoint x: 133, startPoint y: 120, endPoint x: 84, endPoint y: 116, distance: 48.3
click at [87, 117] on div "FY26 Q4 Commentary" at bounding box center [261, 114] width 352 height 6
click at [128, 96] on div "FY26 Q3 Commentary" at bounding box center [261, 98] width 352 height 6
drag, startPoint x: 127, startPoint y: 96, endPoint x: 98, endPoint y: 94, distance: 29.5
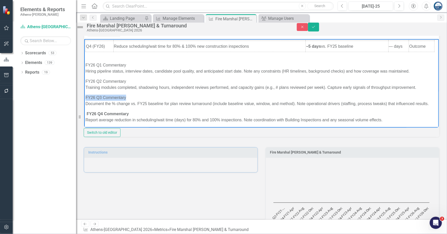
click at [85, 95] on div "FY26 Q3 Commentary" at bounding box center [261, 98] width 352 height 6
drag, startPoint x: 124, startPoint y: 80, endPoint x: 86, endPoint y: 79, distance: 38.3
click at [85, 80] on body "Quarter Focus / Milestone Target Actual Status Q1 (FY26) Test, interview, hire,…" at bounding box center [261, 65] width 354 height 128
drag, startPoint x: 126, startPoint y: 64, endPoint x: 86, endPoint y: 63, distance: 40.1
click at [85, 63] on div "FY26 Q1 Commentary" at bounding box center [261, 65] width 352 height 6
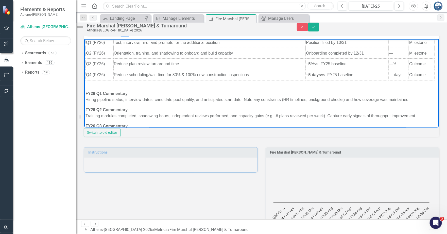
scroll to position [0, 0]
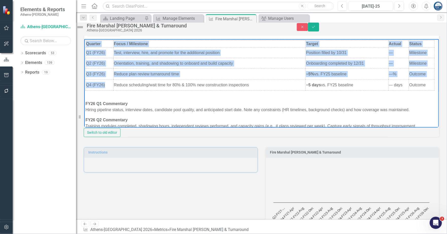
drag, startPoint x: 108, startPoint y: 85, endPoint x: 84, endPoint y: 84, distance: 23.8
click at [84, 84] on body "Quarter Focus / Milestone Target Actual Status Q1 (FY26) Test, interview, hire,…" at bounding box center [261, 103] width 354 height 128
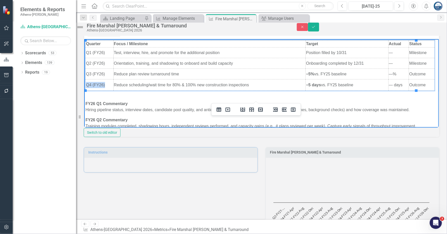
drag, startPoint x: 106, startPoint y: 84, endPoint x: 86, endPoint y: 84, distance: 19.3
click at [86, 84] on td "Q4 (FY26)" at bounding box center [99, 84] width 28 height 11
click at [106, 73] on td "Q3 (FY26)" at bounding box center [99, 74] width 28 height 11
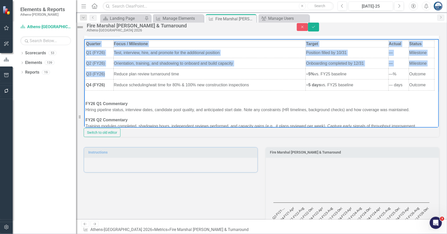
drag, startPoint x: 106, startPoint y: 73, endPoint x: 80, endPoint y: 73, distance: 26.4
click at [84, 73] on html "Quarter Focus / Milestone Target Actual Status Q1 (FY26) Test, interview, hire,…" at bounding box center [261, 103] width 354 height 128
click at [93, 73] on td "Q3 (FY26)" at bounding box center [99, 74] width 28 height 11
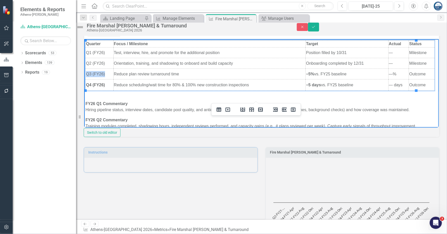
drag, startPoint x: 106, startPoint y: 73, endPoint x: 88, endPoint y: 73, distance: 18.0
click at [87, 73] on td "Q3 (FY26)" at bounding box center [99, 74] width 28 height 11
click at [107, 64] on td "Q2 (FY26)" at bounding box center [99, 63] width 28 height 11
drag, startPoint x: 107, startPoint y: 63, endPoint x: 86, endPoint y: 64, distance: 20.5
click at [86, 64] on td "Q2 (FY26)" at bounding box center [99, 63] width 28 height 11
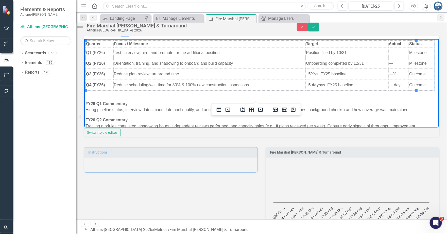
click at [106, 52] on td "Q1 (FY26)" at bounding box center [99, 52] width 28 height 11
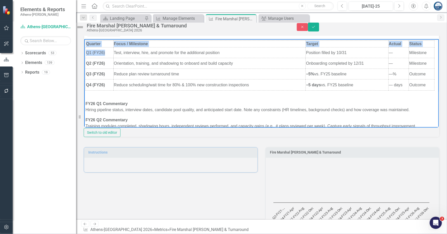
drag, startPoint x: 105, startPoint y: 51, endPoint x: 84, endPoint y: 51, distance: 21.8
click at [84, 51] on html "Quarter Focus / Milestone Target Actual Status Q1 (FY26) Test, interview, hire,…" at bounding box center [261, 103] width 354 height 128
click at [90, 52] on td "Q1 (FY26)" at bounding box center [99, 52] width 28 height 11
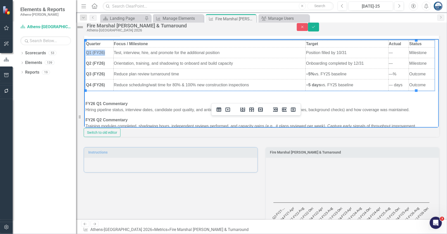
drag, startPoint x: 103, startPoint y: 52, endPoint x: 86, endPoint y: 52, distance: 17.0
click at [86, 52] on td "Q1 (FY26)" at bounding box center [99, 52] width 28 height 11
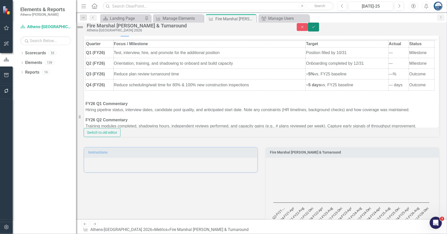
click at [316, 29] on icon "Save" at bounding box center [313, 27] width 5 height 4
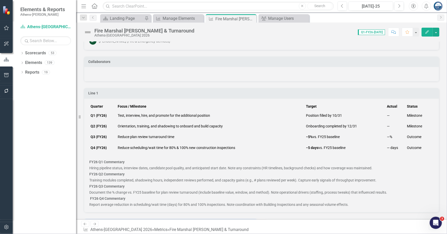
scroll to position [95, 0]
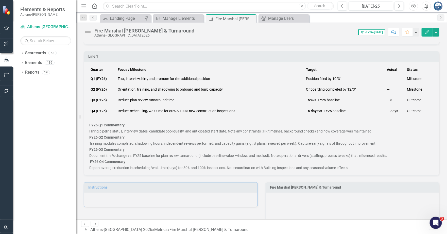
click at [276, 107] on td "Reduce scheduling/wait time for 80% & 100% new construction inspections" at bounding box center [210, 110] width 188 height 11
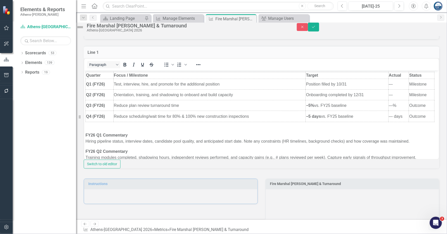
scroll to position [0, 0]
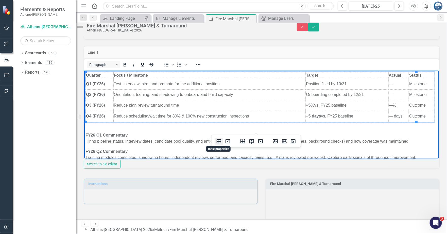
click at [218, 141] on icon "Table properties" at bounding box center [218, 141] width 5 height 4
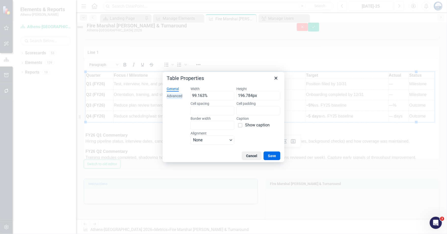
click at [178, 94] on div "Advanced" at bounding box center [175, 96] width 16 height 5
click at [195, 111] on span "Color swatch" at bounding box center [195, 110] width 6 height 6
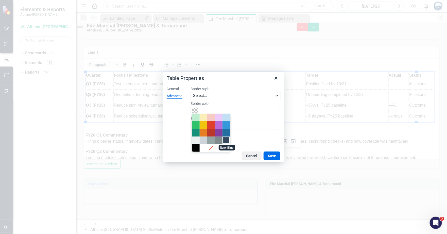
click at [226, 141] on div "Navy Blue" at bounding box center [226, 140] width 6 height 6
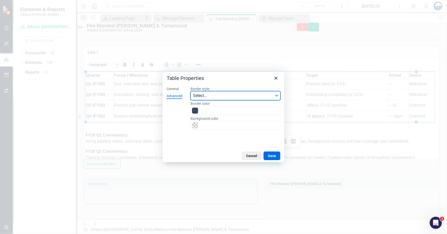
click at [220, 94] on span "Select..." at bounding box center [233, 96] width 81 height 6
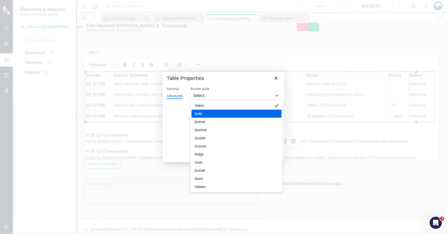
click at [211, 115] on div "Solid" at bounding box center [232, 114] width 77 height 6
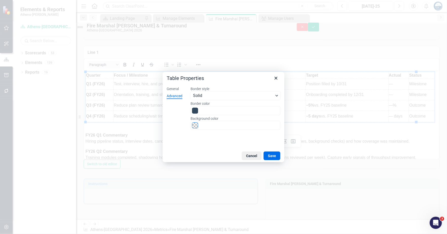
click at [196, 125] on span "Color swatch" at bounding box center [195, 125] width 6 height 6
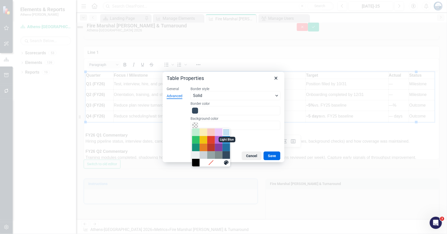
click at [227, 132] on div "Light Blue" at bounding box center [226, 132] width 6 height 6
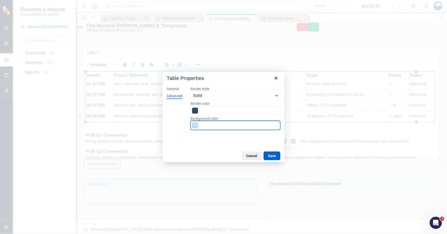
drag, startPoint x: 273, startPoint y: 155, endPoint x: 181, endPoint y: 73, distance: 123.3
click at [273, 155] on button "Save" at bounding box center [271, 155] width 17 height 9
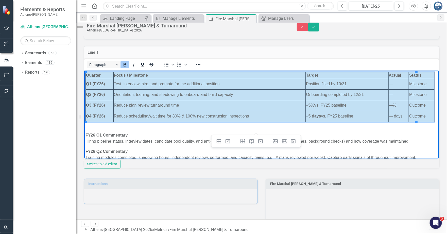
click at [186, 131] on body "Quarter Focus / Milestone Target Actual Status Q1 (FY26) Test, interview, hire,…" at bounding box center [261, 134] width 354 height 128
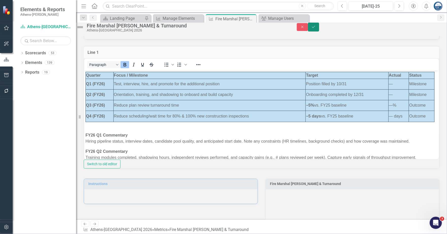
click at [316, 29] on icon "Save" at bounding box center [313, 27] width 5 height 4
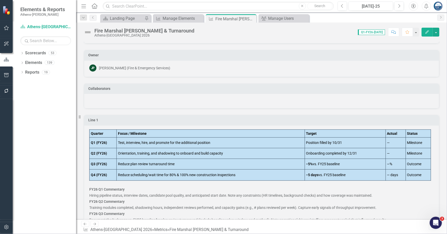
scroll to position [63, 0]
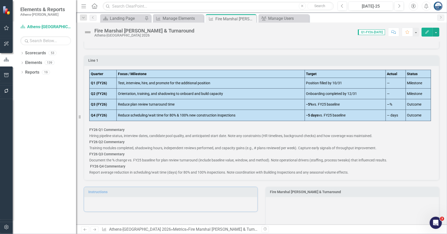
scroll to position [127, 0]
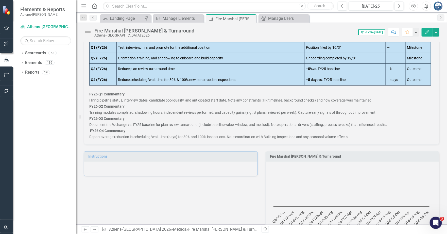
click at [169, 121] on p "Document the % change vs. FY25 baseline for plan review turnaround (include bas…" at bounding box center [261, 124] width 344 height 7
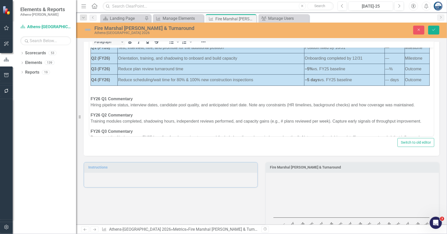
scroll to position [0, 0]
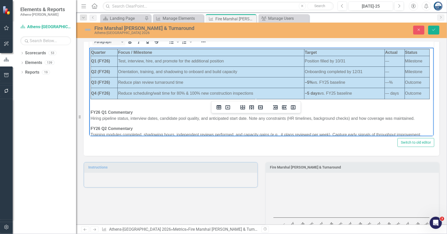
click at [142, 76] on td "Orientation, training, and shadowing to onboard and build capacity" at bounding box center [210, 71] width 187 height 11
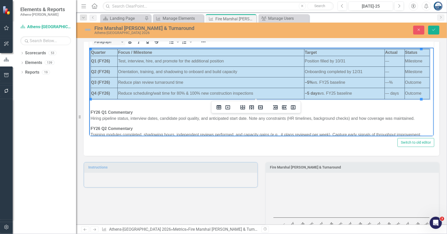
scroll to position [97, 0]
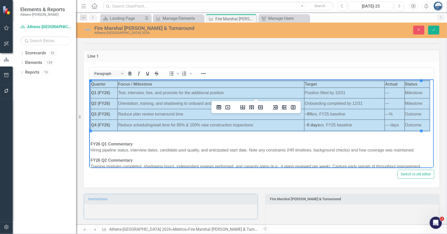
click at [130, 140] on body "Quarter Focus / Milestone Target Actual Status Q1 (FY26) Test, interview, hire,…" at bounding box center [261, 146] width 344 height 134
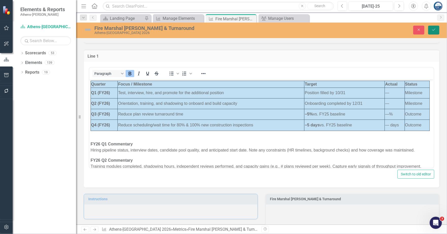
click at [437, 30] on button "Save" at bounding box center [433, 30] width 11 height 9
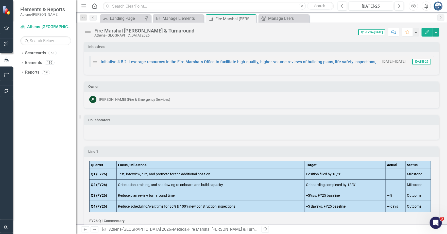
scroll to position [95, 0]
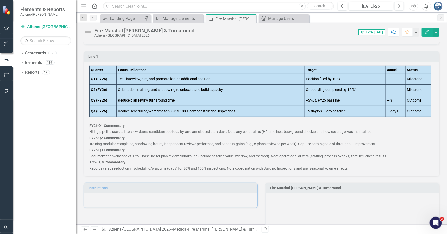
click at [121, 125] on strong "FY26 Q1 Commentary" at bounding box center [106, 125] width 35 height 4
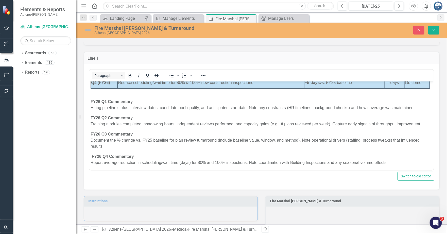
scroll to position [45, 0]
click at [418, 105] on p "Hiring pipeline status, interview dates, candidate pool quality, and anticipate…" at bounding box center [261, 107] width 342 height 6
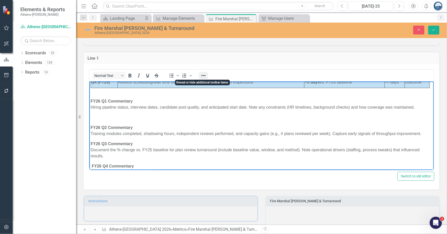
click at [204, 74] on icon "Reveal or hide additional toolbar items" at bounding box center [203, 76] width 6 height 6
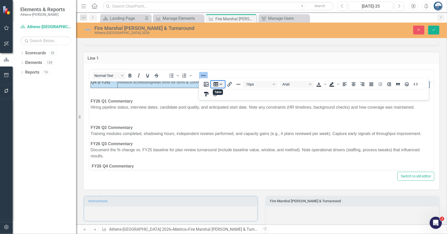
click at [220, 83] on button "Table" at bounding box center [218, 84] width 14 height 7
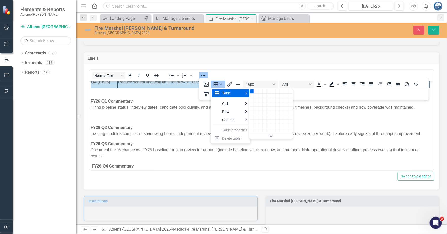
click at [252, 92] on div "1 columns, 1 rows" at bounding box center [251, 91] width 4 height 4
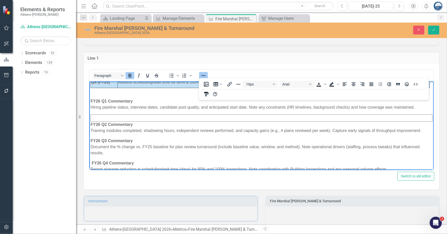
click at [97, 134] on body "Quarter Focus / Milestone Target Actual Status Q1 (FY26) Test, interview, hire,…" at bounding box center [261, 107] width 344 height 141
click at [414, 121] on div "FY26 Q2 Commentary" at bounding box center [261, 124] width 342 height 6
click at [414, 117] on td "Rich Text Area. Press ALT-0 for help." at bounding box center [261, 117] width 341 height 7
click at [413, 114] on td "Rich Text Area. Press ALT-0 for help." at bounding box center [261, 117] width 341 height 7
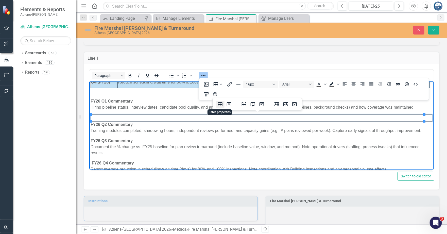
click at [218, 104] on icon "Table properties" at bounding box center [220, 104] width 6 height 6
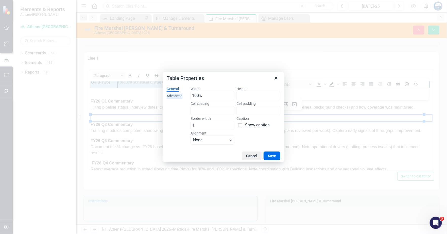
click at [176, 95] on div "Advanced" at bounding box center [175, 96] width 16 height 5
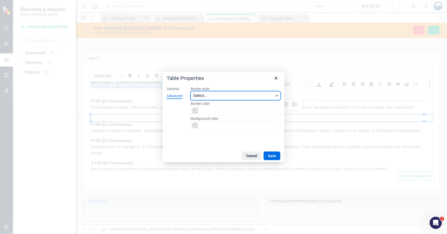
click at [209, 94] on span "Select..." at bounding box center [233, 96] width 81 height 6
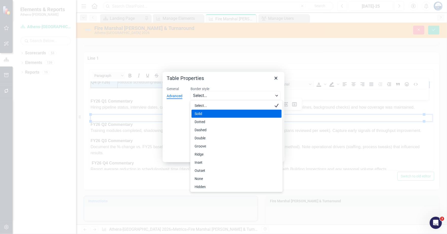
click at [202, 112] on div "Solid" at bounding box center [232, 114] width 77 height 6
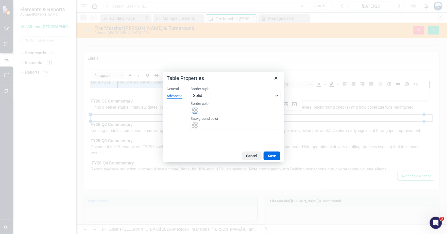
click at [196, 110] on span "Color swatch" at bounding box center [195, 110] width 6 height 6
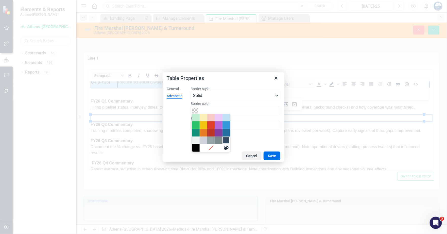
click at [229, 141] on div "Navy Blue" at bounding box center [226, 140] width 6 height 6
type input "#34495E"
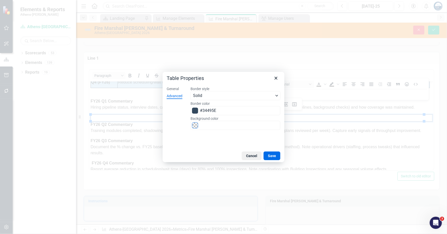
click at [196, 126] on span "Color swatch" at bounding box center [195, 125] width 6 height 6
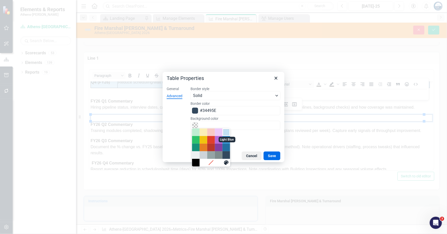
click at [227, 133] on div "Light Blue" at bounding box center [226, 132] width 6 height 6
type input "#C2E0F4"
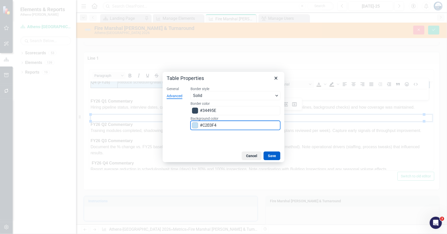
click at [274, 155] on button "Save" at bounding box center [271, 155] width 17 height 9
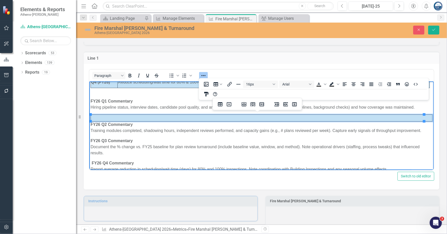
click at [168, 115] on td "Rich Text Area. Press ALT-0 for help." at bounding box center [261, 117] width 341 height 7
click at [102, 109] on p "Hiring pipeline status, interview dates, candidate pool quality, and anticipate…" at bounding box center [261, 107] width 342 height 6
click at [131, 117] on td "Rich Text Area. Press ALT-0 for help." at bounding box center [261, 117] width 341 height 7
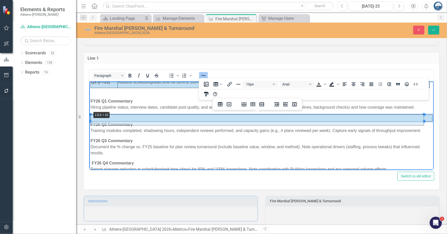
drag, startPoint x: 90, startPoint y: 115, endPoint x: 90, endPoint y: 110, distance: 5.1
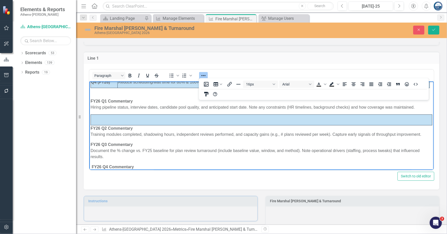
click at [133, 114] on body "Quarter Focus / Milestone Target Actual Status Q1 (FY26) Test, interview, hire,…" at bounding box center [261, 109] width 344 height 145
click at [128, 120] on td "Rich Text Area. Press ALT-0 for help." at bounding box center [261, 119] width 341 height 11
click at [131, 113] on body "Quarter Focus / Milestone Target Actual Status Q1 (FY26) Test, interview, hire,…" at bounding box center [261, 109] width 344 height 145
click at [142, 114] on body "Quarter Focus / Milestone Target Actual Status Q1 (FY26) Test, interview, hire,…" at bounding box center [261, 109] width 344 height 145
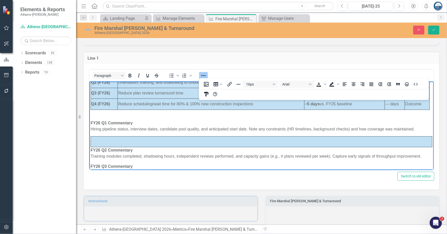
scroll to position [31, 0]
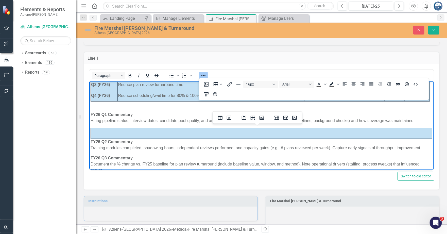
click at [140, 128] on td "Rich Text Area. Press ALT-0 for help." at bounding box center [261, 133] width 341 height 11
click at [140, 126] on body "Quarter Focus / Milestone Target Actual Status Q1 (FY26) Test, interview, hire,…" at bounding box center [261, 122] width 344 height 145
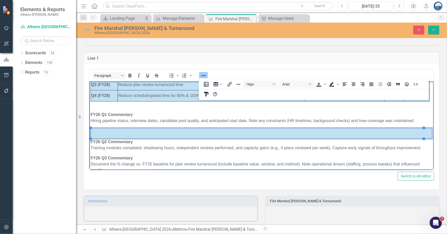
click at [133, 131] on td "Rich Text Area. Press ALT-0 for help." at bounding box center [261, 133] width 341 height 11
click at [229, 118] on icon "Delete table" at bounding box center [229, 118] width 6 height 6
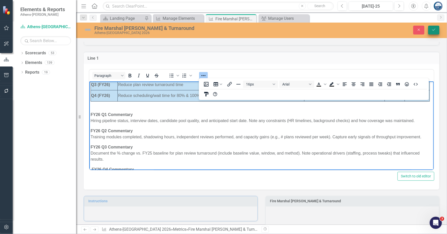
click at [434, 27] on button "Save" at bounding box center [433, 30] width 11 height 9
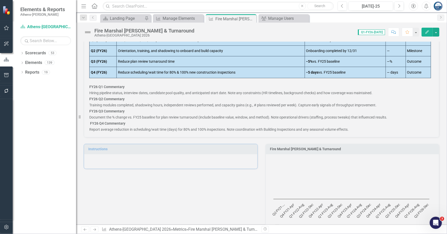
scroll to position [158, 0]
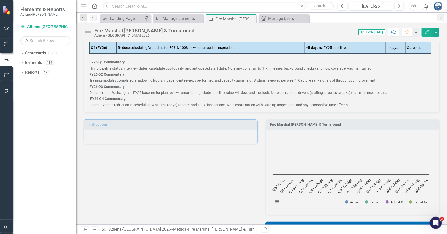
click at [376, 66] on p "Hiring pipeline status, interview dates, candidate pool quality, and anticipate…" at bounding box center [261, 68] width 344 height 7
click at [376, 67] on p "Hiring pipeline status, interview dates, candidate pool quality, and anticipate…" at bounding box center [261, 68] width 344 height 7
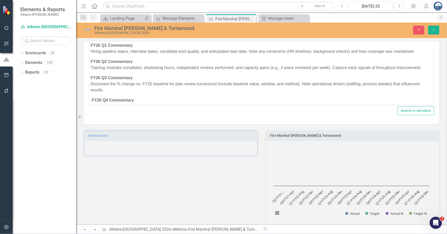
scroll to position [45, 0]
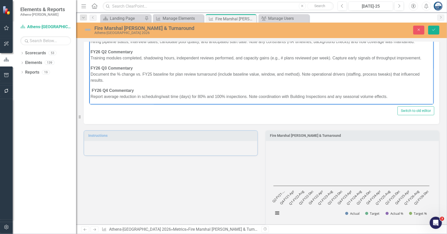
click at [423, 58] on p "Training modules completed, shadowing hours, independent reviews performed, and…" at bounding box center [261, 58] width 342 height 6
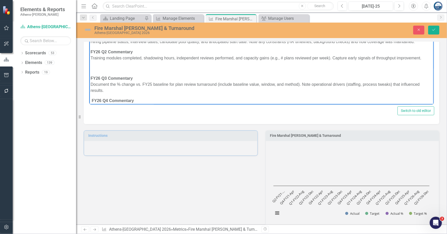
click at [106, 90] on p "Document the % change vs. FY25 baseline for plan review turnaround (include bas…" at bounding box center [261, 87] width 342 height 12
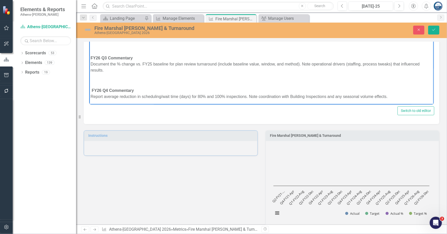
scroll to position [192, 0]
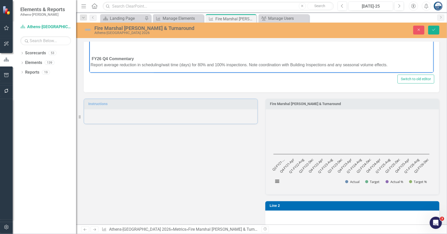
click at [392, 65] on p "Report average reduction in scheduling/wait time (days) for 80% and 100% inspec…" at bounding box center [261, 65] width 342 height 6
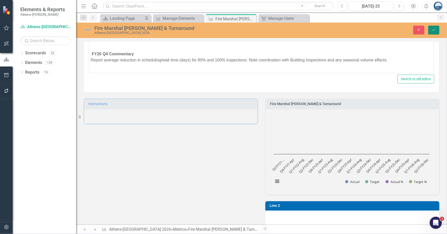
click at [437, 29] on button "Save" at bounding box center [433, 30] width 11 height 9
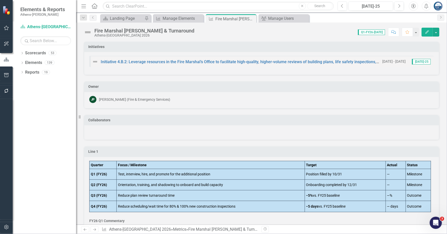
scroll to position [127, 0]
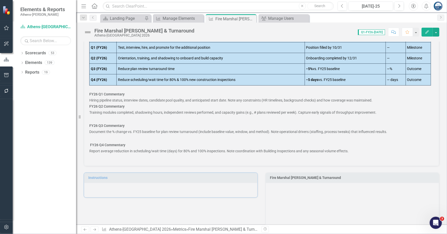
click at [282, 106] on div "FY26 Q2 Commentary" at bounding box center [261, 106] width 344 height 5
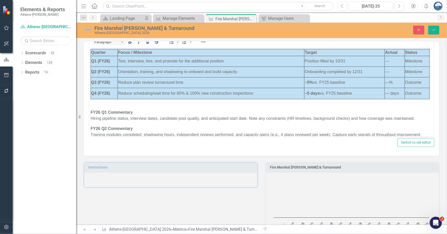
scroll to position [0, 0]
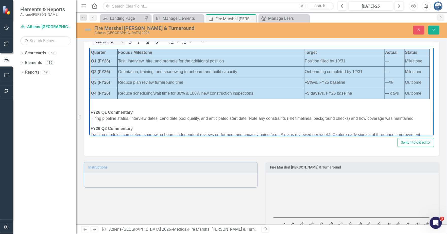
click at [418, 119] on p "Hiring pipeline status, interview dates, candidate pool quality, and anticipate…" at bounding box center [261, 118] width 342 height 6
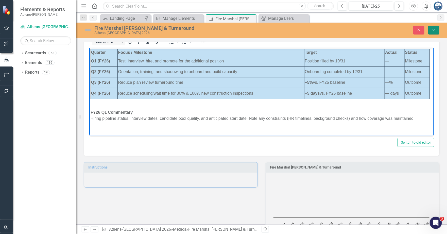
click at [435, 27] on button "Save" at bounding box center [433, 30] width 11 height 9
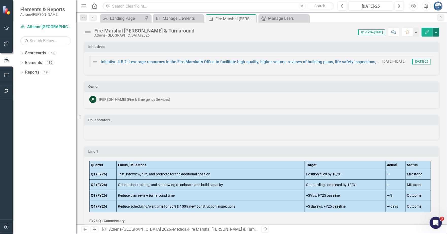
click at [437, 34] on button "button" at bounding box center [435, 32] width 7 height 9
click at [424, 49] on link "Edit Report Edit Layout" at bounding box center [416, 50] width 45 height 9
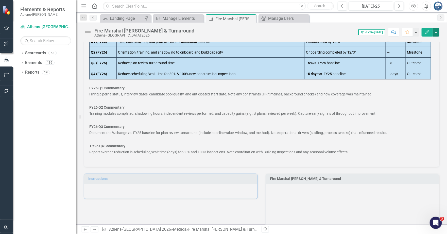
scroll to position [63, 0]
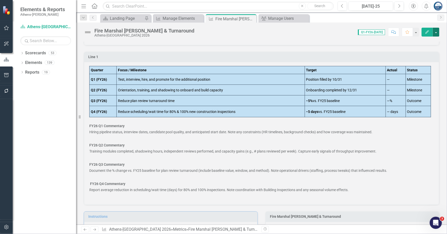
click at [437, 31] on button "button" at bounding box center [435, 32] width 7 height 9
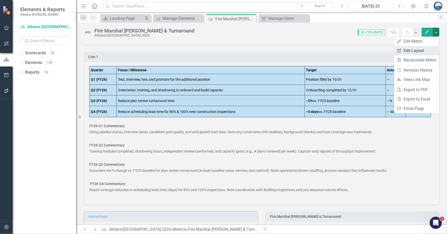
click at [417, 50] on link "Edit Report Edit Layout" at bounding box center [416, 50] width 45 height 9
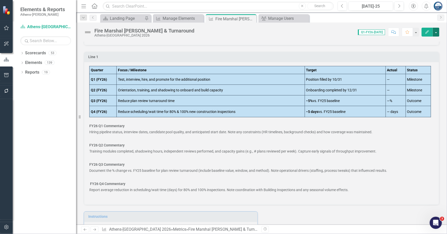
click at [436, 31] on button "button" at bounding box center [435, 32] width 7 height 9
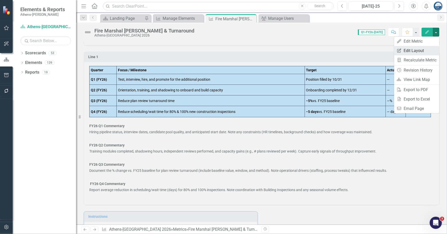
click at [422, 52] on link "Edit Report Edit Layout" at bounding box center [416, 50] width 45 height 9
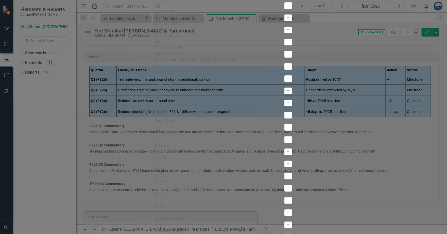
drag, startPoint x: 270, startPoint y: 97, endPoint x: 274, endPoint y: 99, distance: 4.2
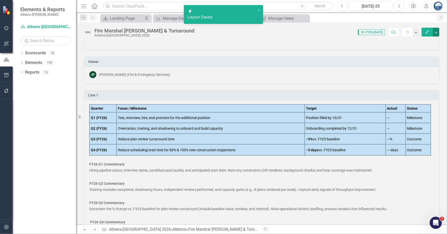
scroll to position [0, 0]
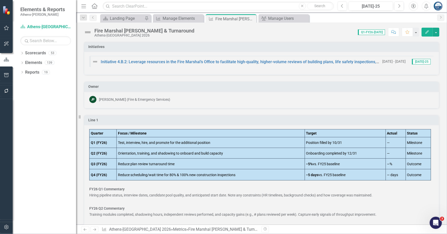
click at [329, 110] on div "Line 1 Quarter Focus / Milestone Target Actual Status Q1 (FY26) Test, interview…" at bounding box center [261, 188] width 363 height 159
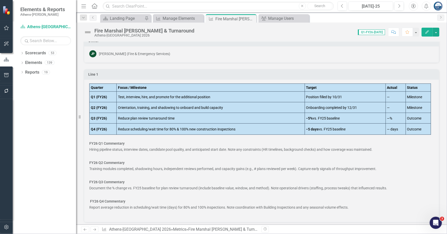
scroll to position [47, 0]
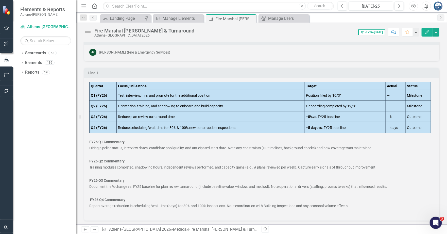
click at [164, 150] on p "Hiring pipeline status, interview dates, candidate pool quality, and anticipate…" at bounding box center [261, 147] width 344 height 7
click at [346, 193] on p at bounding box center [261, 193] width 344 height 7
click at [391, 184] on p "Document the % change vs. FY25 baseline for plan review turnaround (include bas…" at bounding box center [261, 186] width 344 height 7
click at [165, 168] on p "Training modules completed, shadowing hours, independent reviews performed, and…" at bounding box center [261, 167] width 344 height 7
click at [153, 165] on p "Training modules completed, shadowing hours, independent reviews performed, and…" at bounding box center [261, 167] width 344 height 7
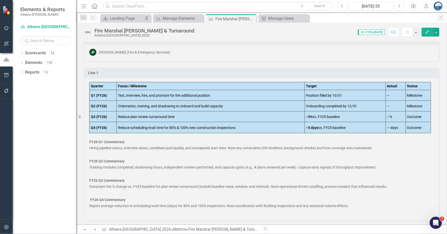
click at [153, 165] on p "Training modules completed, shadowing hours, independent reviews performed, and…" at bounding box center [261, 167] width 344 height 7
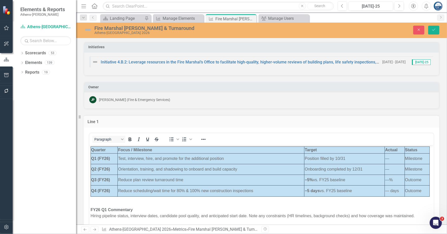
scroll to position [0, 0]
click at [419, 28] on icon "Close" at bounding box center [418, 30] width 5 height 4
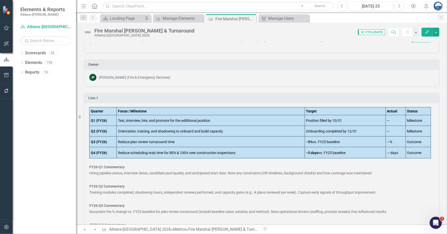
scroll to position [47, 0]
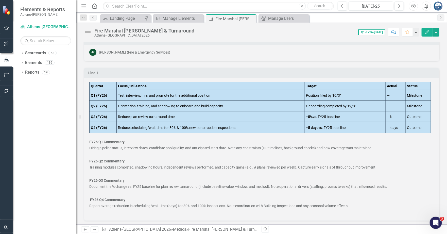
click at [182, 64] on div "Line 1 Quarter Focus / Milestone Target Actual Status Q1 (FY26) Test, interview…" at bounding box center [261, 140] width 363 height 159
click at [170, 151] on p at bounding box center [261, 154] width 344 height 7
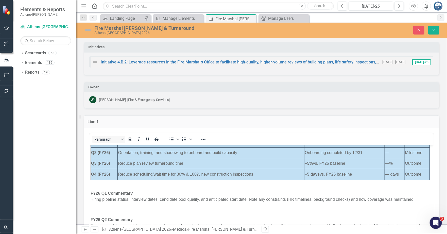
scroll to position [0, 0]
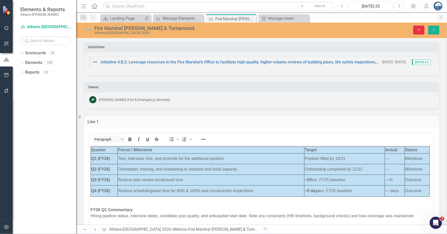
click at [421, 28] on icon "Close" at bounding box center [418, 30] width 5 height 4
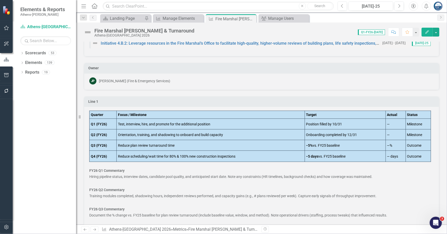
scroll to position [47, 0]
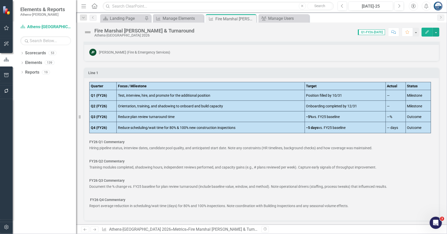
click at [204, 190] on p at bounding box center [261, 193] width 344 height 7
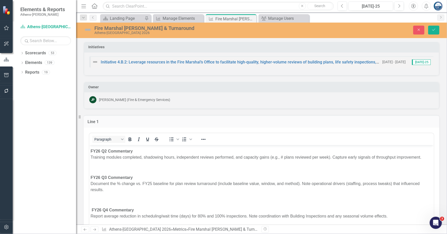
scroll to position [85, 0]
click at [92, 208] on strong "FY26 Q4 Commentary" at bounding box center [112, 209] width 42 height 4
click at [434, 29] on icon "Save" at bounding box center [433, 30] width 5 height 4
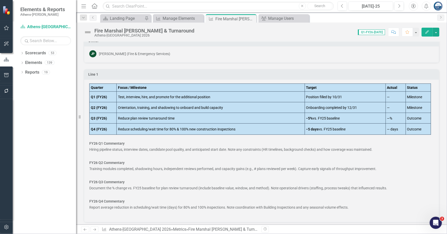
scroll to position [47, 0]
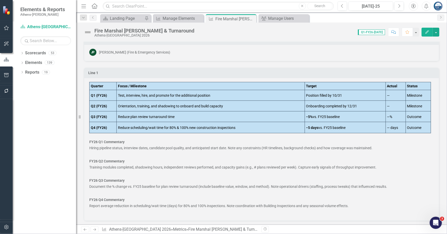
click at [386, 62] on div "Line 1 Quarter Focus / Milestone Target Actual Status Q1 (FY26) Test, interview…" at bounding box center [261, 140] width 363 height 159
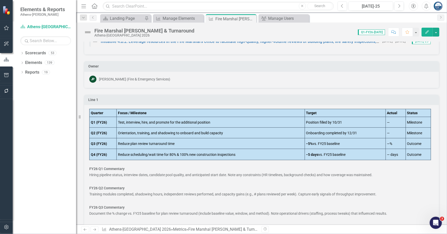
scroll to position [0, 0]
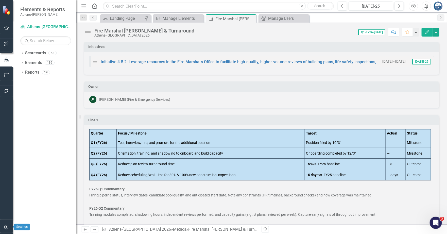
click at [6, 227] on icon "button" at bounding box center [6, 227] width 4 height 5
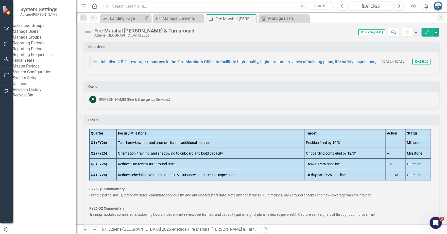
click at [28, 34] on link "Manage Users" at bounding box center [44, 32] width 63 height 6
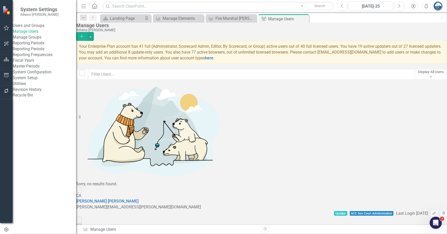
checkbox input "false"
click at [127, 76] on input "text" at bounding box center [251, 74] width 327 height 11
type input "[PERSON_NAME]"
click at [441, 212] on icon "Trash" at bounding box center [443, 213] width 4 height 3
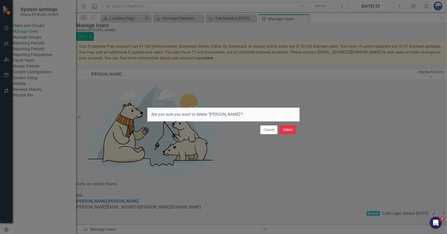
click at [287, 130] on button "Delete" at bounding box center [287, 129] width 16 height 9
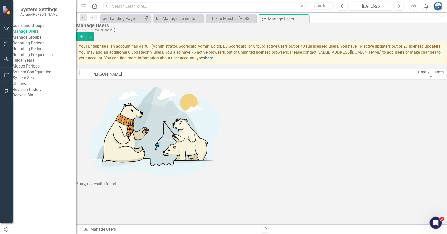
click at [326, 37] on div "Manage Users [GEOGRAPHIC_DATA]-[PERSON_NAME] Add" at bounding box center [261, 32] width 371 height 18
click at [279, 39] on div "Manage Users [GEOGRAPHIC_DATA]-[PERSON_NAME] Add" at bounding box center [261, 32] width 371 height 18
drag, startPoint x: 115, startPoint y: 77, endPoint x: 88, endPoint y: 76, distance: 27.6
click at [88, 76] on div "[PERSON_NAME] Display All Users Expand" at bounding box center [261, 74] width 371 height 11
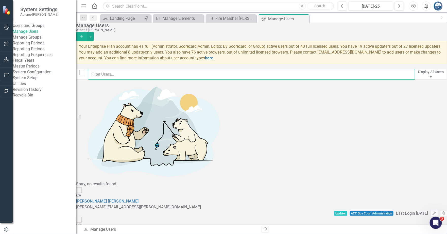
checkbox input "false"
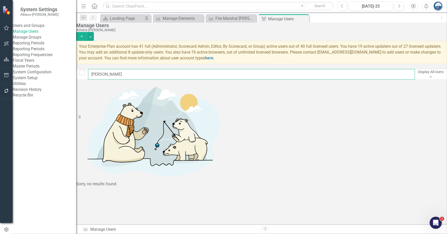
type input "bo"
checkbox input "false"
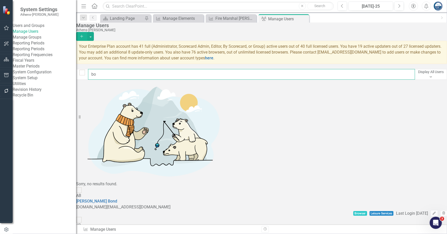
type input "b"
click at [118, 74] on input "text" at bounding box center [251, 74] width 327 height 11
click at [84, 34] on icon "Add" at bounding box center [81, 36] width 5 height 4
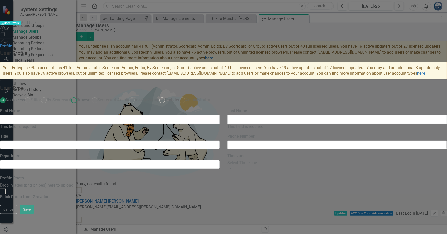
click at [78, 96] on ins at bounding box center [74, 100] width 8 height 8
click at [78, 96] on input "Browser" at bounding box center [74, 100] width 8 height 8
radio input "true"
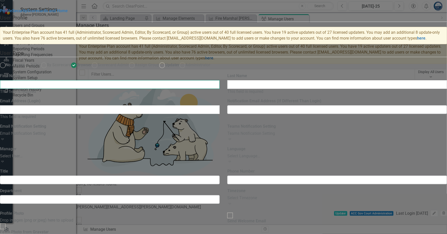
click at [144, 89] on input "First Name" at bounding box center [110, 84] width 220 height 9
type input "[PERSON_NAME]"
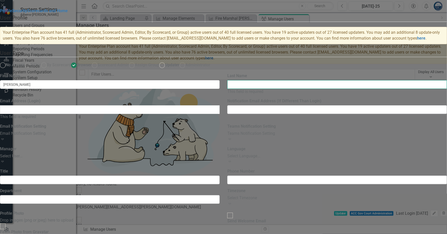
click at [308, 89] on input "Last Name" at bounding box center [337, 84] width 220 height 9
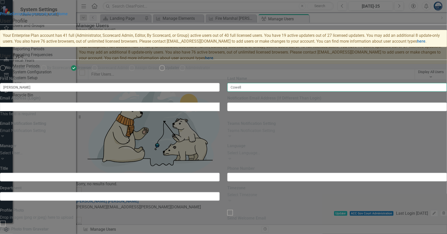
type input "Cowell"
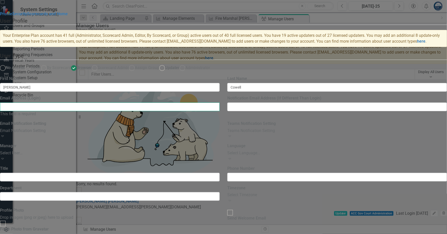
click at [187, 111] on input "Email Address (Login)" at bounding box center [110, 106] width 220 height 9
paste input "[PERSON_NAME][EMAIL_ADDRESS][PERSON_NAME][DOMAIN_NAME]"
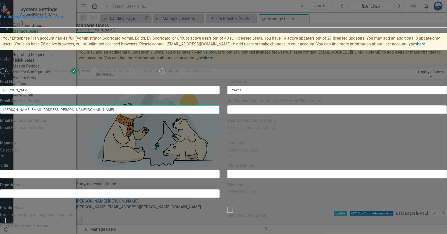
type input "[PERSON_NAME][EMAIL_ADDRESS][PERSON_NAME][DOMAIN_NAME]"
click at [299, 114] on input "Notification Email Address (If Different Than Login)" at bounding box center [337, 109] width 220 height 9
paste input "[PERSON_NAME][EMAIL_ADDRESS][PERSON_NAME][DOMAIN_NAME]"
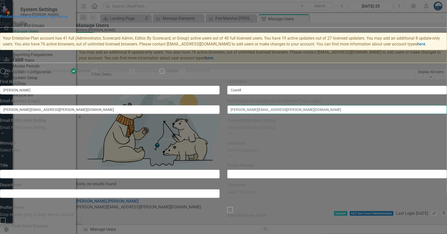
type input "[PERSON_NAME][EMAIL_ADDRESS][PERSON_NAME][DOMAIN_NAME]"
click at [220, 153] on div "Select User..." at bounding box center [110, 150] width 220 height 6
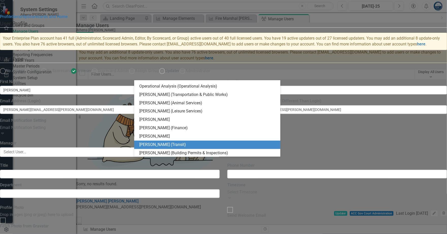
scroll to position [63, 0]
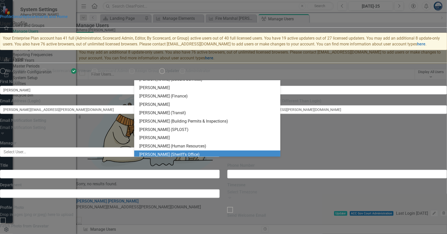
click at [109, 20] on div "Profile Security Scorecards and Home" at bounding box center [223, 17] width 447 height 6
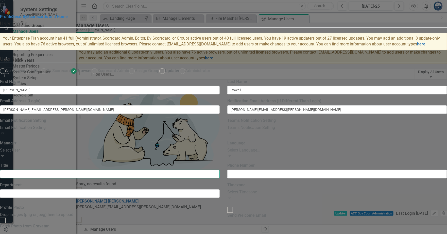
click at [145, 178] on input "Title" at bounding box center [110, 174] width 220 height 9
type input "Manager"
click at [8, 168] on label "Title" at bounding box center [4, 166] width 8 height 6
click at [220, 170] on input "Manager" at bounding box center [110, 174] width 220 height 9
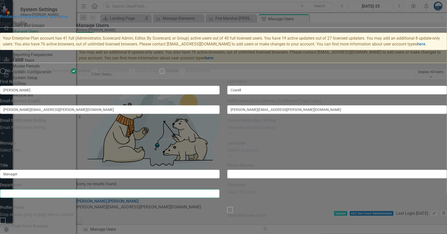
click at [210, 198] on input "Department" at bounding box center [110, 193] width 220 height 9
type input "Manager's Office"
click at [34, 233] on button "Save" at bounding box center [27, 238] width 14 height 9
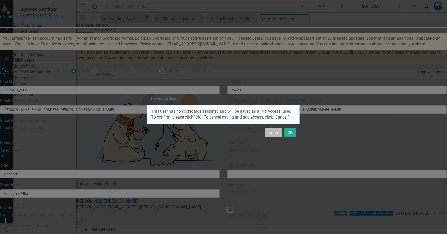
click at [277, 132] on button "Cancel" at bounding box center [273, 132] width 17 height 9
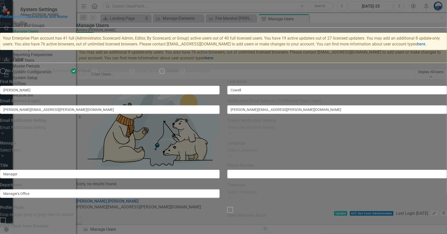
click at [68, 19] on link "Scorecards and Home" at bounding box center [47, 16] width 41 height 5
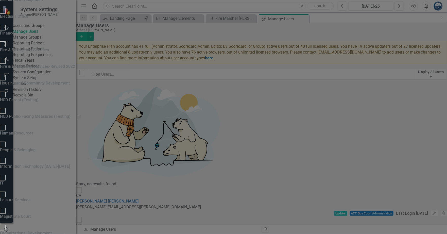
checkbox input "false"
checkbox input "true"
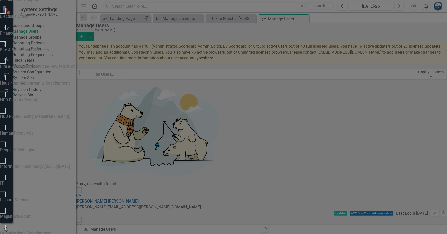
checkbox input "true"
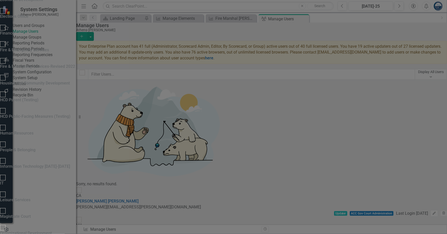
checkbox input "true"
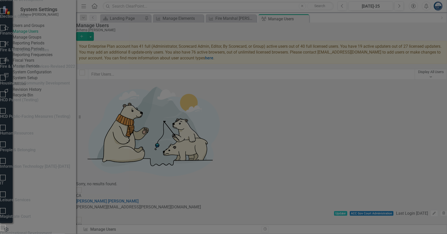
checkbox input "true"
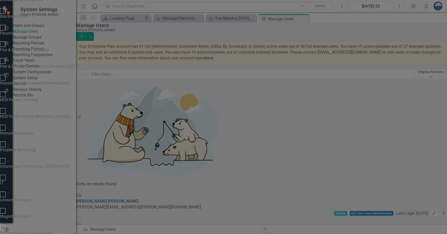
checkbox input "true"
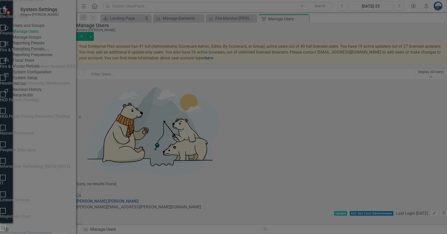
checkbox input "true"
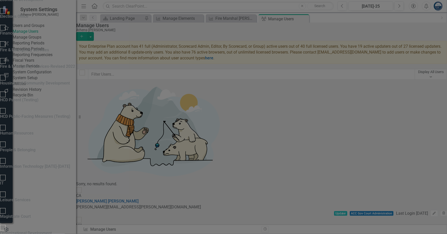
checkbox input "true"
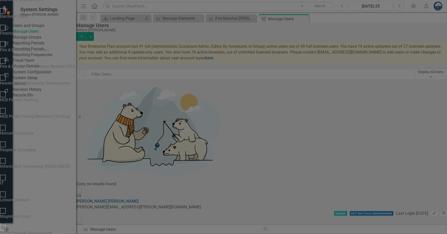
checkbox input "true"
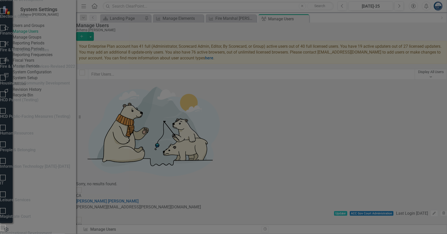
checkbox input "true"
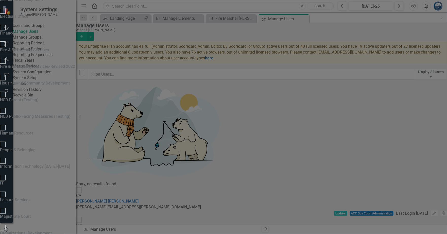
checkbox input "true"
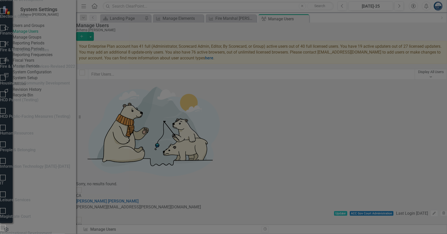
checkbox input "true"
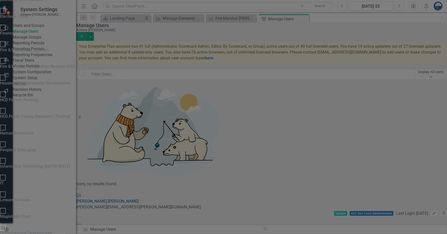
checkbox input "true"
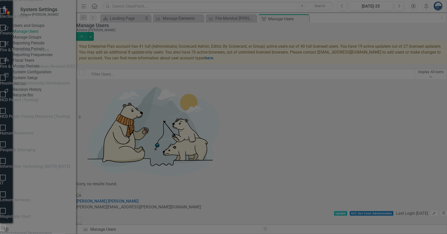
checkbox input "true"
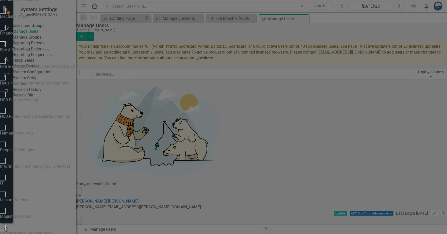
checkbox input "true"
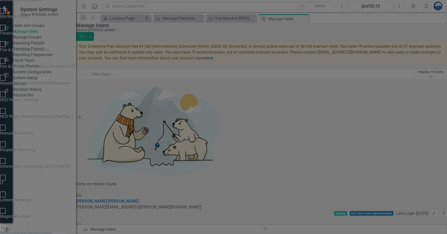
checkbox input "true"
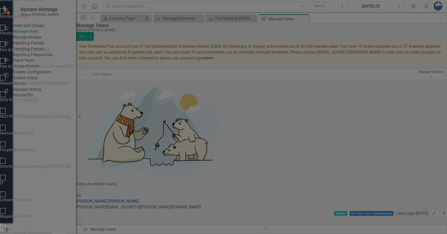
checkbox input "true"
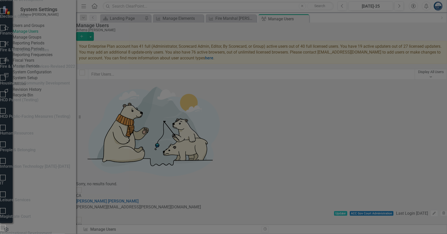
checkbox input "true"
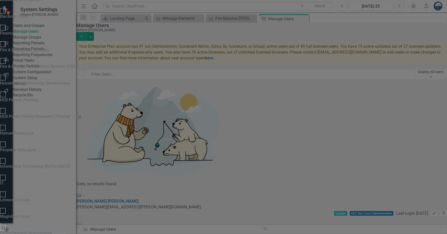
checkbox input "true"
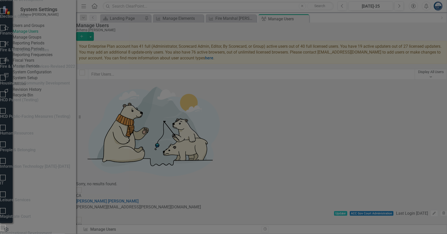
checkbox input "true"
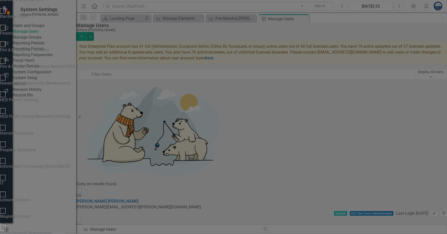
checkbox input "true"
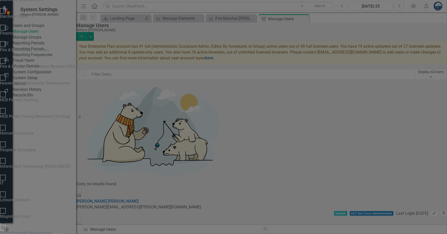
checkbox input "true"
checkbox input "false"
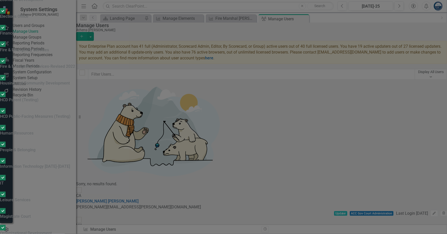
checkbox input "false"
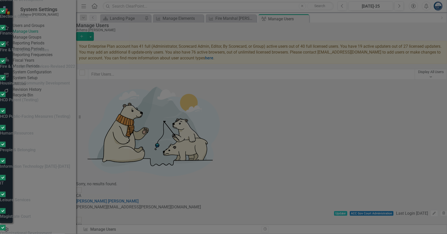
checkbox input "false"
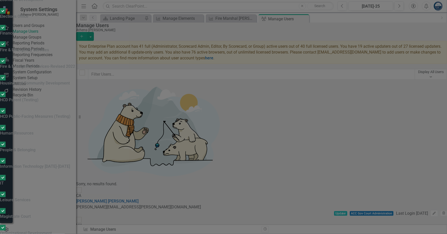
checkbox input "false"
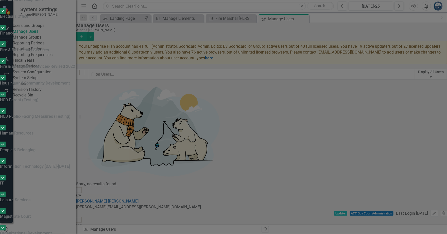
checkbox input "false"
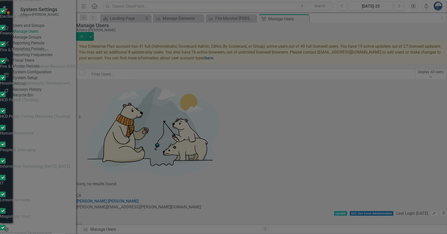
checkbox input "true"
click at [7, 65] on input "Fire & Emergency Services-Revised 2022" at bounding box center [3, 61] width 8 height 8
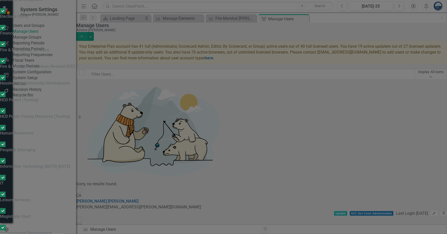
checkbox input "false"
click at [7, 174] on input "IT" at bounding box center [3, 178] width 8 height 8
checkbox input "false"
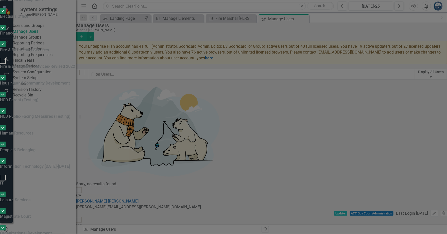
checkbox input "false"
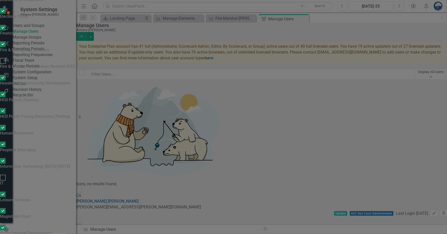
checkbox input "false"
drag, startPoint x: 137, startPoint y: 110, endPoint x: 139, endPoint y: 117, distance: 6.9
checkbox input "false"
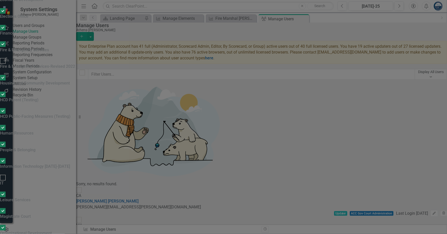
checkbox input "false"
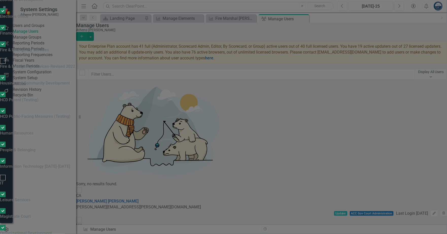
checkbox input "false"
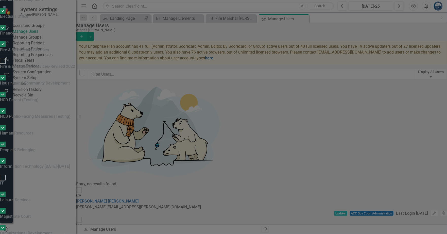
checkbox input "false"
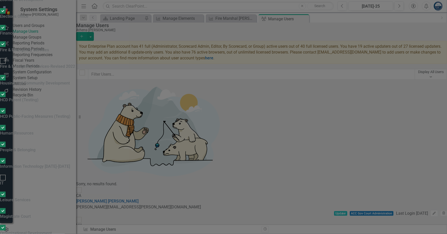
checkbox input "false"
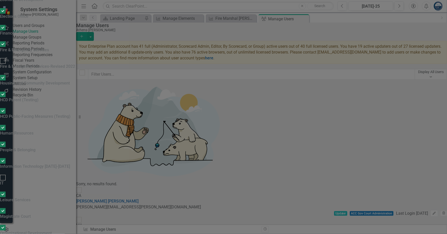
checkbox input "false"
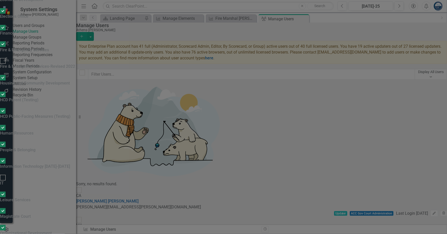
checkbox input "false"
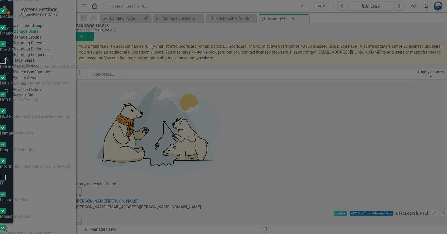
checkbox input "false"
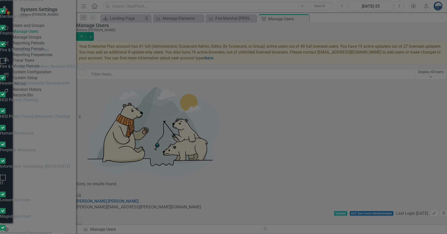
checkbox input "false"
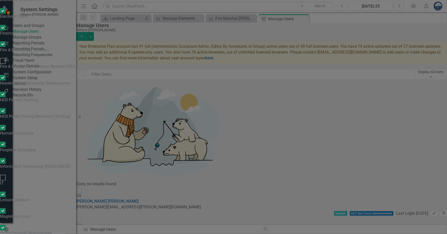
checkbox input "false"
drag, startPoint x: 138, startPoint y: 135, endPoint x: 144, endPoint y: 120, distance: 15.6
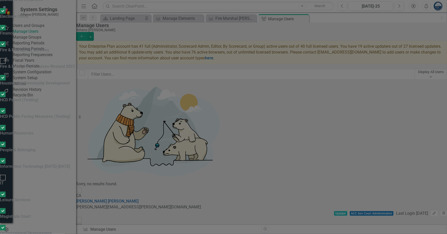
checkbox input "false"
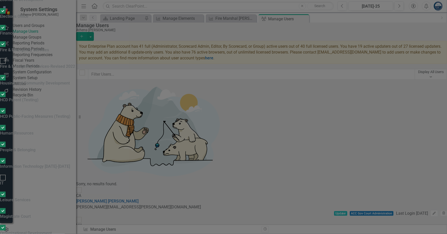
checkbox input "false"
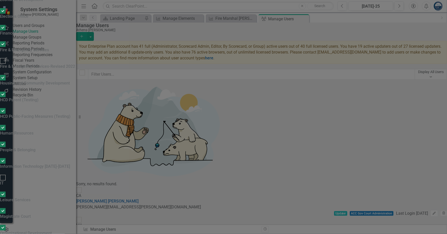
checkbox input "false"
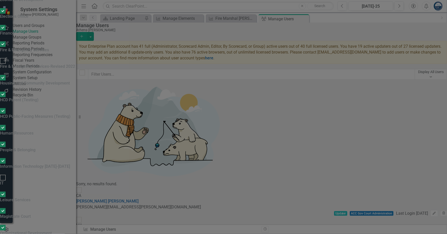
checkbox input "false"
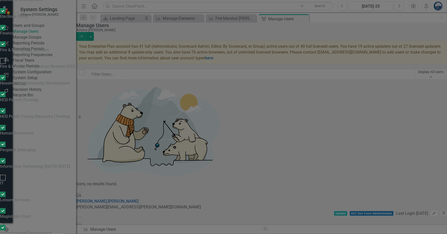
checkbox input "false"
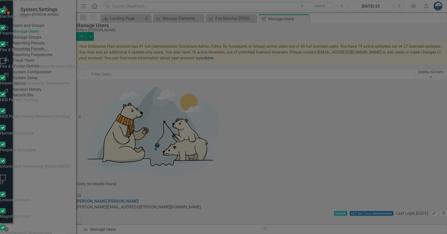
checkbox input "false"
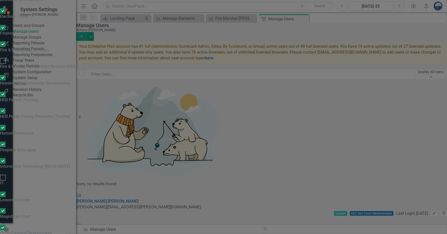
checkbox input "false"
drag, startPoint x: 137, startPoint y: 212, endPoint x: 184, endPoint y: 199, distance: 48.7
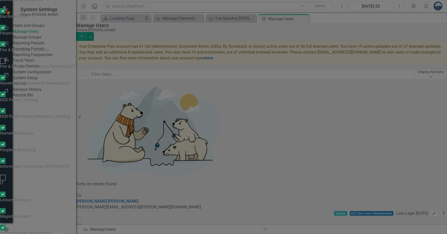
checkbox input "false"
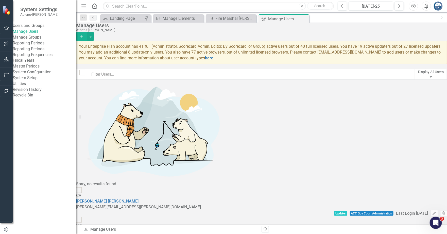
click at [284, 32] on div "Athens-[PERSON_NAME]" at bounding box center [260, 30] width 368 height 4
click at [282, 68] on div "Manage Users Athens-[PERSON_NAME] Add Your Enterprise Plan account has 41 full …" at bounding box center [261, 51] width 371 height 57
click at [125, 19] on div "Landing Page" at bounding box center [126, 18] width 33 height 6
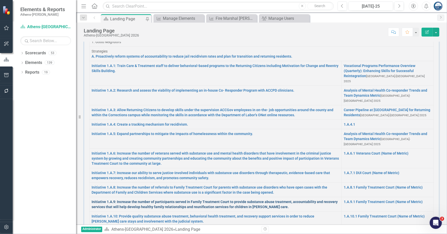
scroll to position [63, 0]
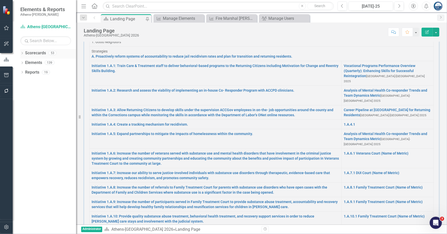
click at [23, 53] on icon "Dropdown" at bounding box center [22, 53] width 4 height 3
click at [16, 52] on icon "Dropdown" at bounding box center [15, 53] width 4 height 3
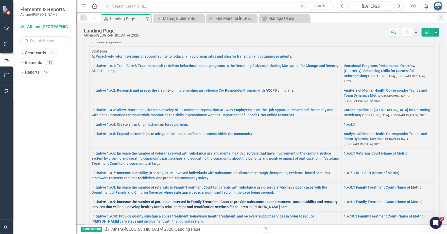
scroll to position [0, 0]
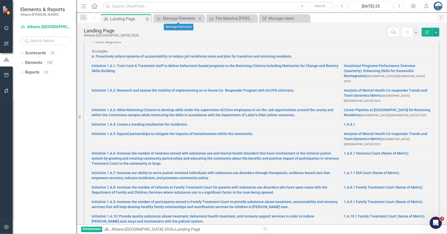
click at [198, 17] on icon at bounding box center [199, 18] width 3 height 3
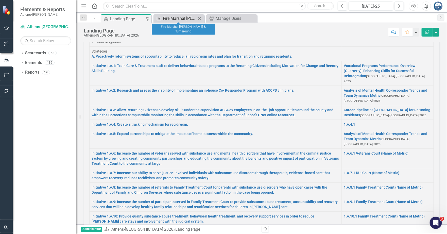
click at [180, 17] on div "Fire Marshal [PERSON_NAME] & Turnaround" at bounding box center [179, 18] width 33 height 6
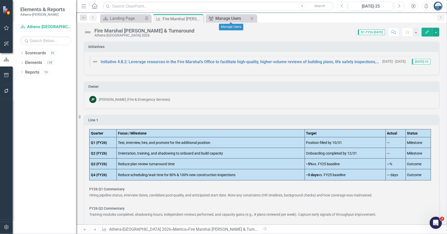
click at [226, 18] on div "Manage Users" at bounding box center [231, 18] width 33 height 6
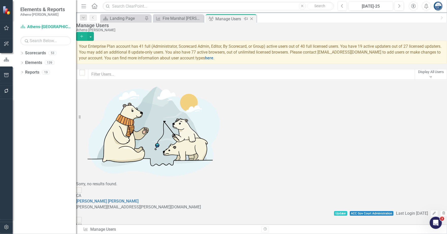
checkbox input "false"
click at [251, 18] on icon at bounding box center [251, 18] width 3 height 3
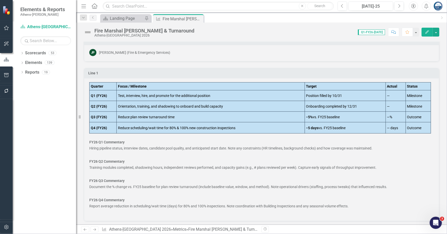
scroll to position [47, 0]
click at [314, 35] on div "Score: 0.00 Q1-FY26-[DATE] Completed Comment Favorite Edit" at bounding box center [318, 32] width 242 height 9
